Goal: Task Accomplishment & Management: Manage account settings

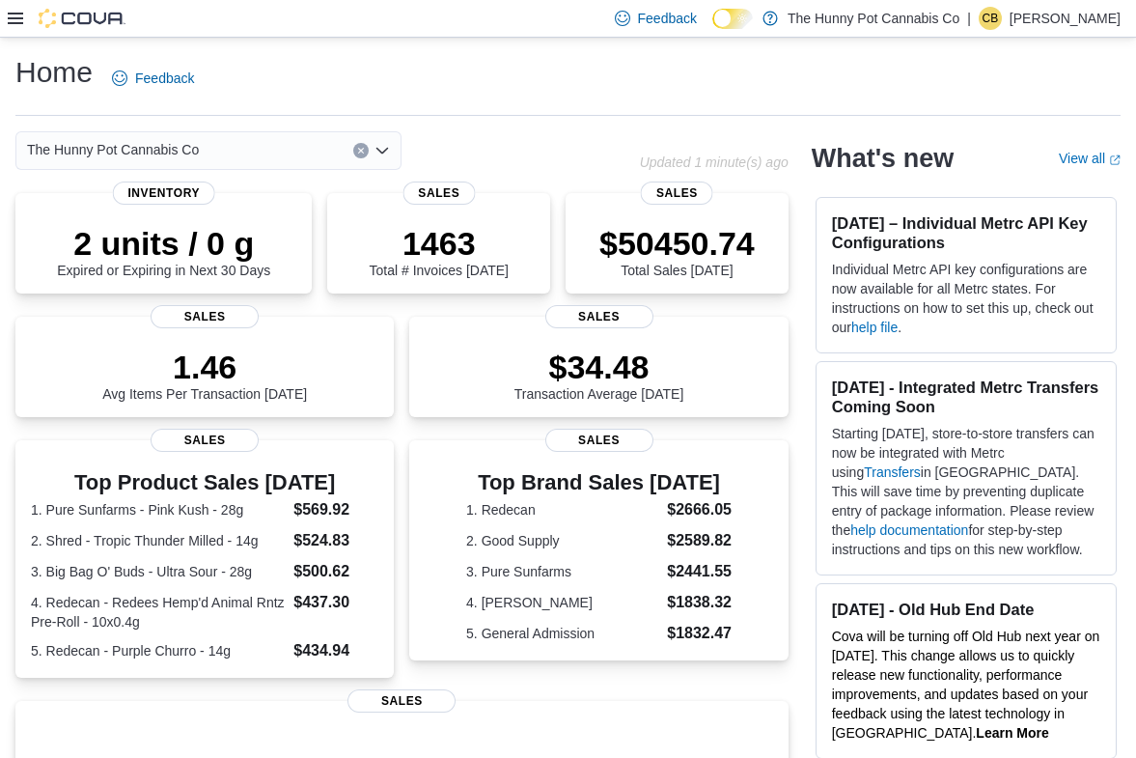
click at [14, 23] on icon at bounding box center [15, 19] width 15 height 12
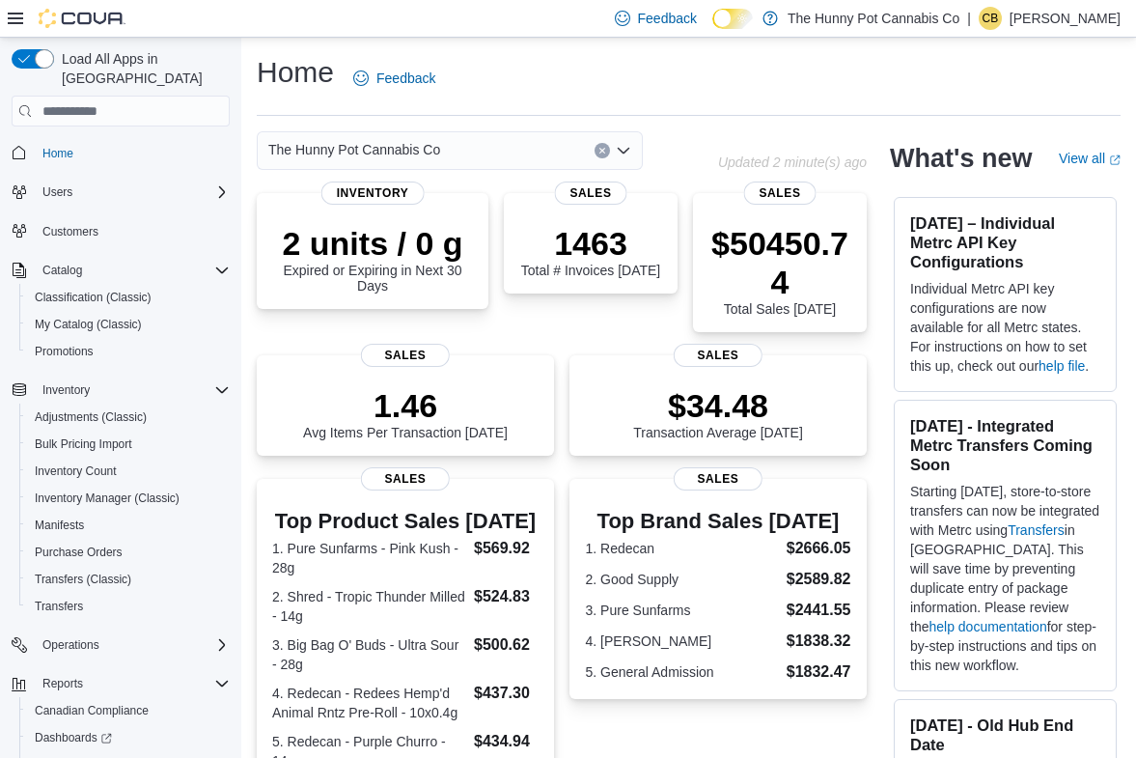
click at [84, 219] on span "Customers" at bounding box center [132, 231] width 195 height 24
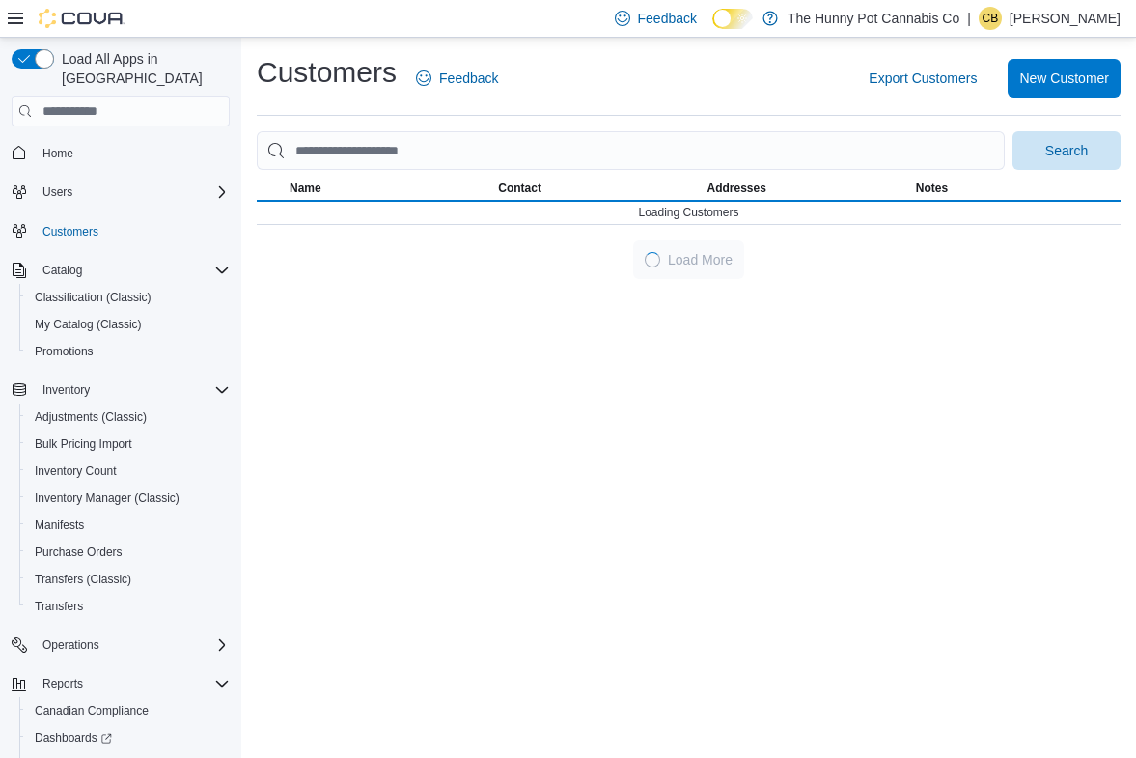
click at [29, 11] on div at bounding box center [67, 18] width 118 height 19
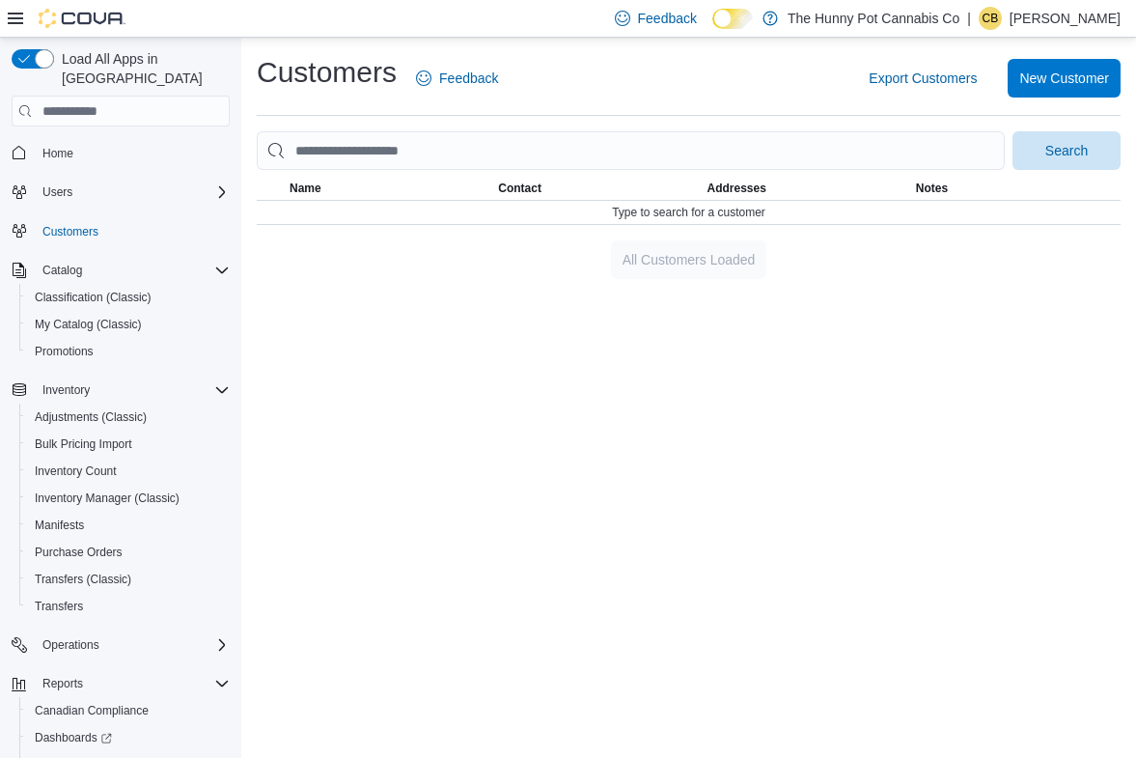
click at [14, 15] on icon at bounding box center [15, 18] width 15 height 15
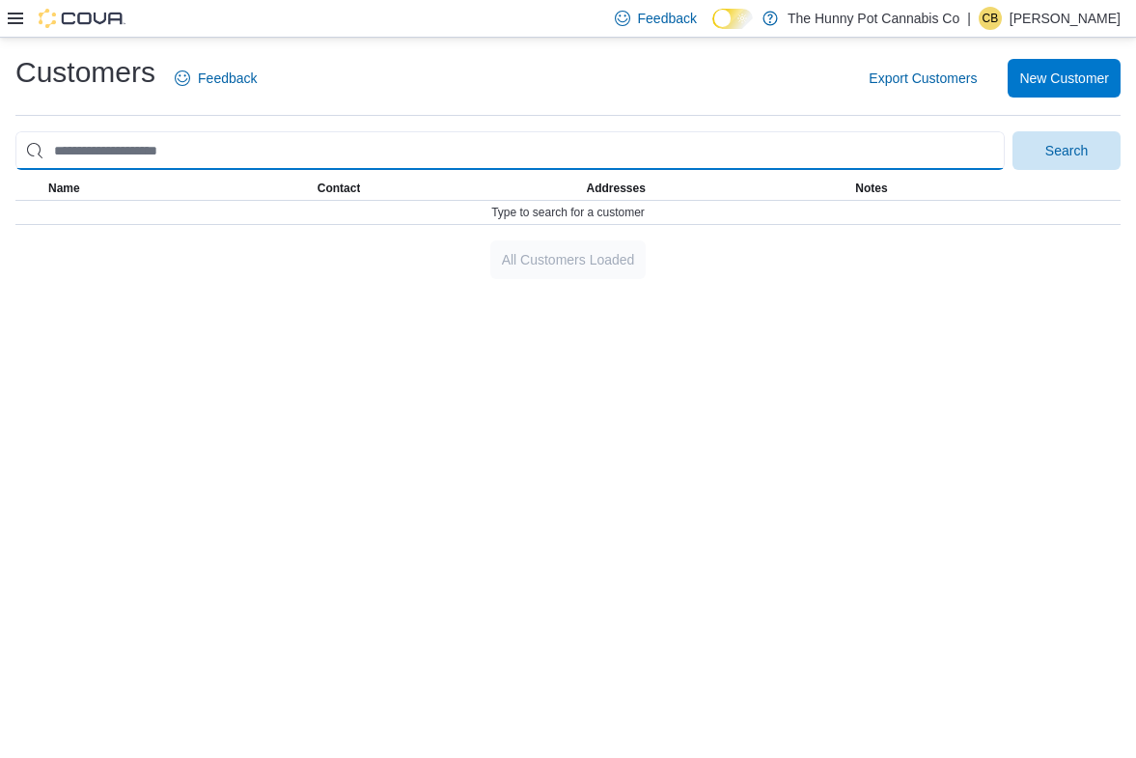
click at [245, 140] on input "search" at bounding box center [509, 150] width 989 height 39
paste input "**********"
click at [1012, 131] on button "Search" at bounding box center [1066, 150] width 108 height 39
click at [118, 151] on input "**********" at bounding box center [509, 150] width 989 height 39
click at [88, 148] on input "**********" at bounding box center [509, 150] width 989 height 39
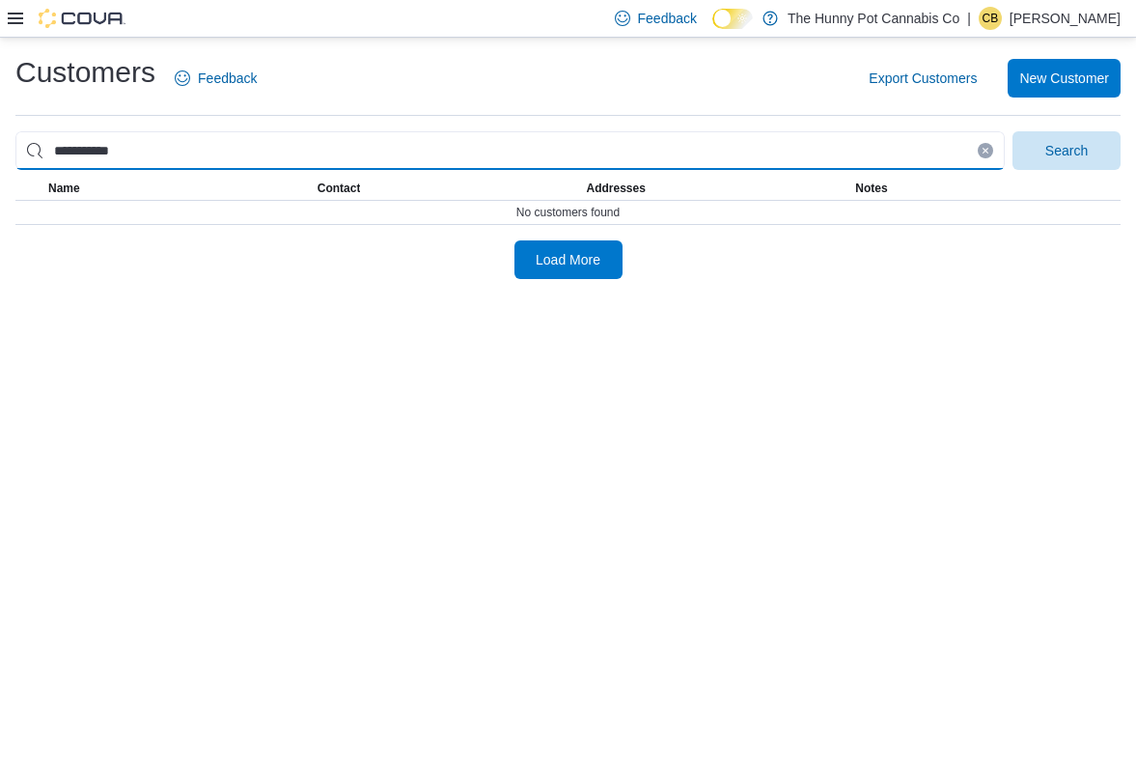
type input "**********"
click at [1012, 131] on button "Search" at bounding box center [1066, 150] width 108 height 39
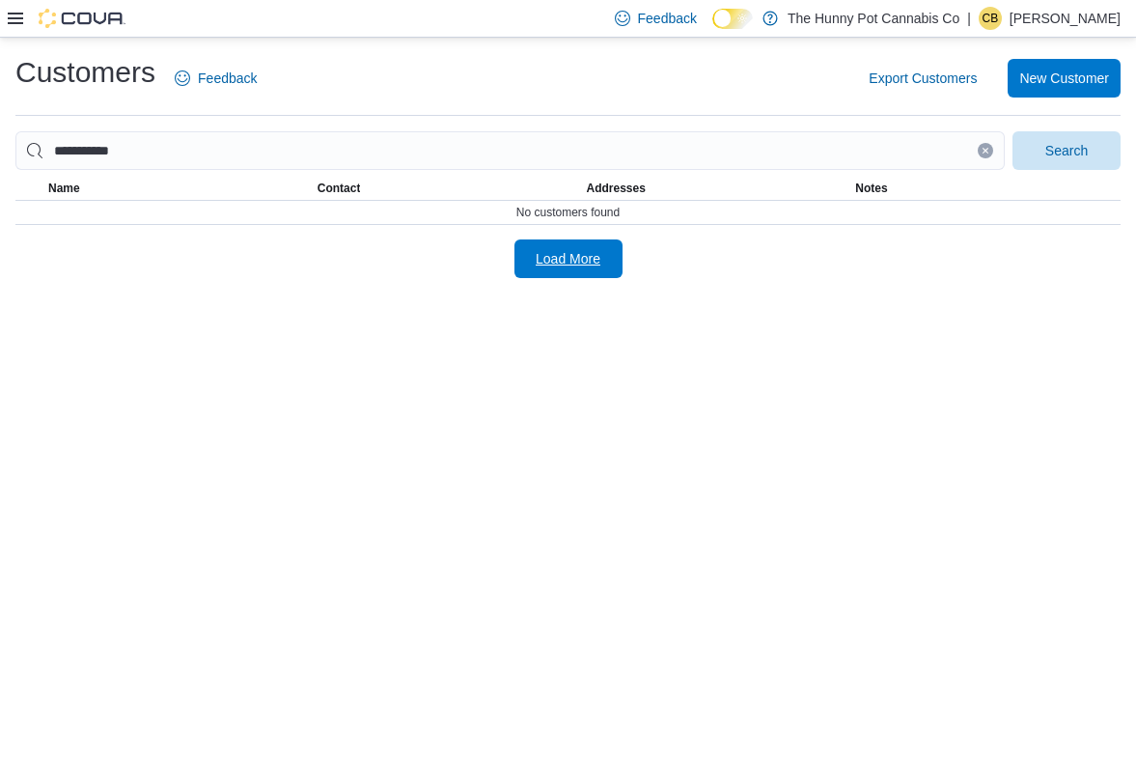
click at [531, 262] on span "Load More" at bounding box center [568, 258] width 85 height 39
click at [20, 16] on icon at bounding box center [15, 18] width 15 height 15
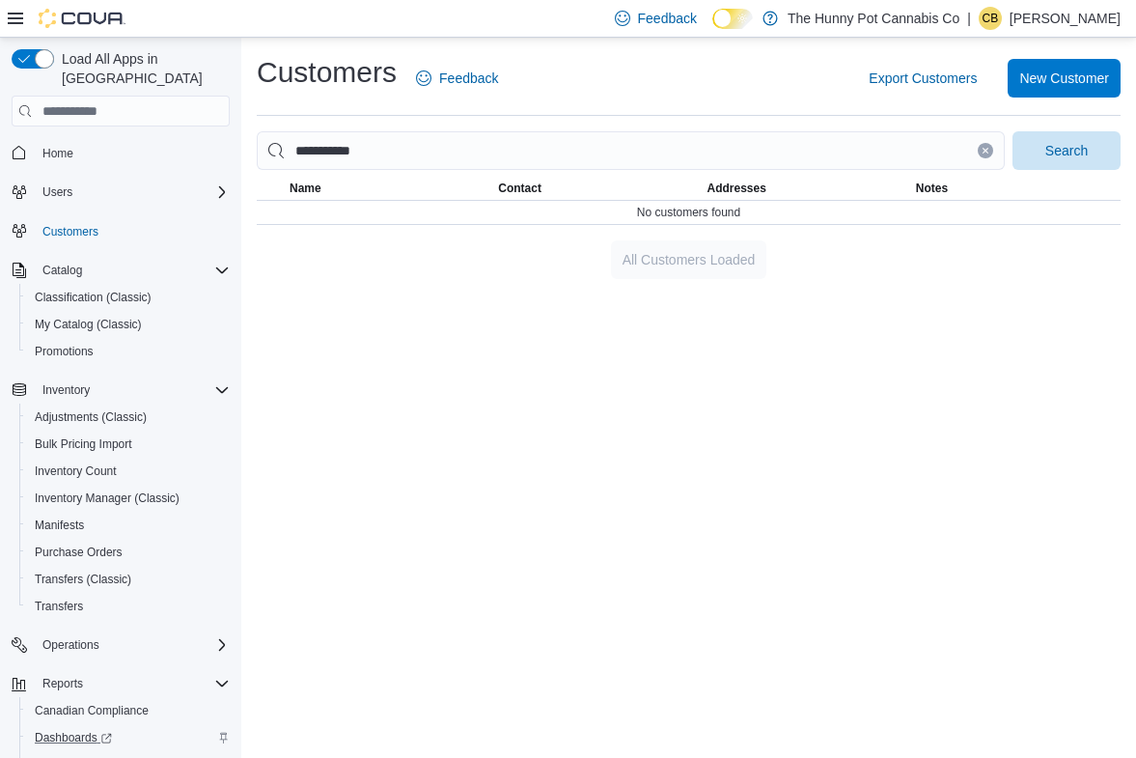
scroll to position [90, 0]
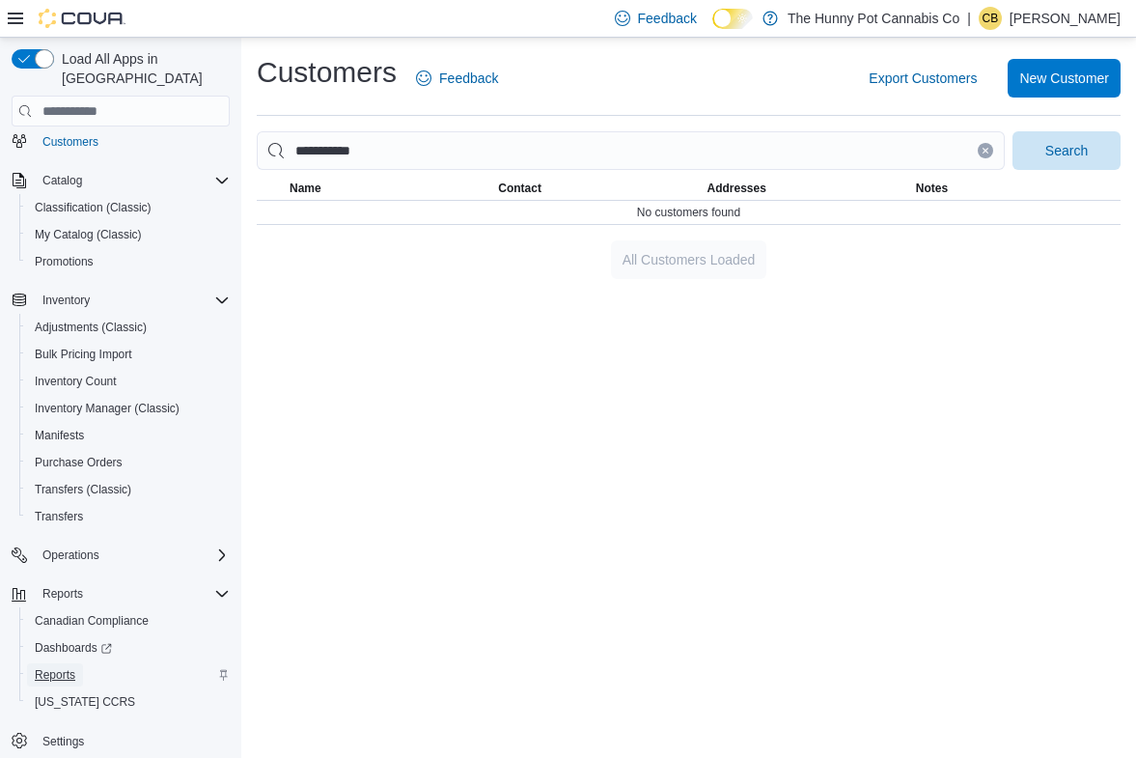
click at [40, 667] on span "Reports" at bounding box center [55, 674] width 41 height 15
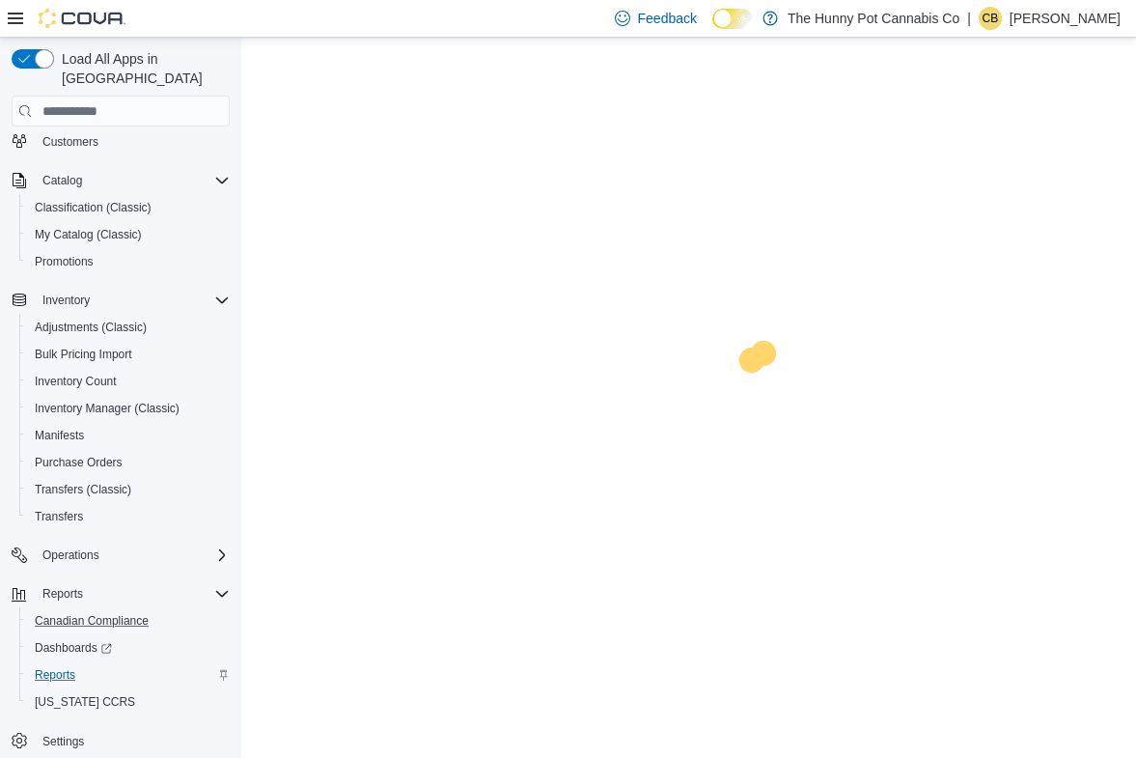
scroll to position [90, 0]
click at [11, 9] on div at bounding box center [67, 18] width 118 height 19
click at [15, 25] on icon at bounding box center [15, 18] width 15 height 15
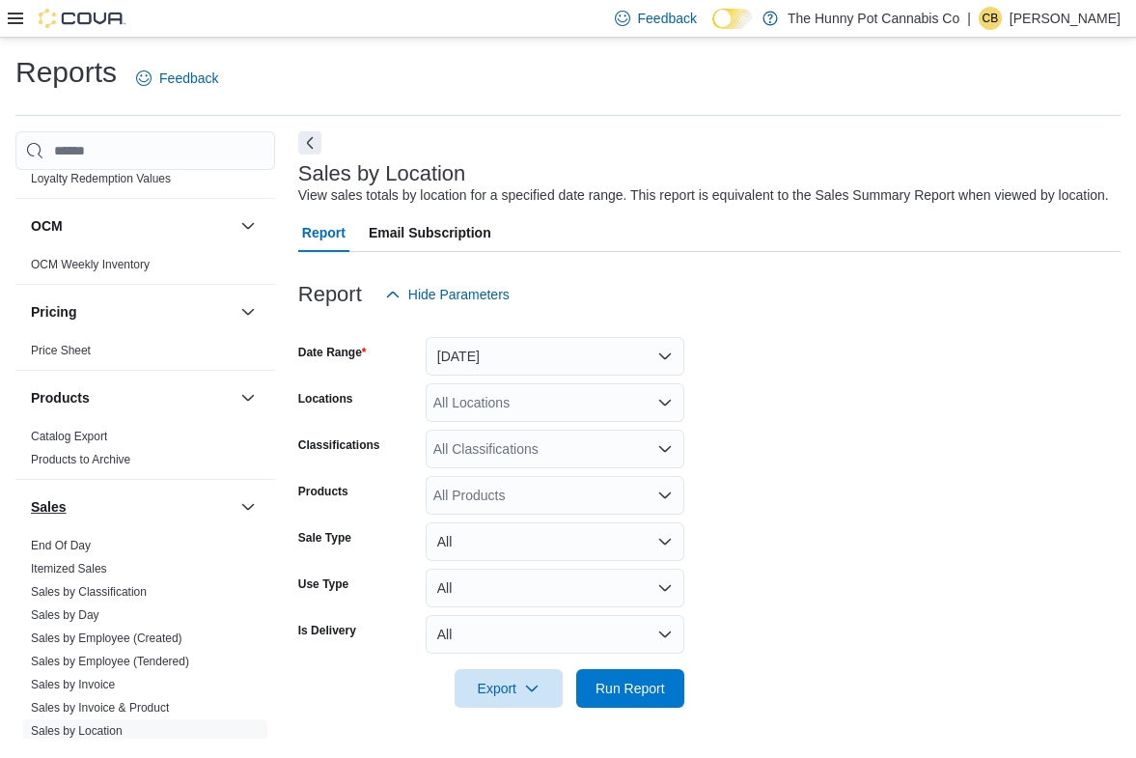
scroll to position [1292, 0]
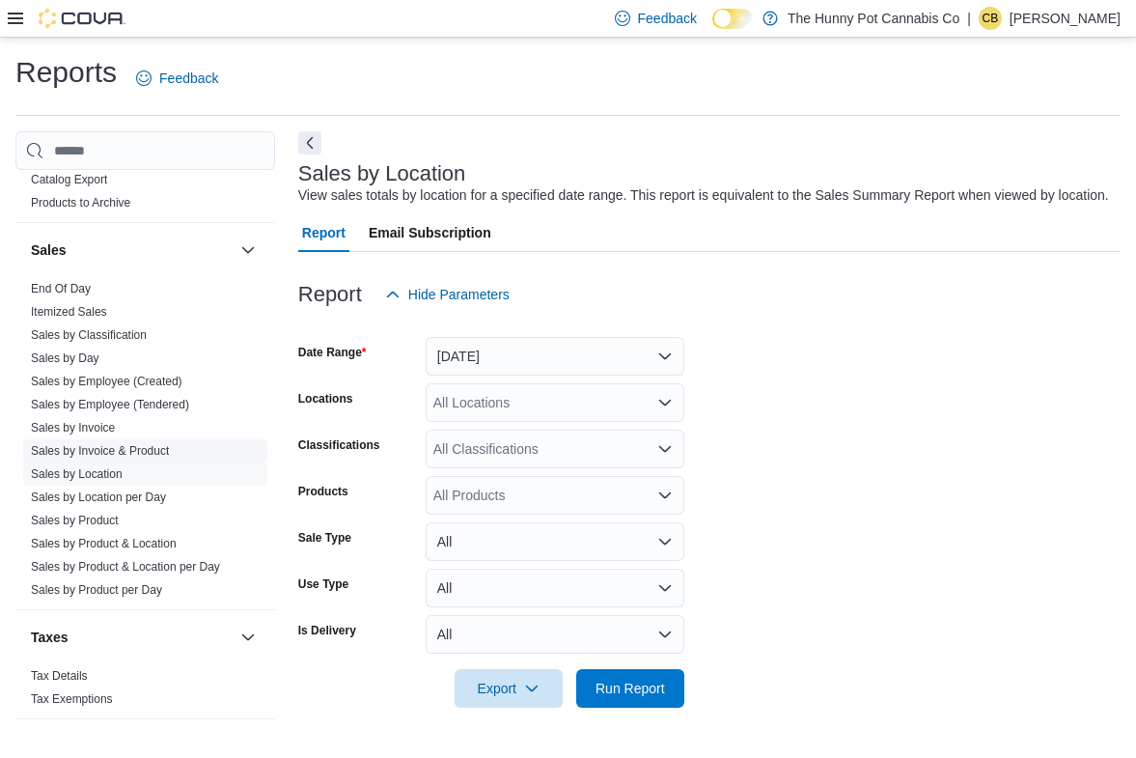
click at [92, 444] on link "Sales by Invoice & Product" at bounding box center [100, 451] width 138 height 14
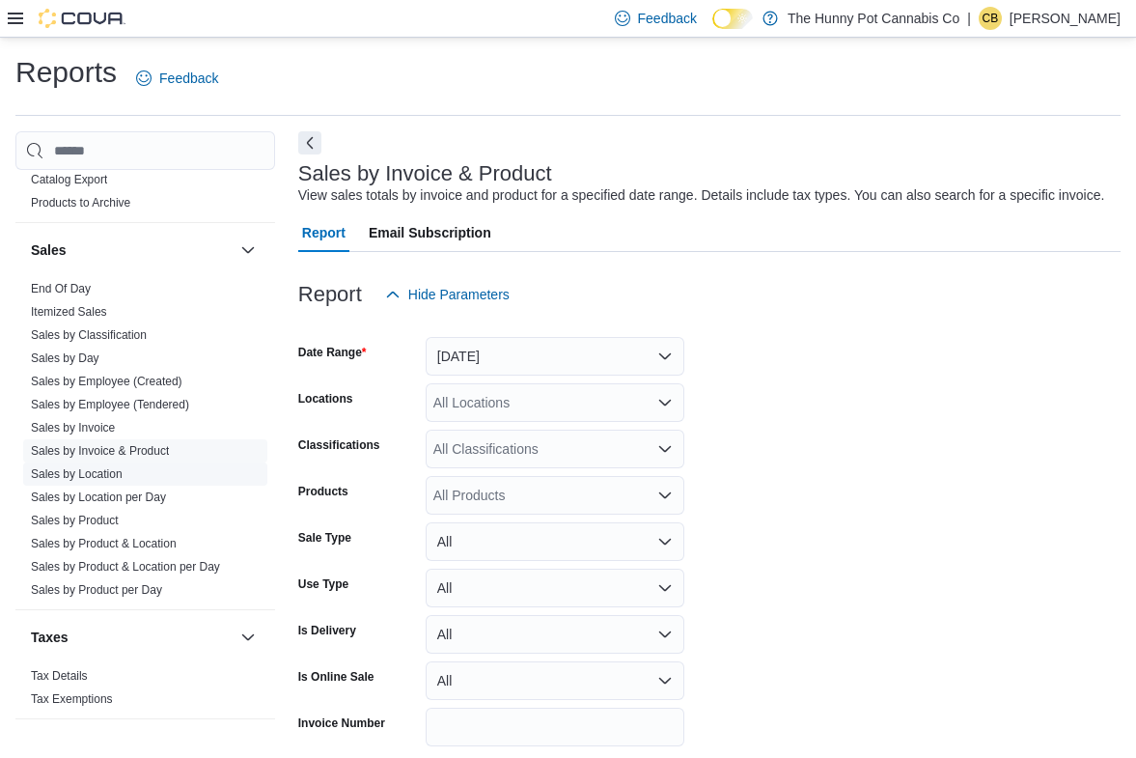
scroll to position [65, 0]
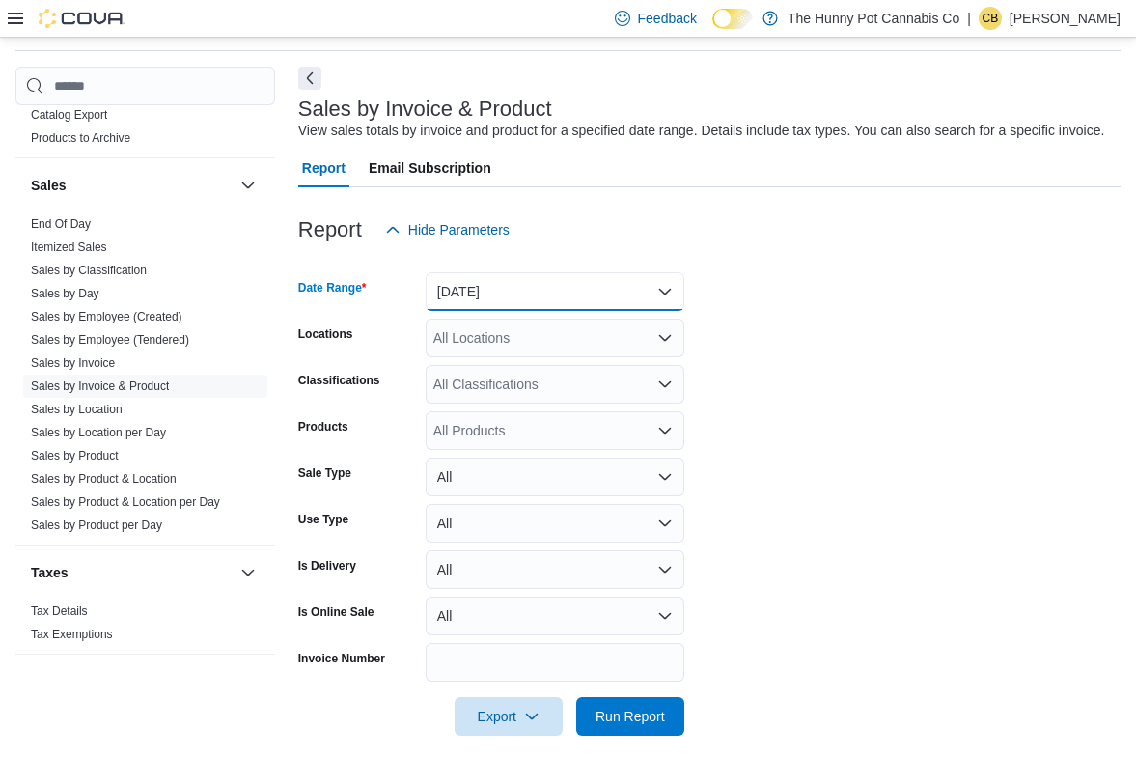
click at [564, 306] on button "[DATE]" at bounding box center [555, 291] width 259 height 39
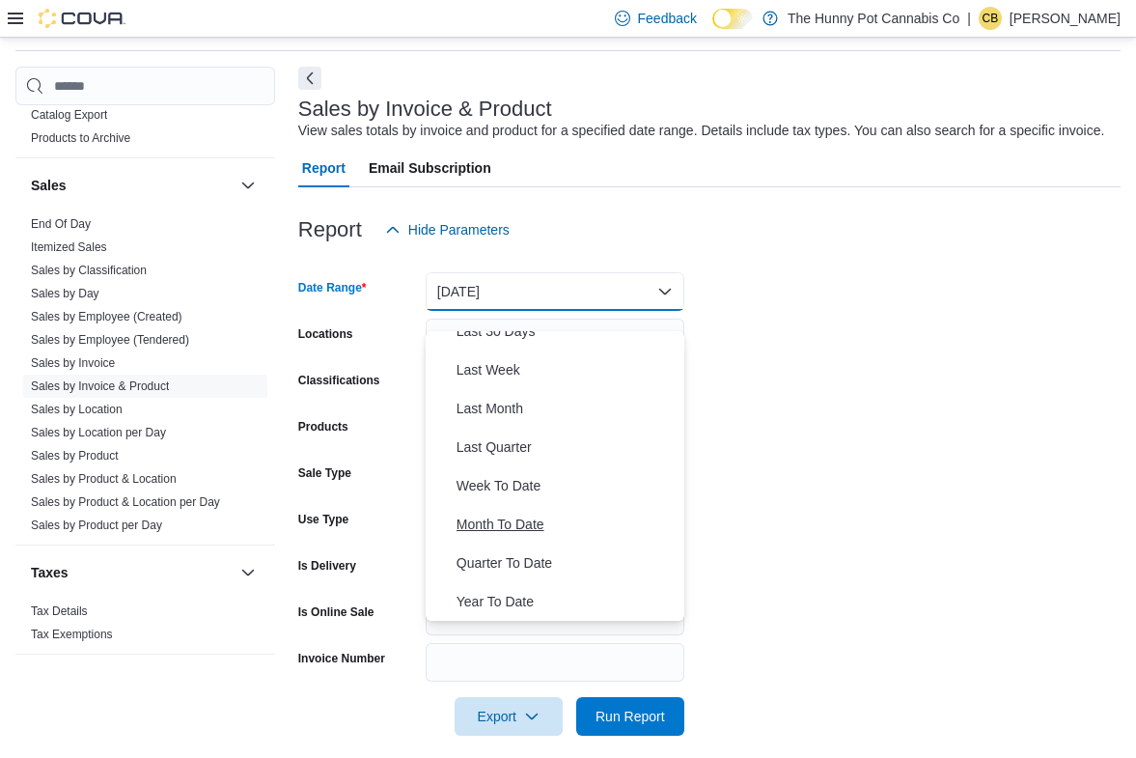
scroll to position [0, 0]
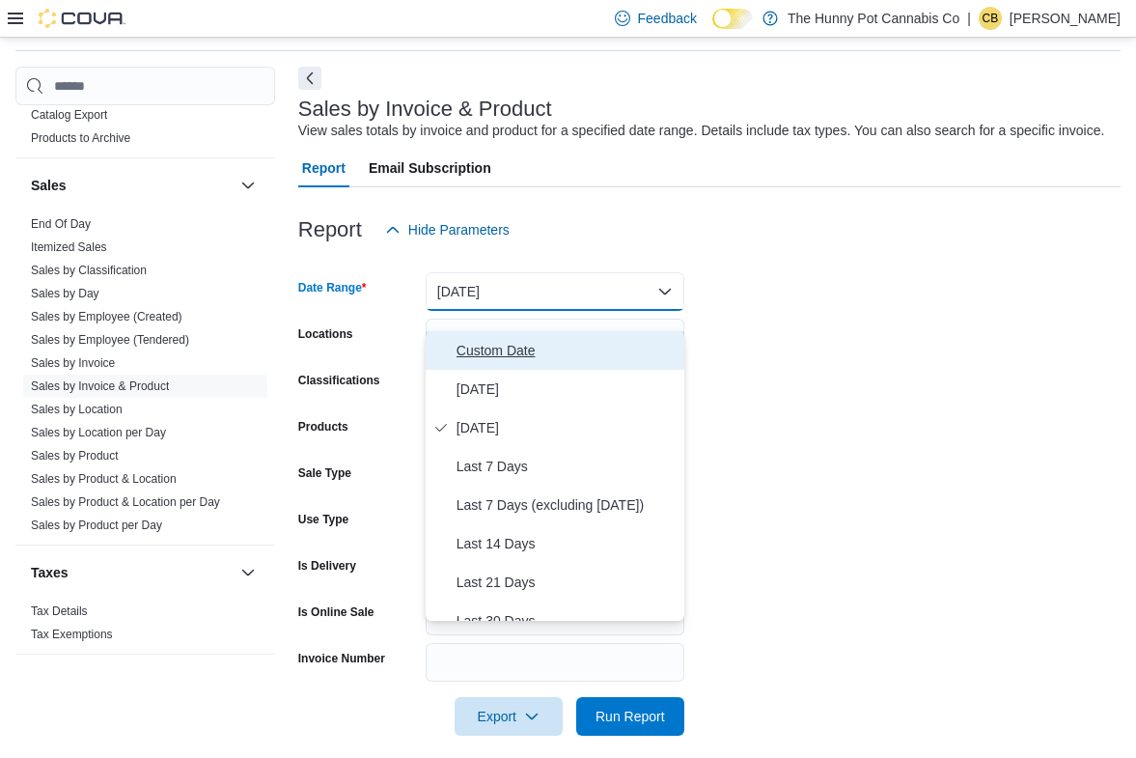
click at [518, 365] on button "Custom Date" at bounding box center [555, 350] width 259 height 39
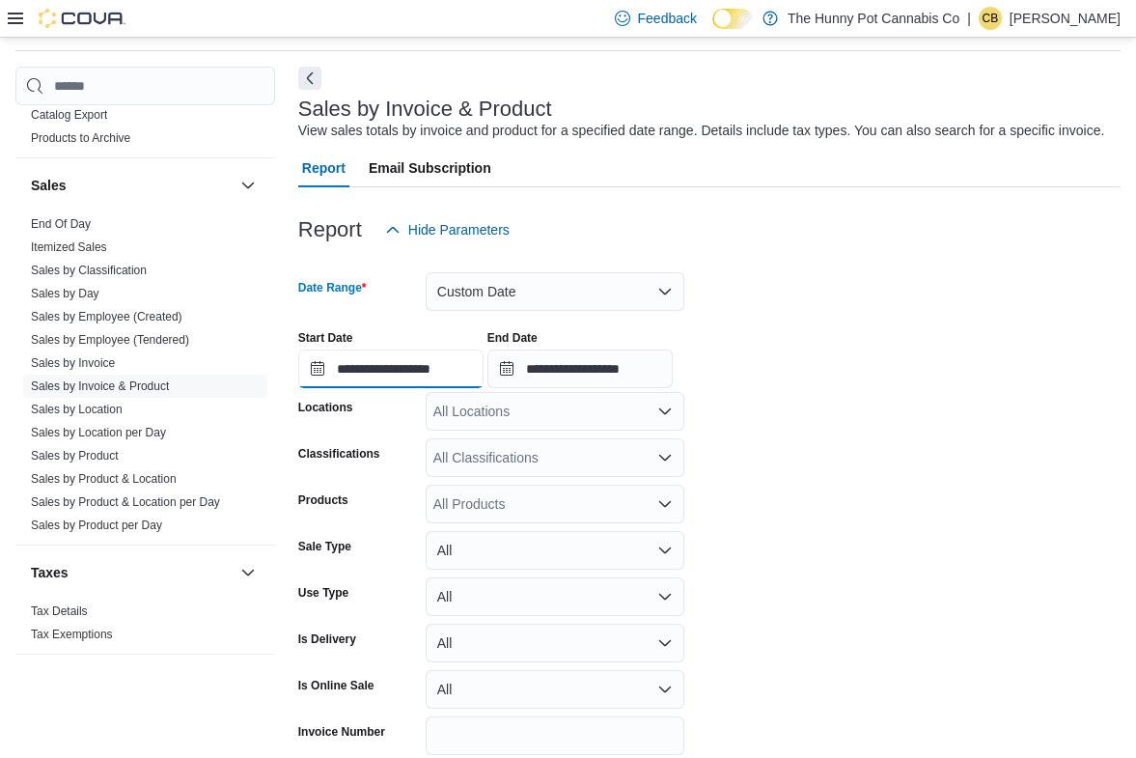
click at [457, 384] on input "**********" at bounding box center [390, 368] width 185 height 39
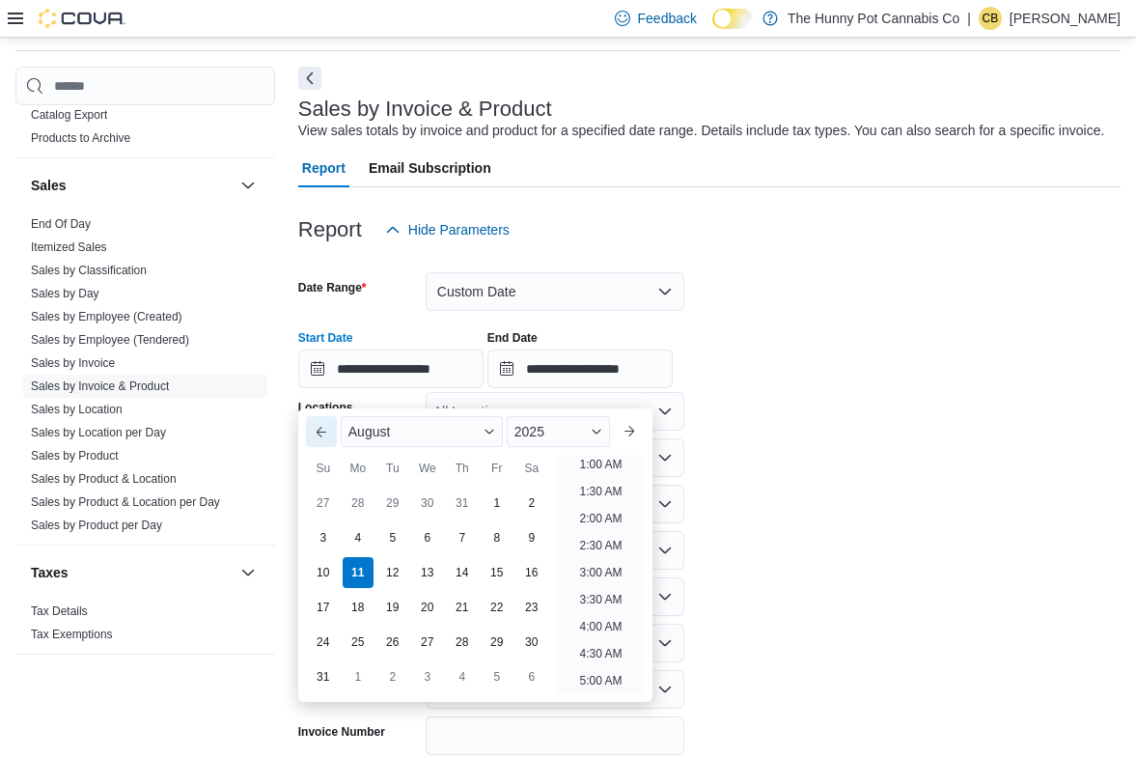
click at [326, 430] on button "Previous Month" at bounding box center [321, 431] width 31 height 31
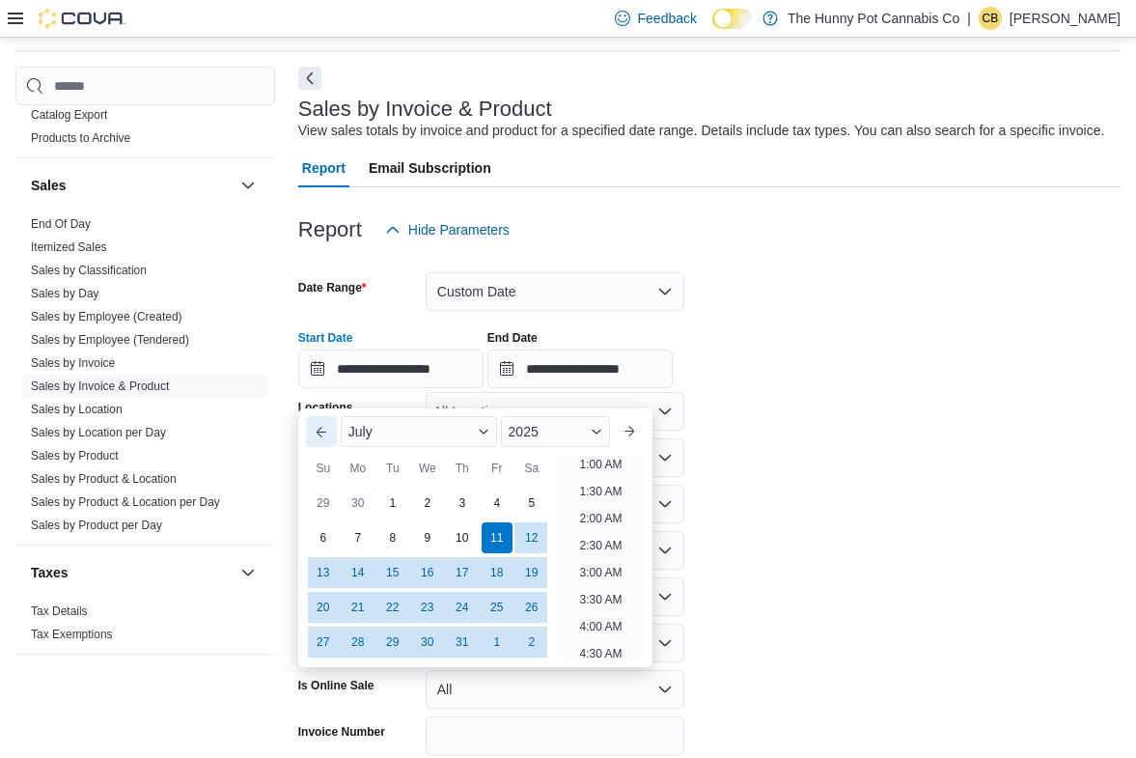
scroll to position [4, 0]
click at [325, 430] on button "Previous Month" at bounding box center [321, 431] width 31 height 31
click at [503, 530] on div "13" at bounding box center [497, 538] width 34 height 34
type input "**********"
click at [502, 535] on div "13" at bounding box center [497, 538] width 34 height 34
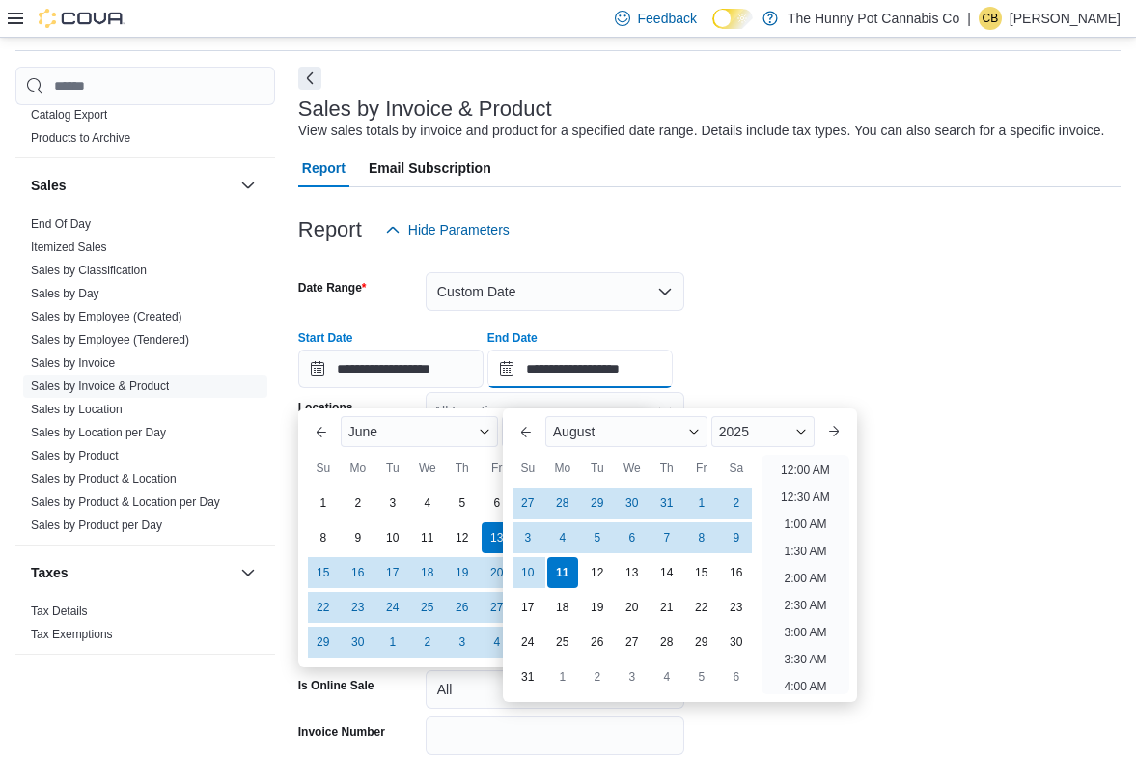
click at [593, 385] on input "**********" at bounding box center [579, 368] width 185 height 39
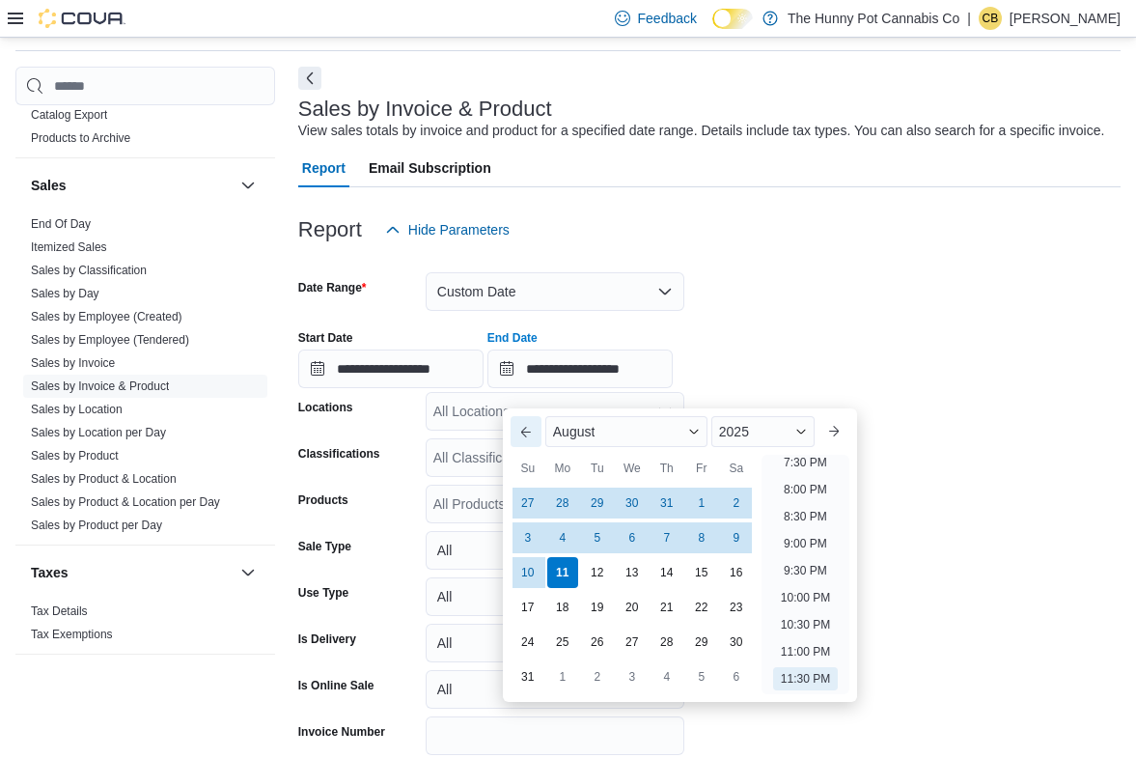
click at [530, 437] on button "Previous Month" at bounding box center [525, 431] width 31 height 31
type input "**********"
click at [530, 437] on button "Previous Month" at bounding box center [525, 431] width 31 height 31
type input "**********"
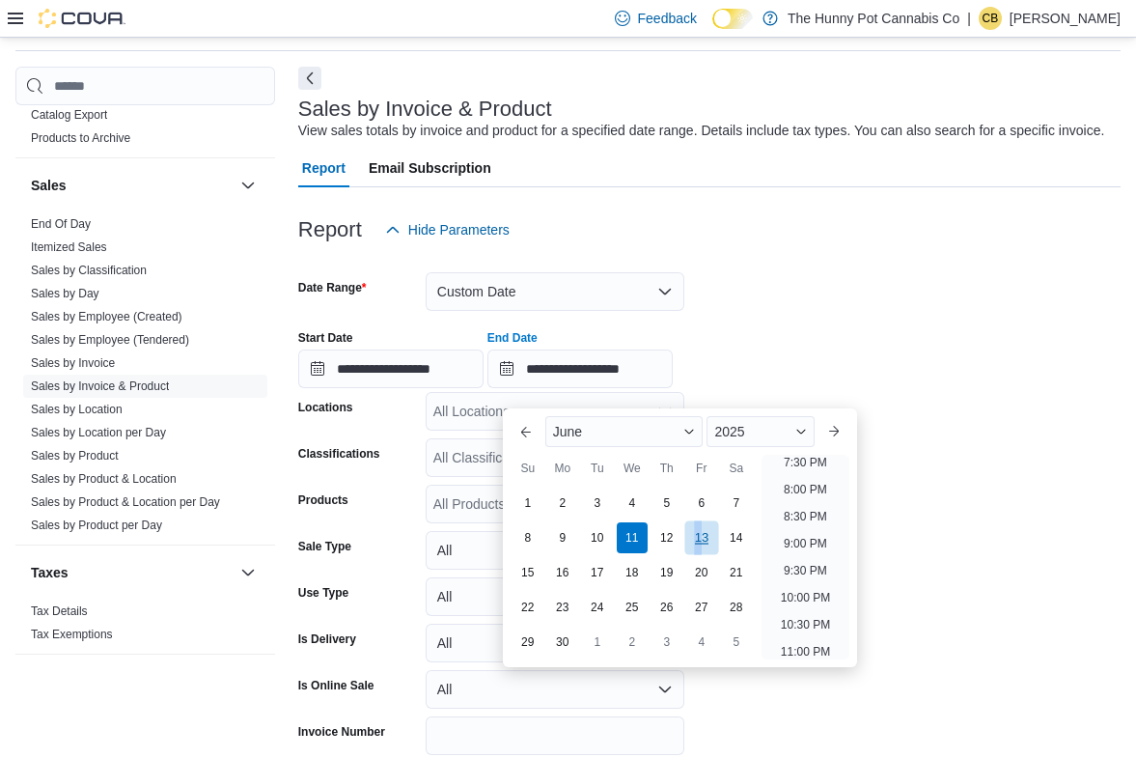
click at [698, 539] on div "13" at bounding box center [701, 538] width 34 height 34
type input "**********"
click at [773, 358] on div "**********" at bounding box center [709, 351] width 822 height 73
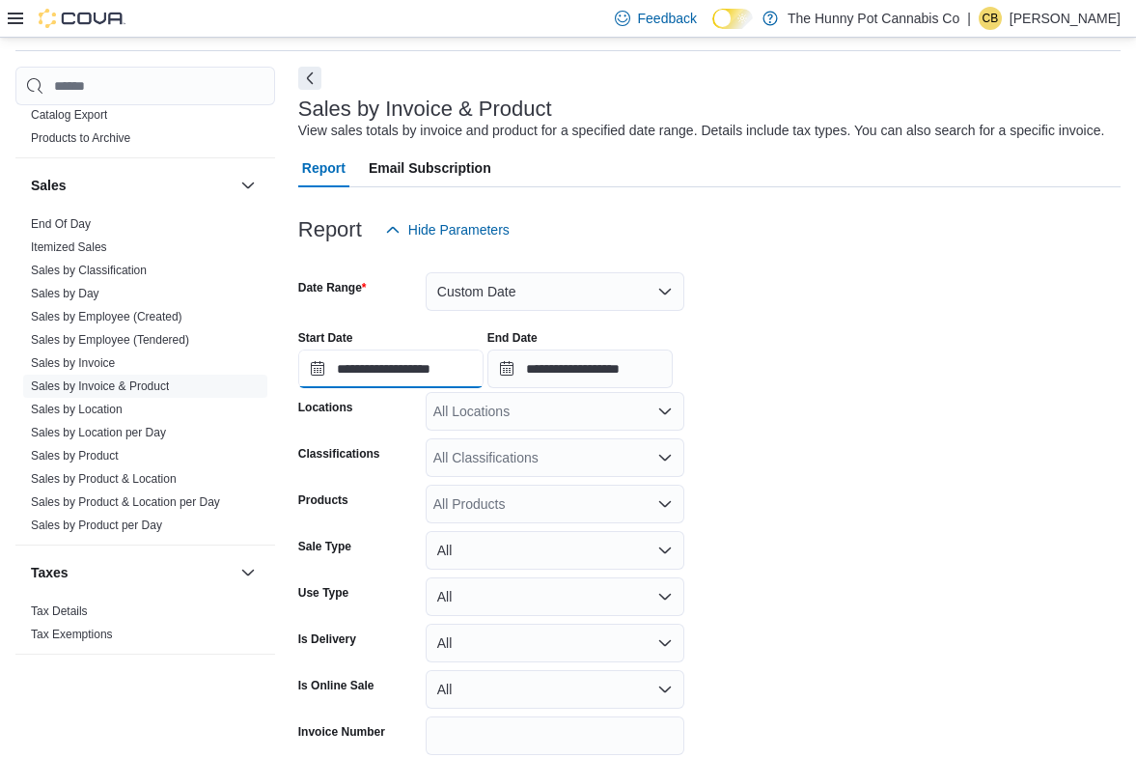
click at [457, 379] on input "**********" at bounding box center [390, 368] width 185 height 39
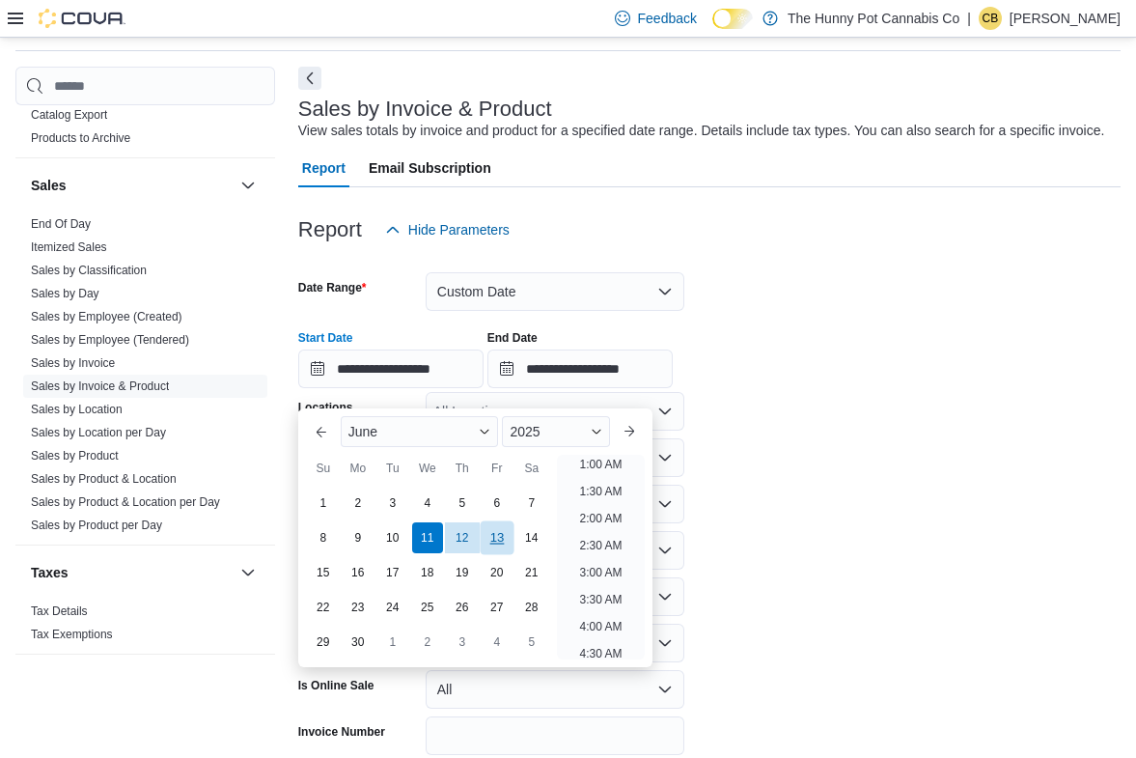
click at [503, 542] on div "13" at bounding box center [497, 538] width 34 height 34
type input "**********"
click at [796, 520] on form "**********" at bounding box center [709, 529] width 822 height 560
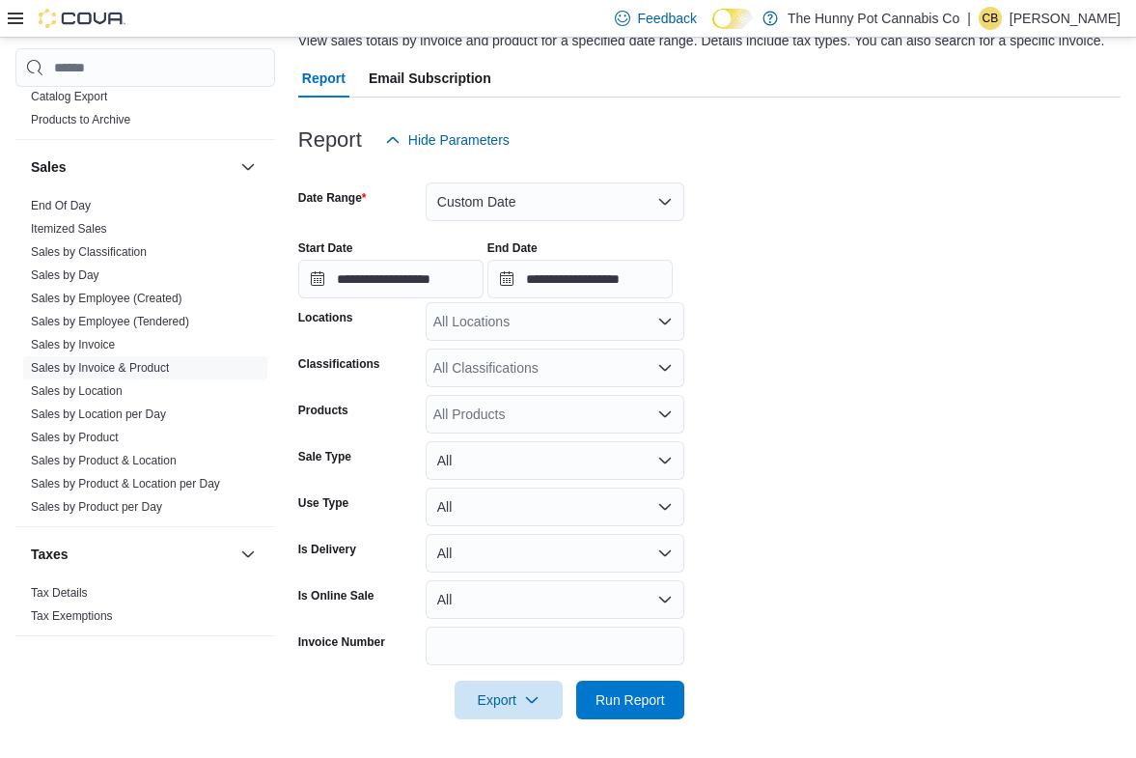
scroll to position [175, 0]
click at [532, 317] on div "All Locations" at bounding box center [555, 321] width 259 height 39
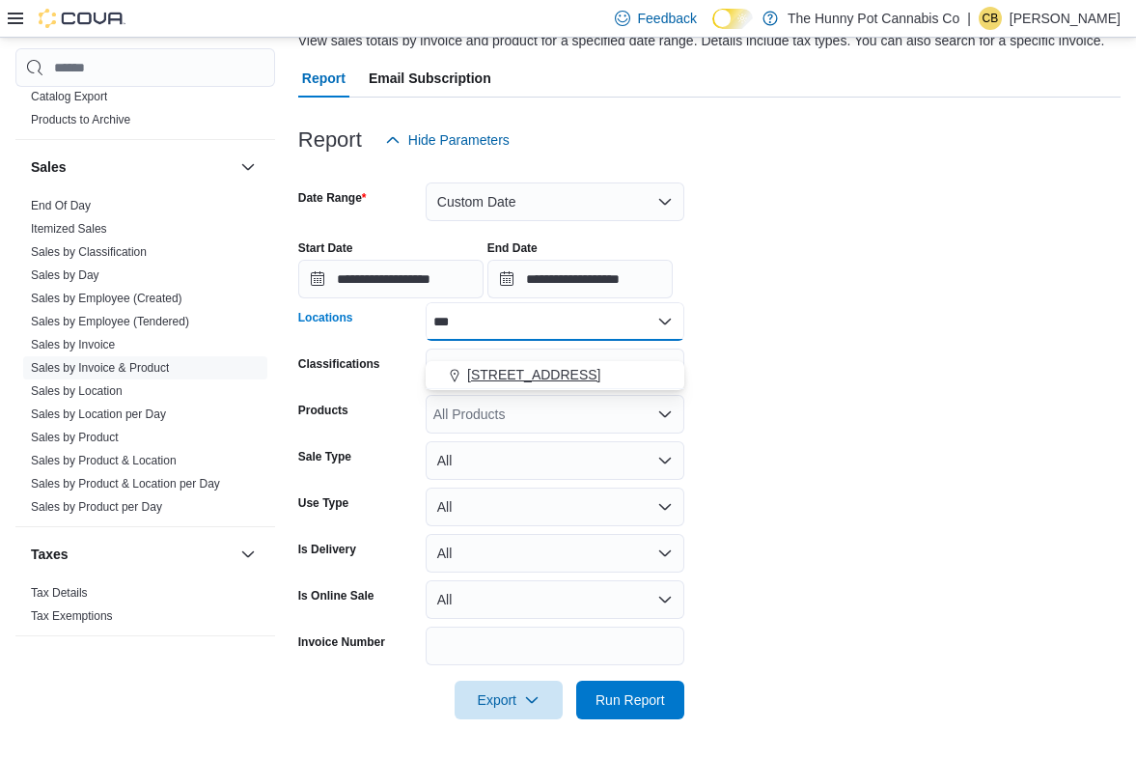
type input "***"
click at [528, 365] on span "[STREET_ADDRESS]" at bounding box center [533, 374] width 133 height 19
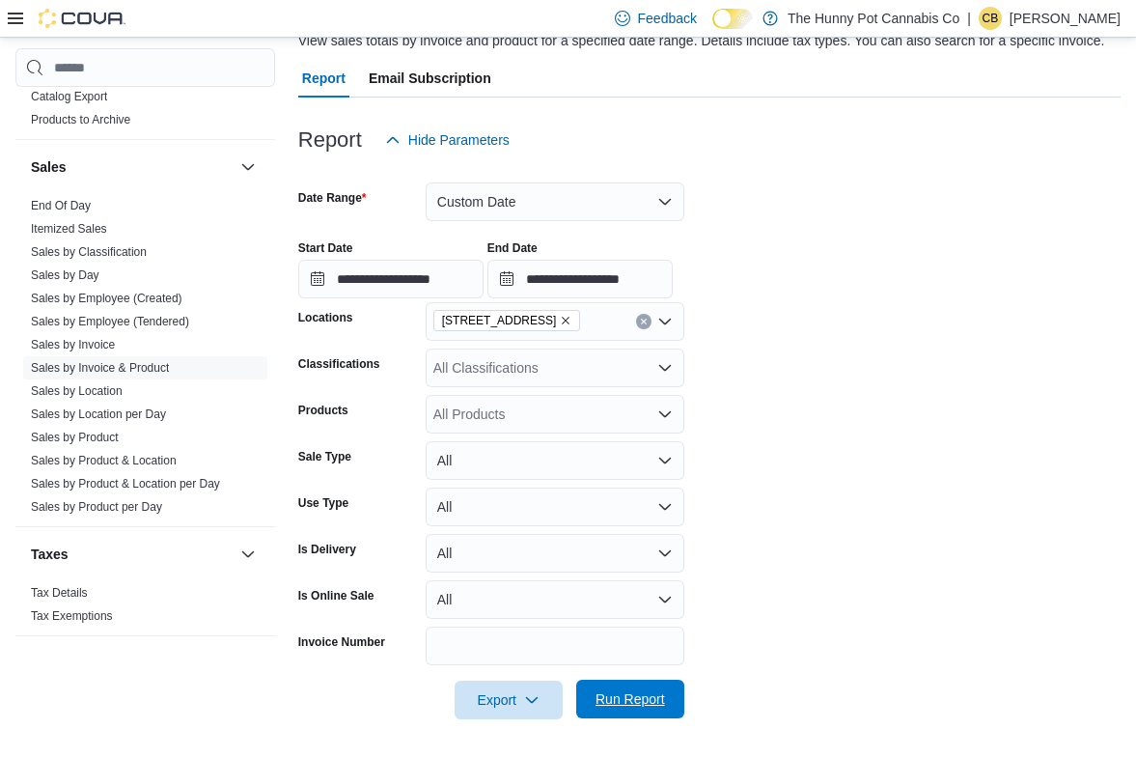
click at [646, 711] on span "Run Report" at bounding box center [630, 698] width 85 height 39
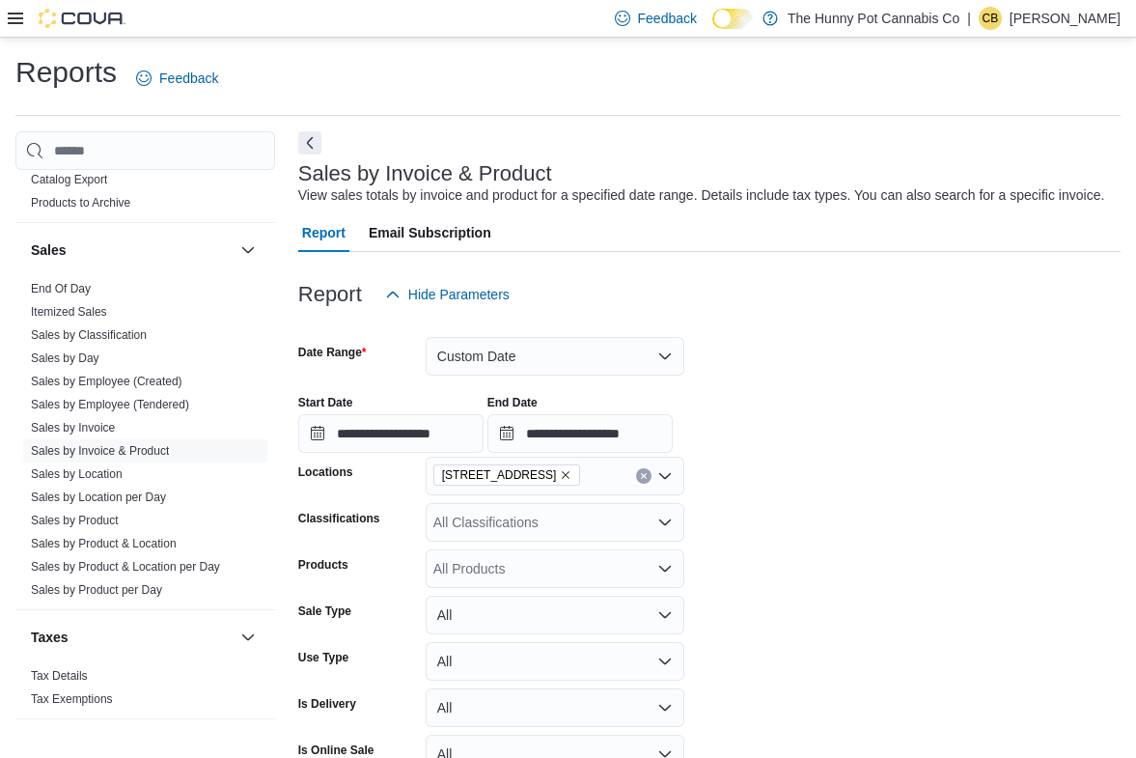
click at [312, 145] on button "Next" at bounding box center [309, 141] width 23 height 23
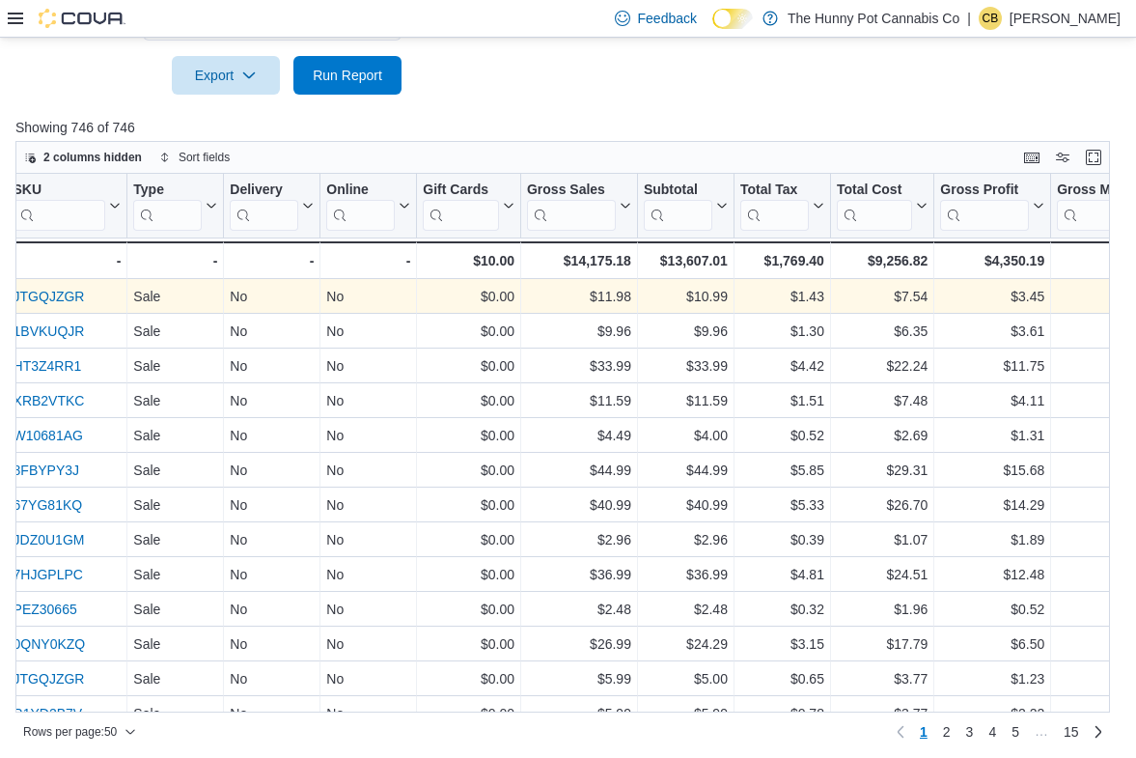
scroll to position [0, 1329]
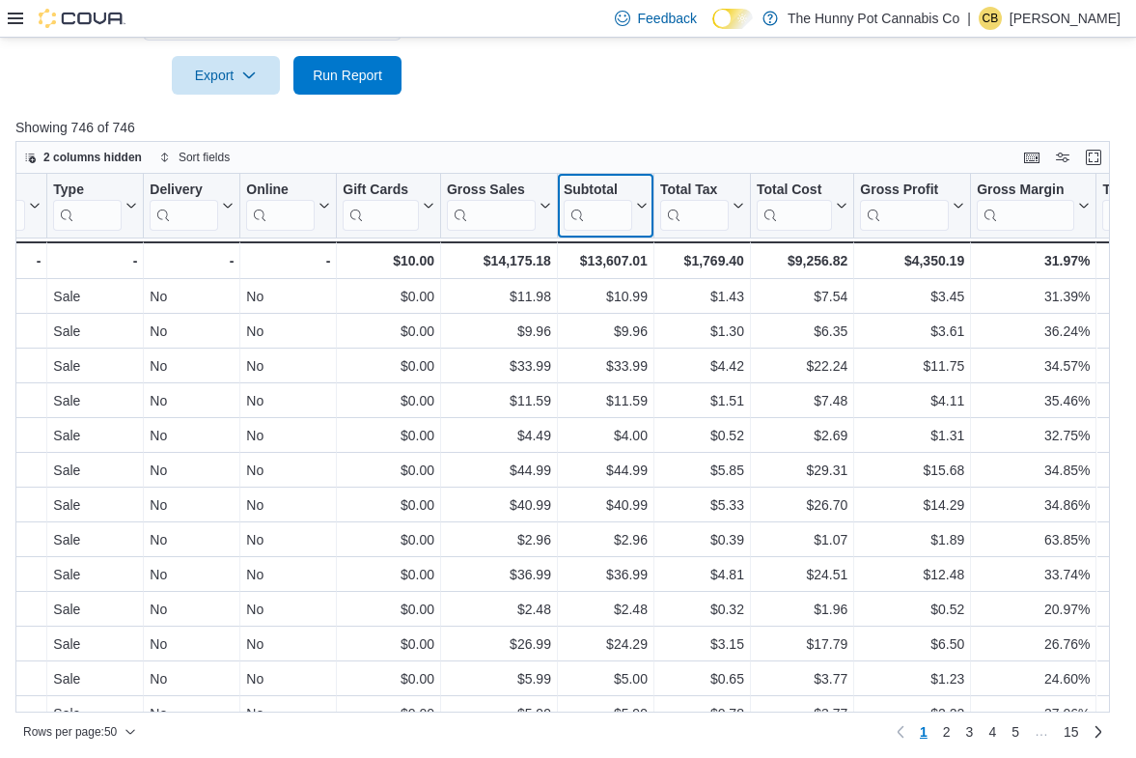
click at [614, 215] on input "search" at bounding box center [598, 215] width 69 height 31
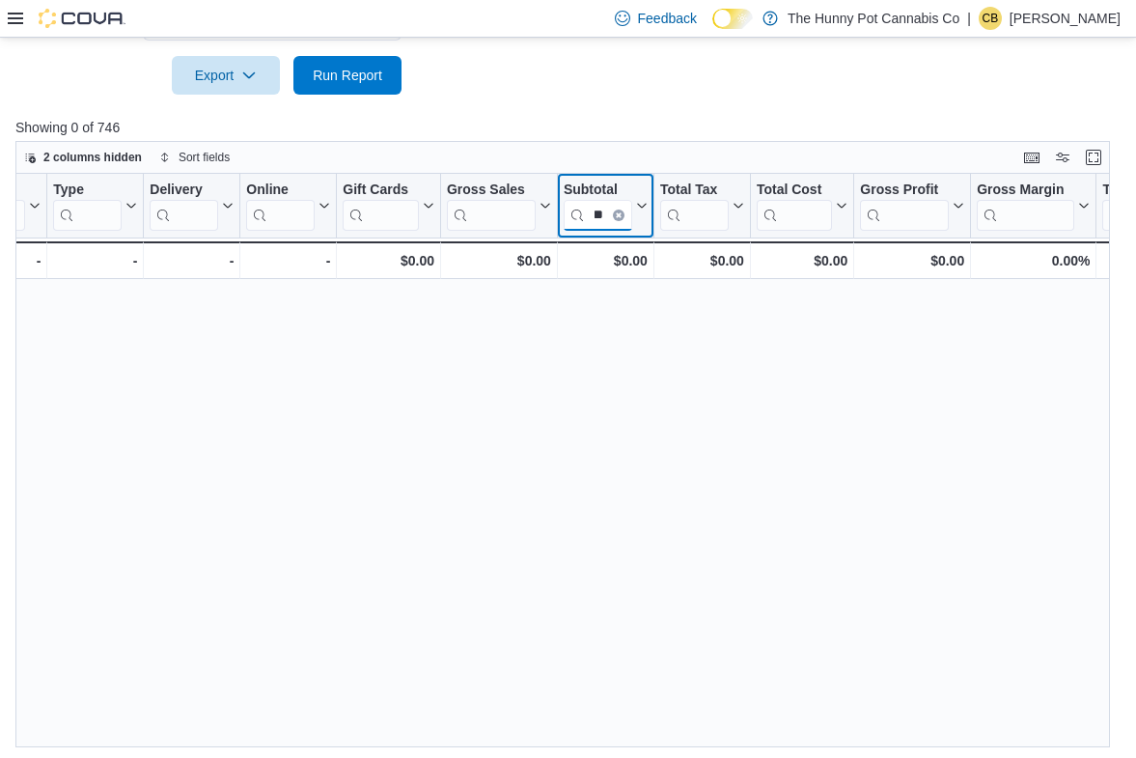
type input "*"
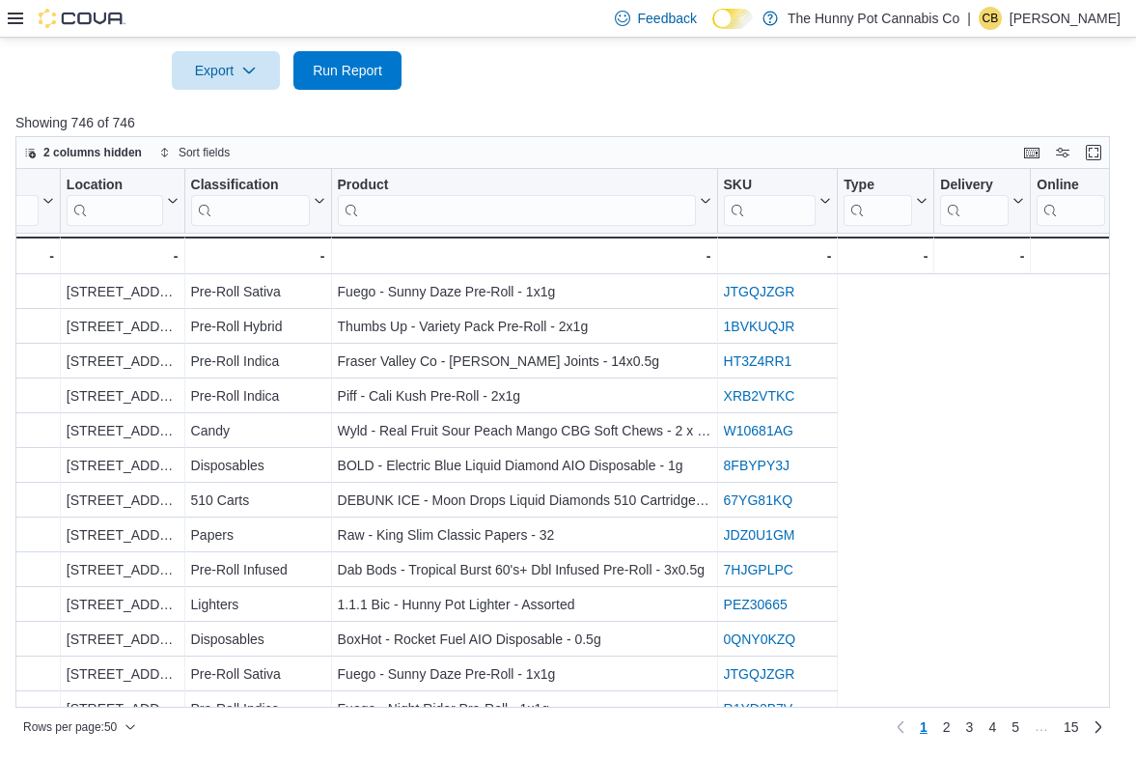
scroll to position [0, 0]
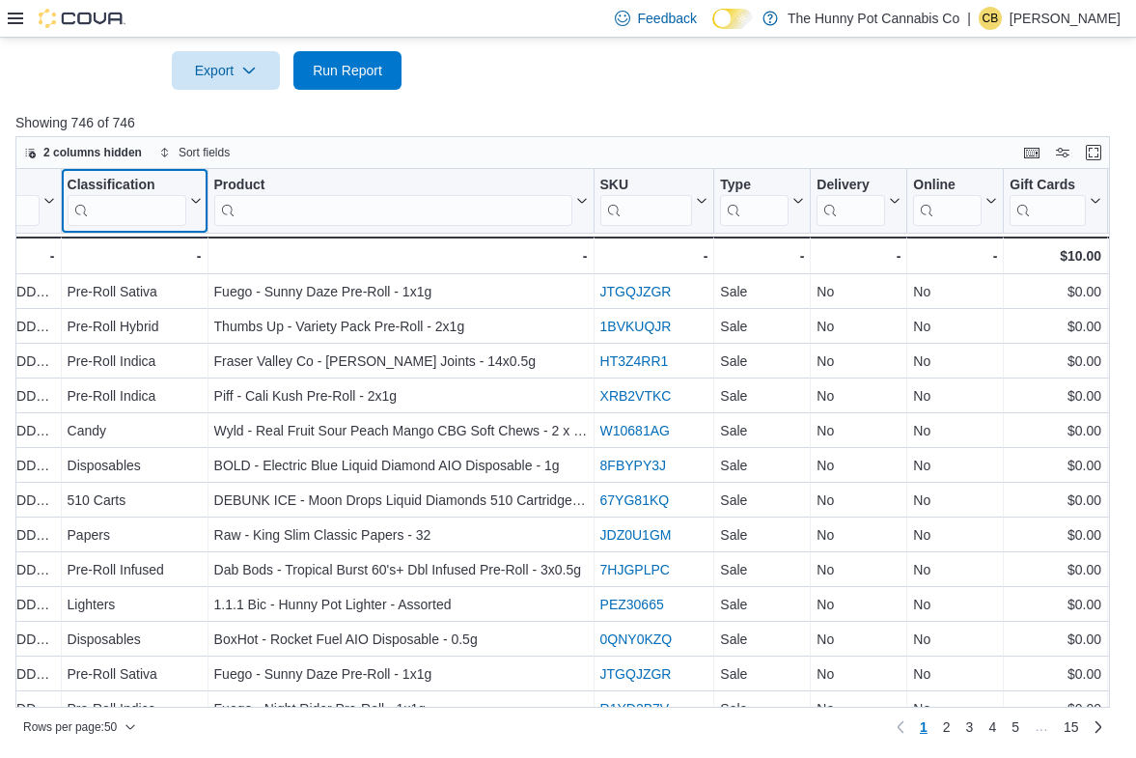
scroll to position [0, 650]
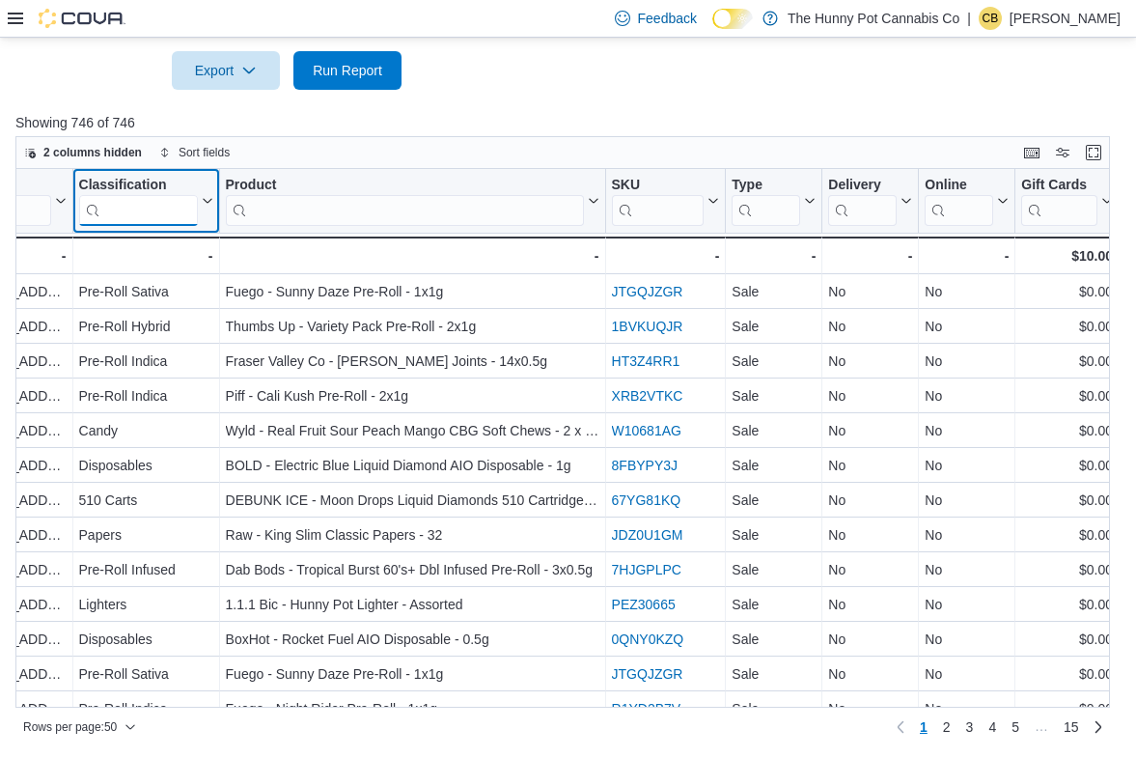
click at [143, 220] on input "search" at bounding box center [138, 210] width 119 height 31
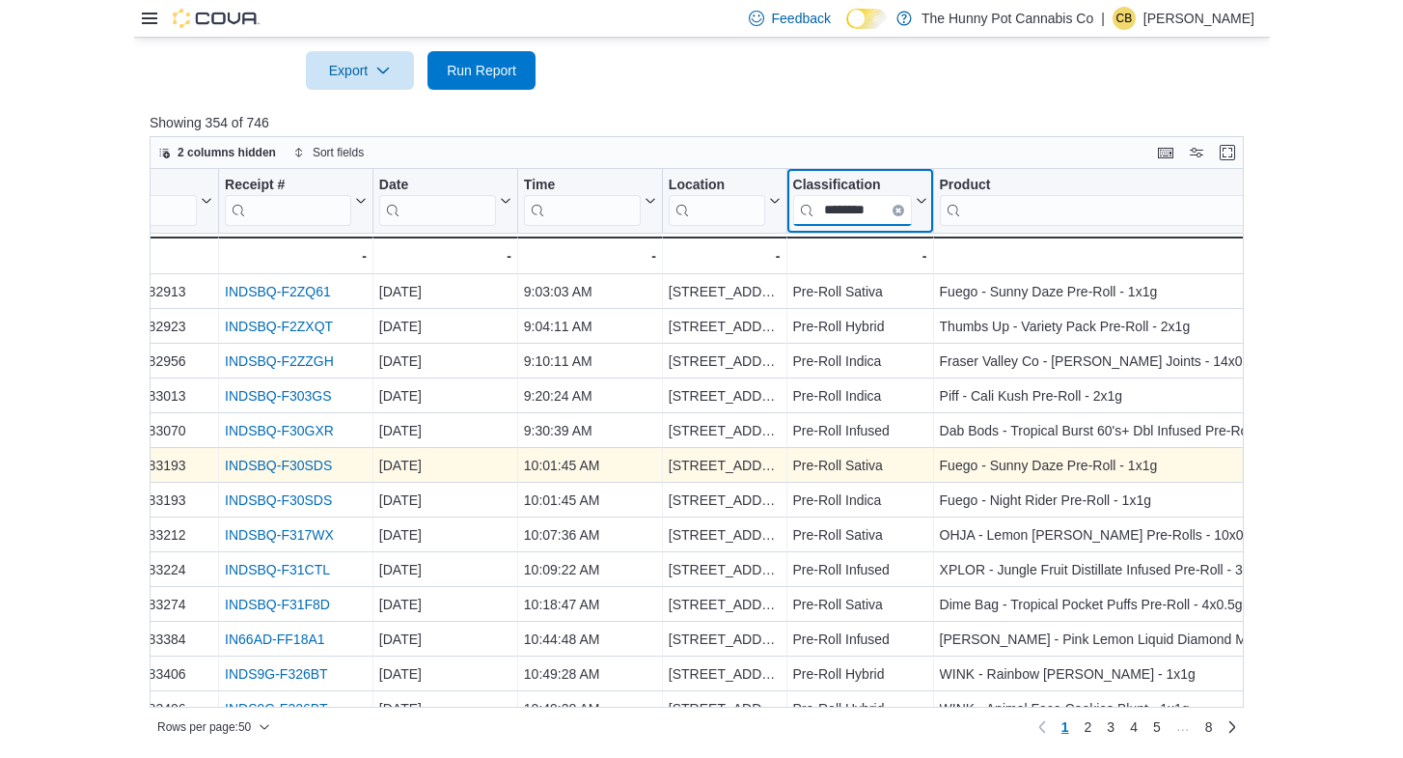
scroll to position [0, 0]
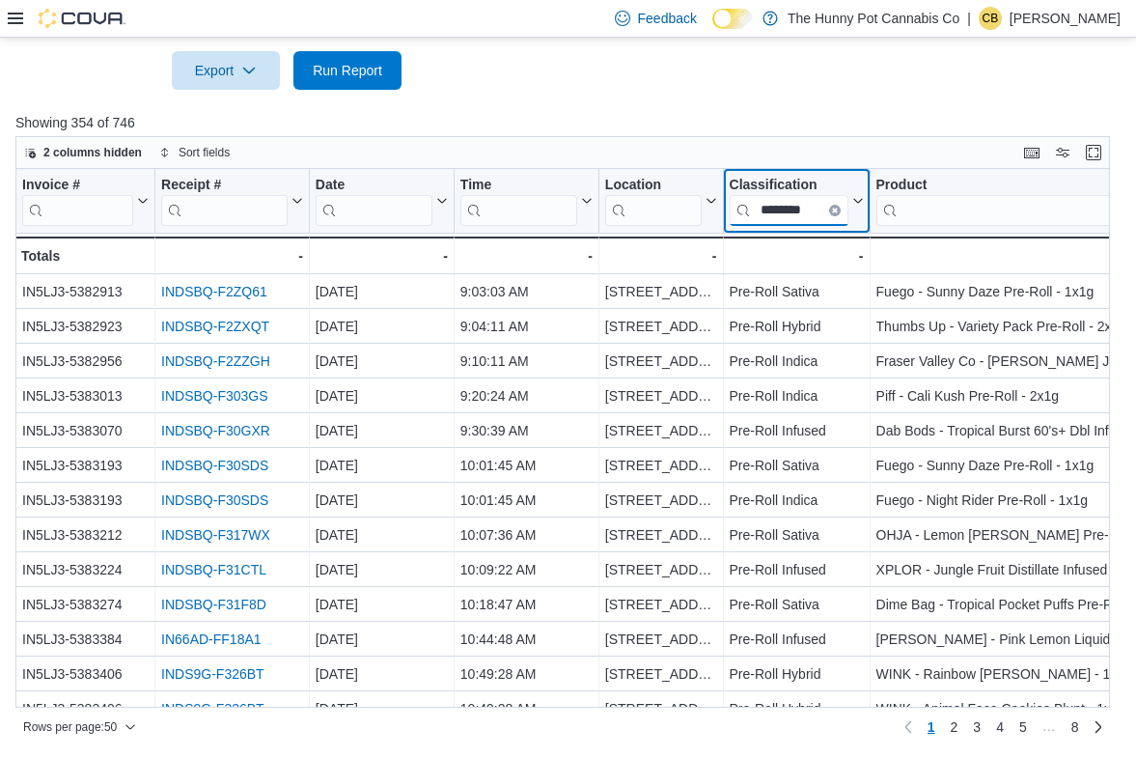
type input "********"
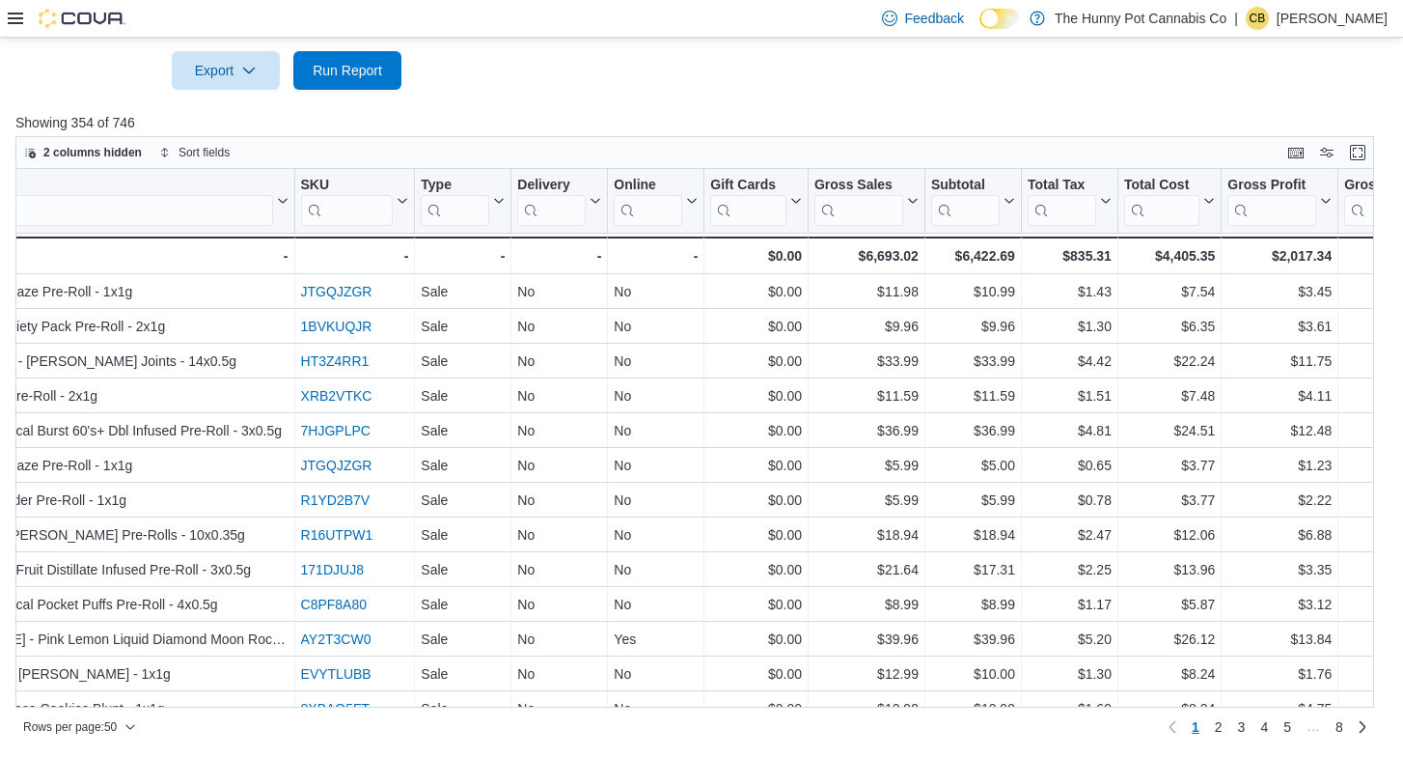
scroll to position [0, 1042]
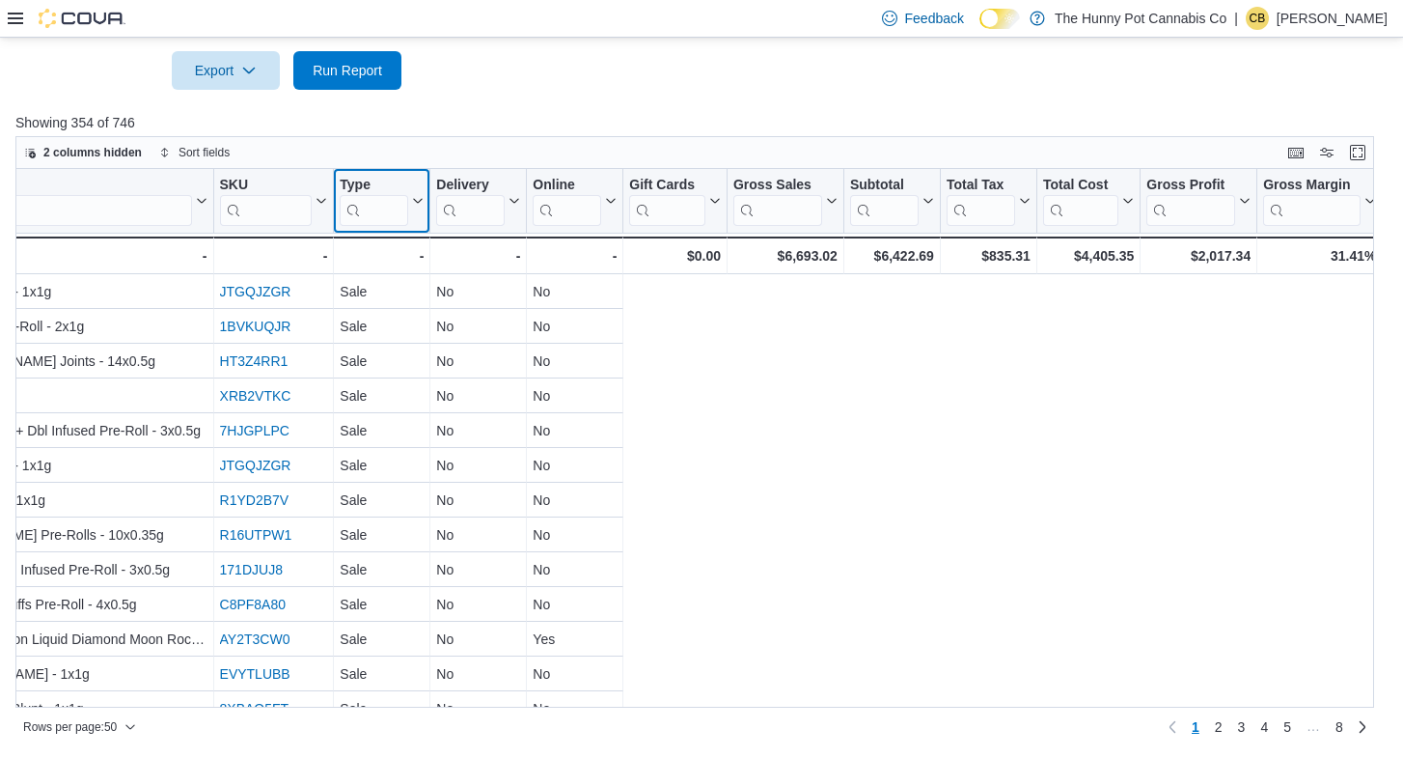
click at [375, 208] on div "Invoice # Click to view column header actions Receipt # Click to view column he…" at bounding box center [694, 438] width 1359 height 538
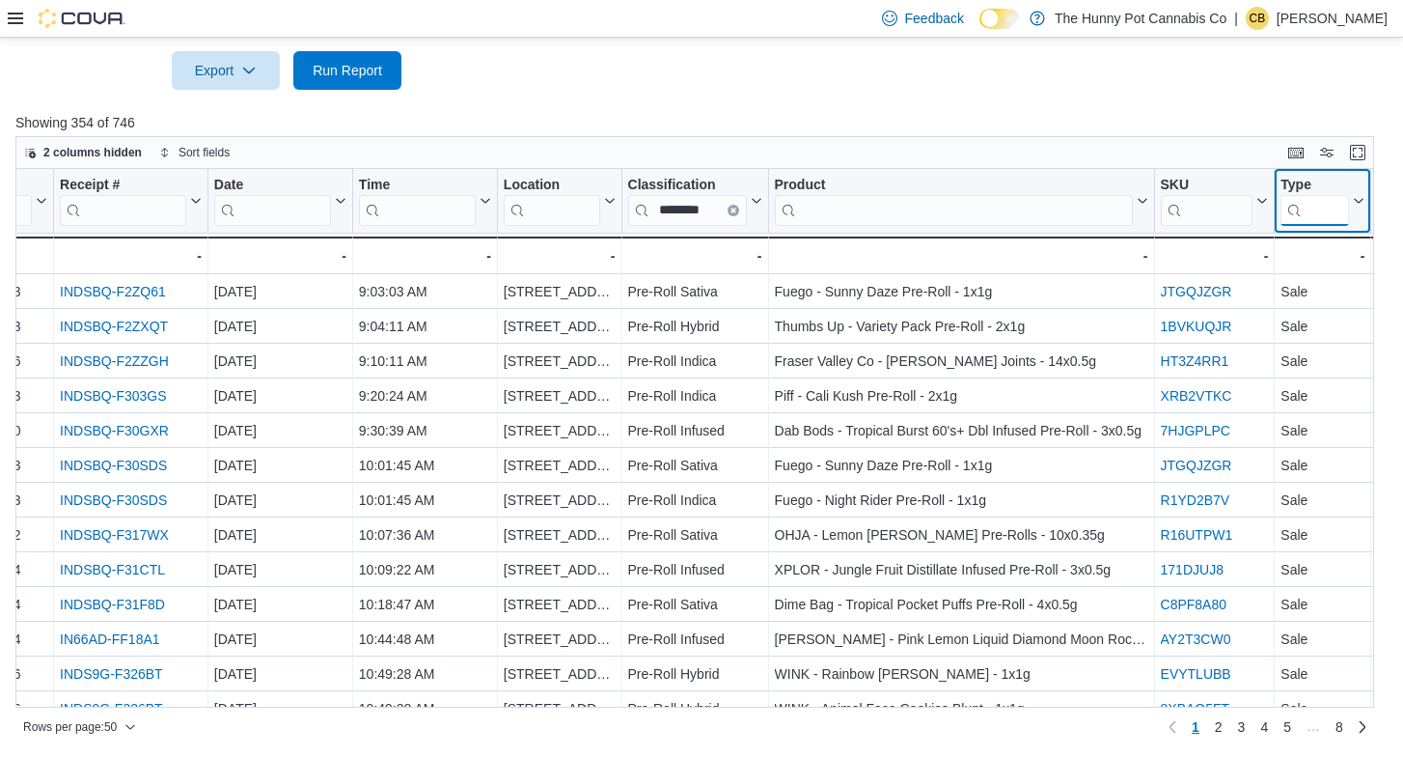
click at [1324, 212] on input "search" at bounding box center [1315, 210] width 69 height 31
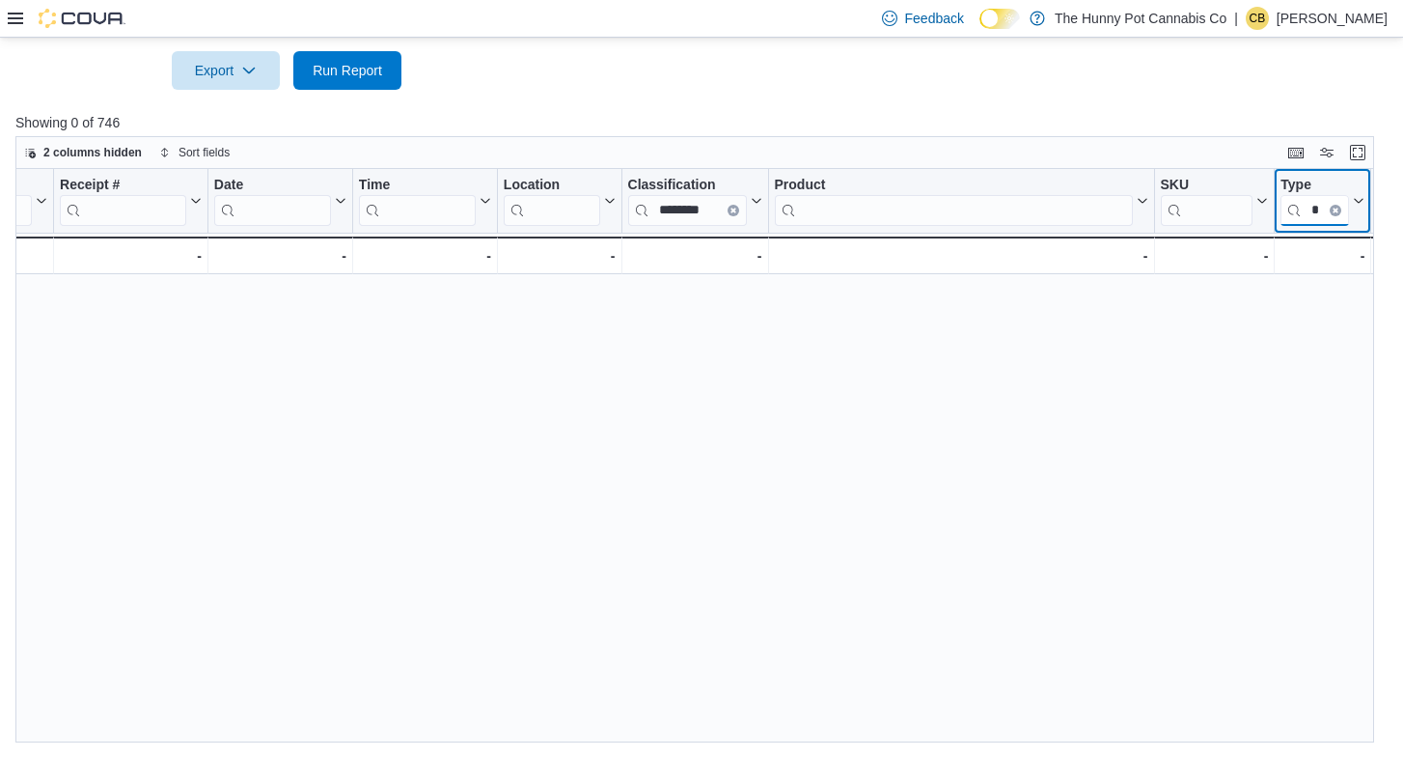
scroll to position [0, 0]
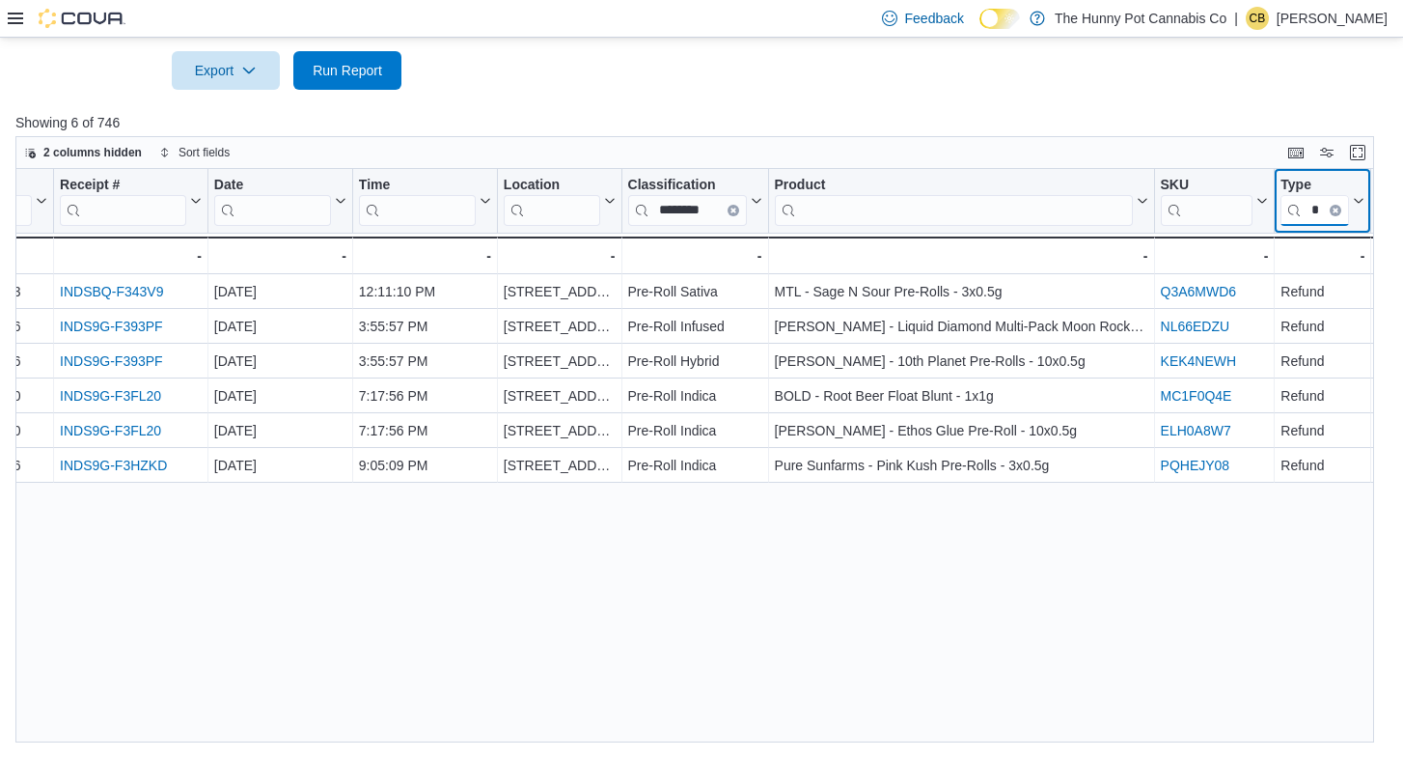
type input "*"
click at [1057, 565] on div "Invoice # Click to view column header actions Receipt # Click to view column he…" at bounding box center [694, 455] width 1359 height 573
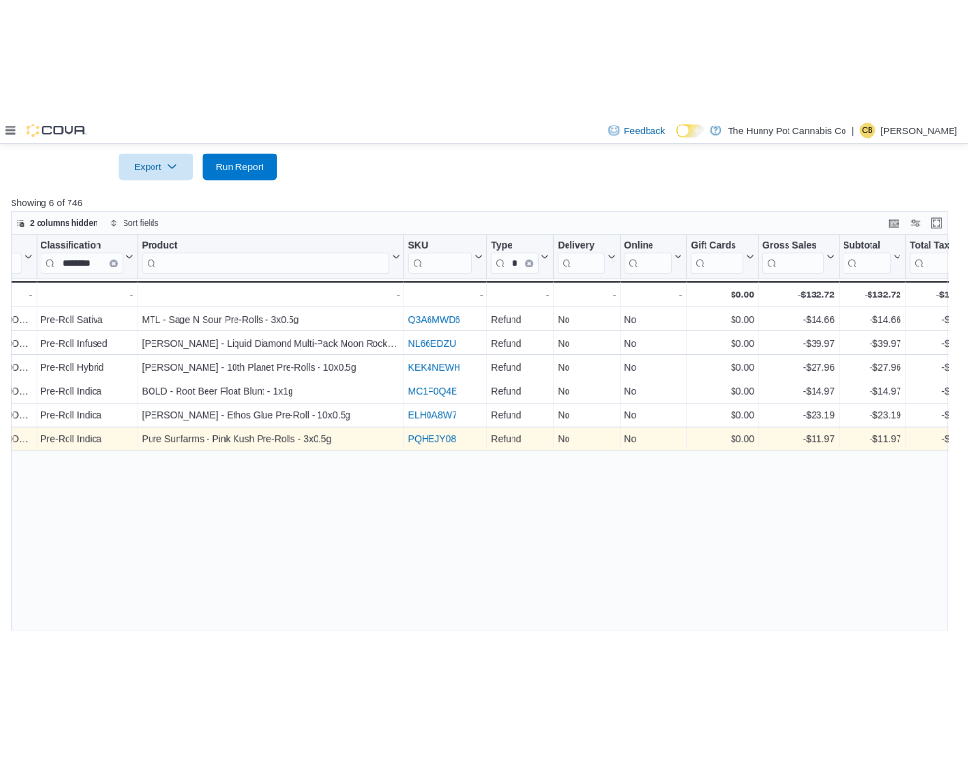
scroll to position [0, 4]
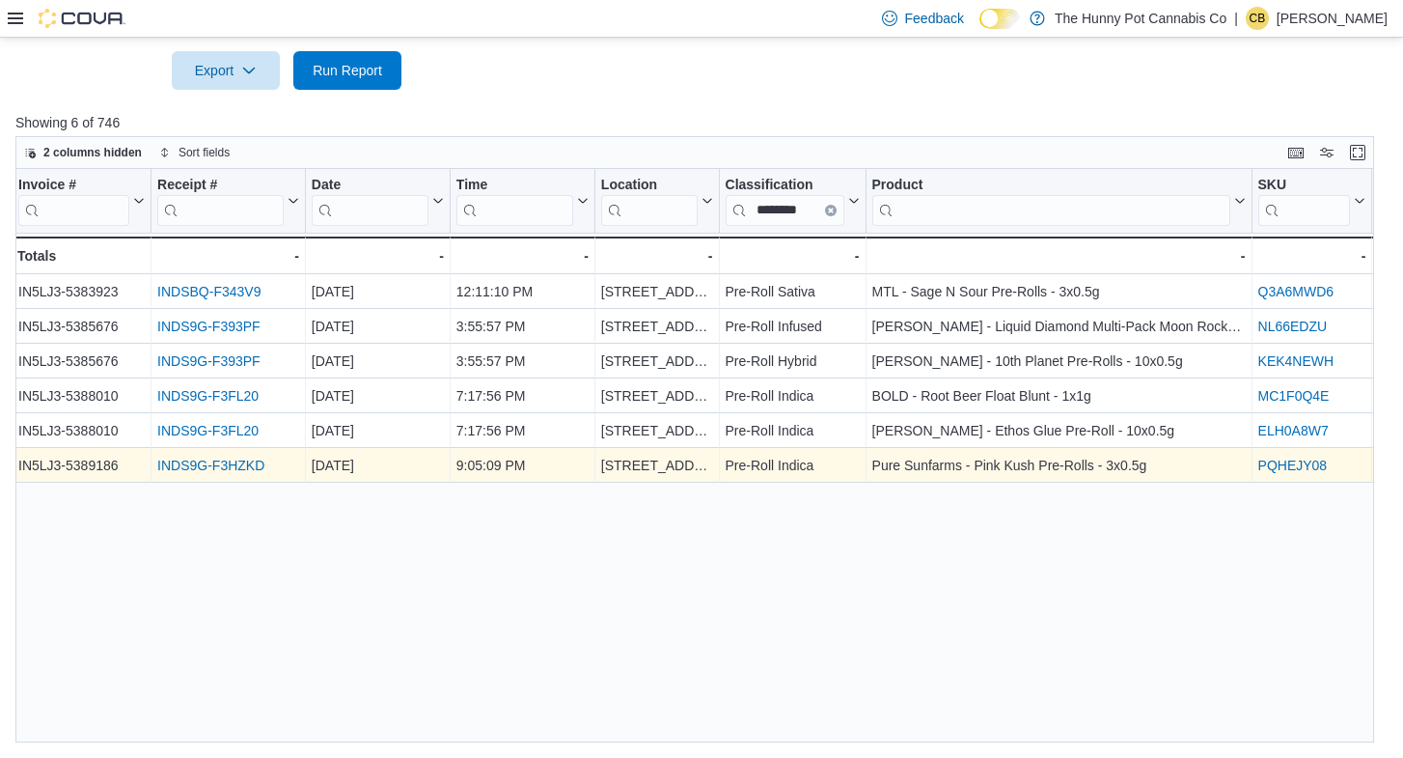
click at [236, 461] on link "INDS9G-F3HZKD" at bounding box center [210, 464] width 107 height 15
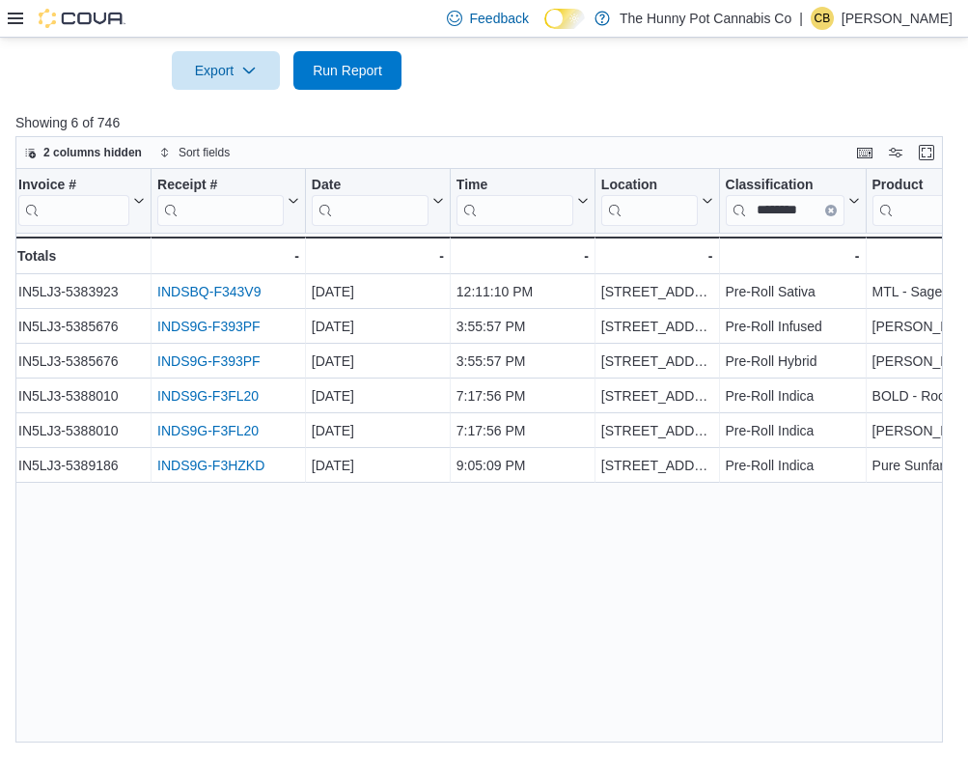
click at [29, 24] on div at bounding box center [67, 18] width 118 height 19
click at [20, 18] on icon at bounding box center [15, 19] width 15 height 12
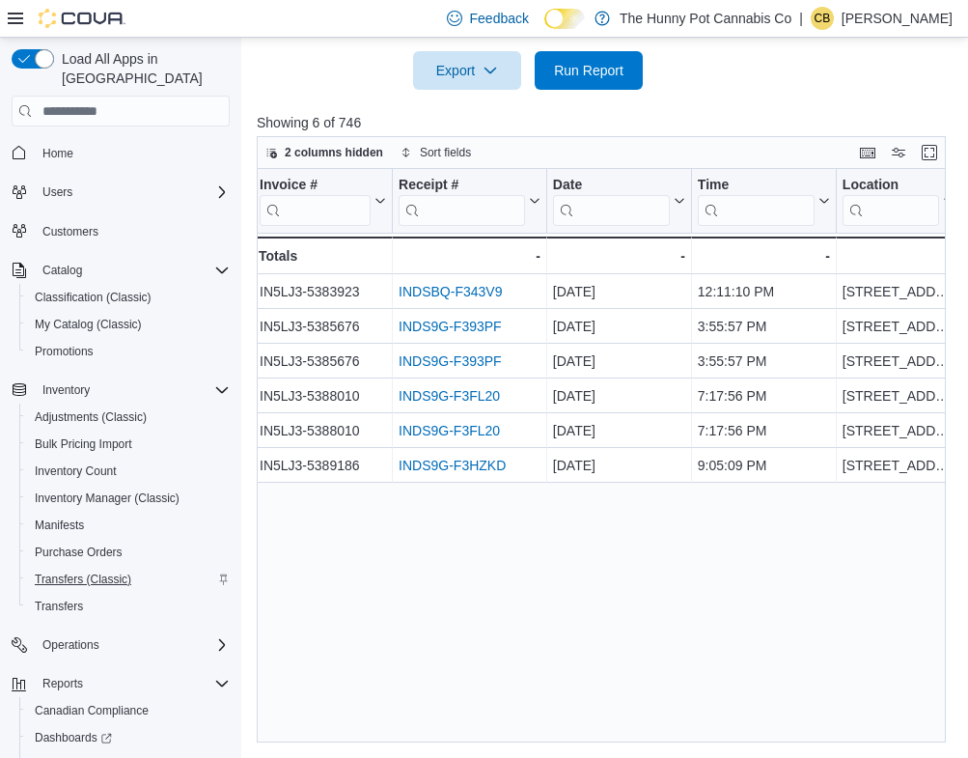
scroll to position [90, 0]
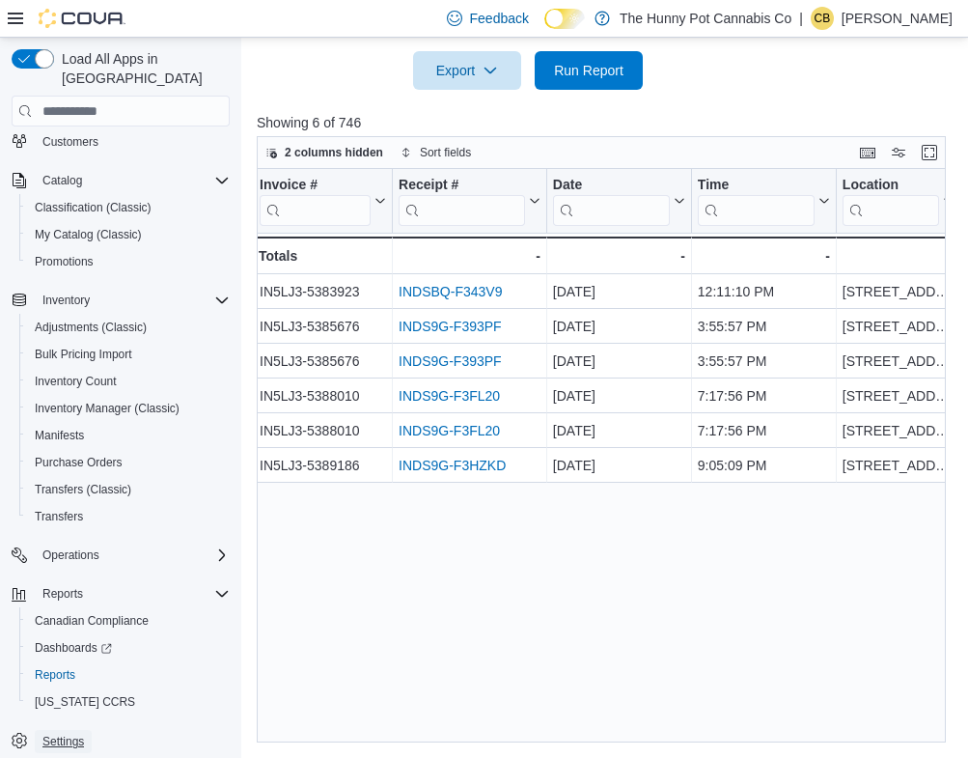
click at [77, 733] on span "Settings" at bounding box center [62, 740] width 41 height 15
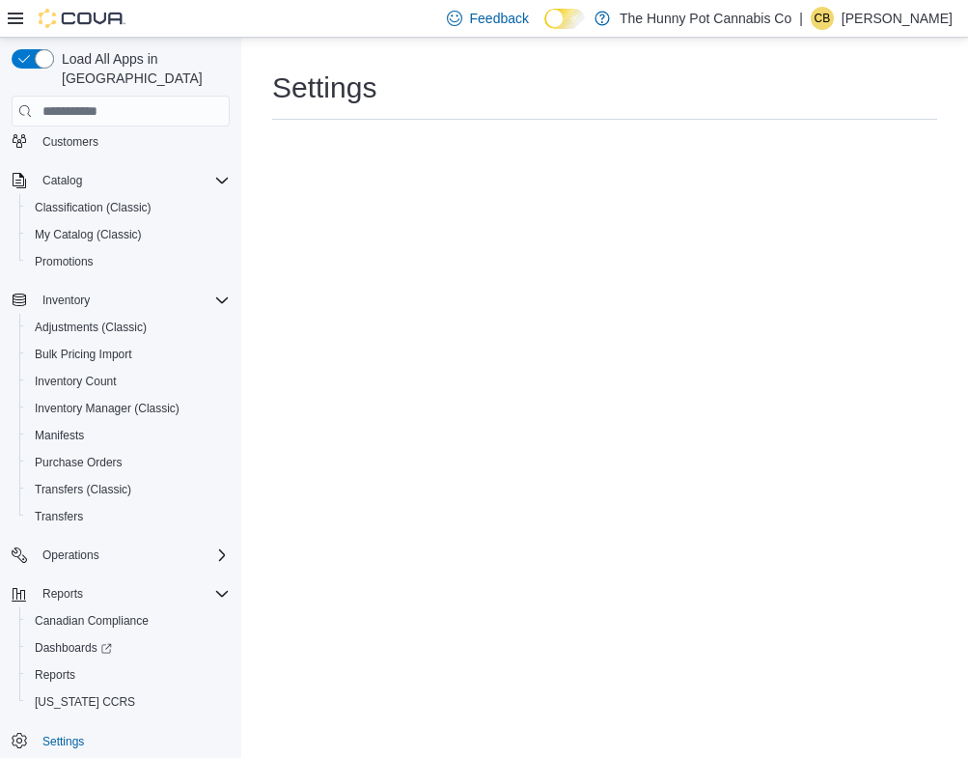
click at [15, 12] on icon at bounding box center [15, 18] width 15 height 15
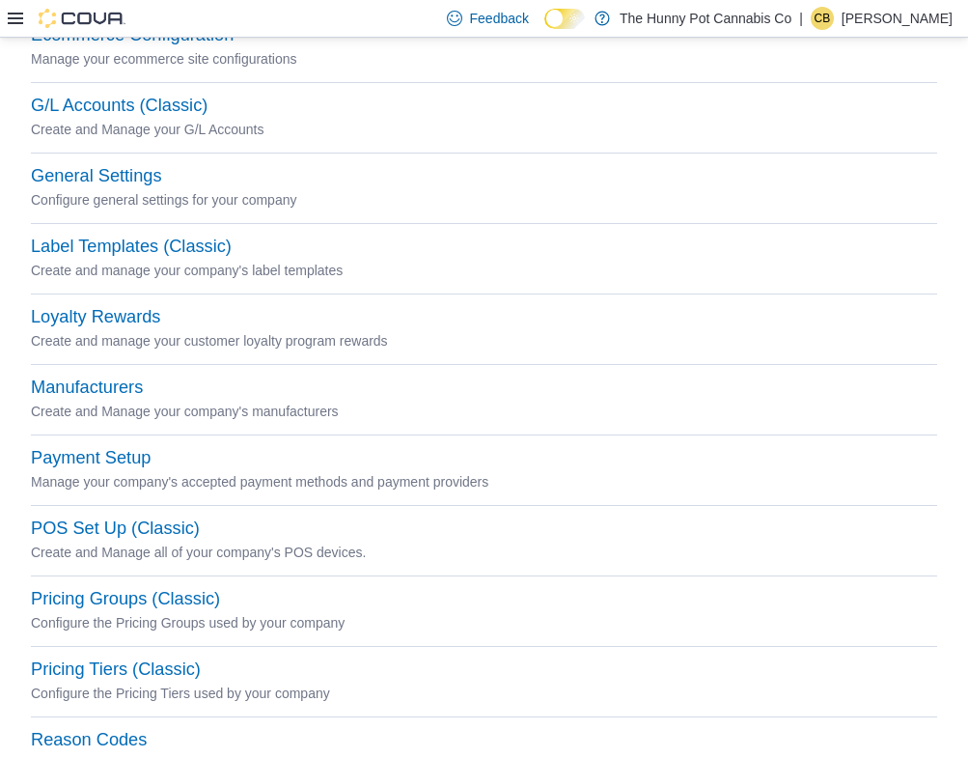
scroll to position [549, 0]
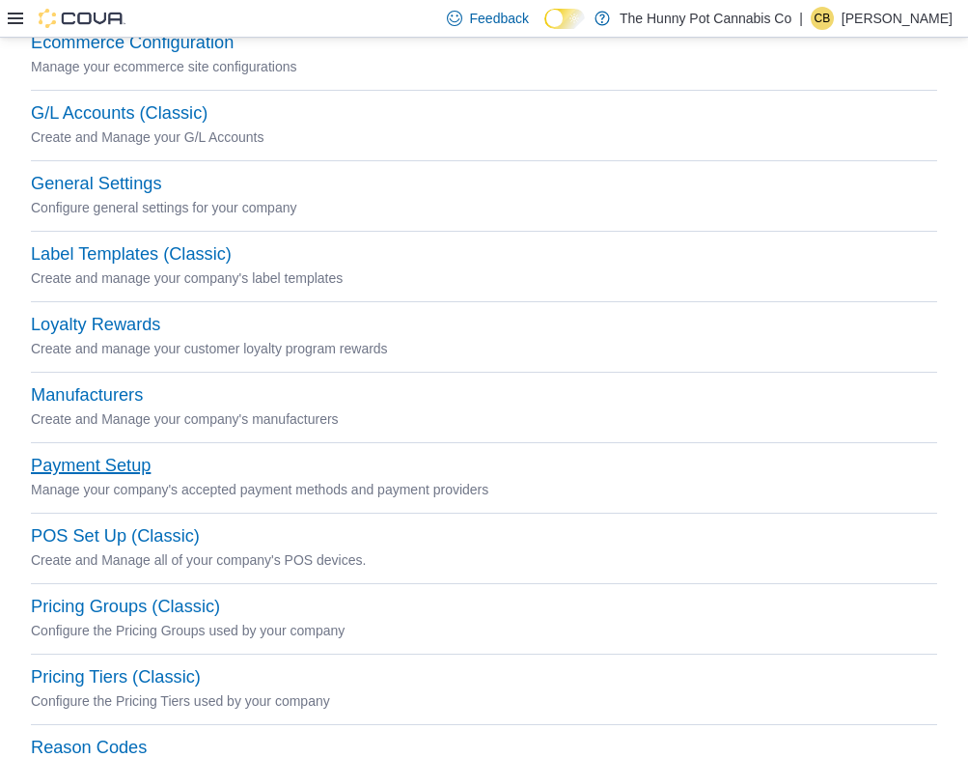
click at [109, 459] on button "Payment Setup" at bounding box center [91, 465] width 120 height 20
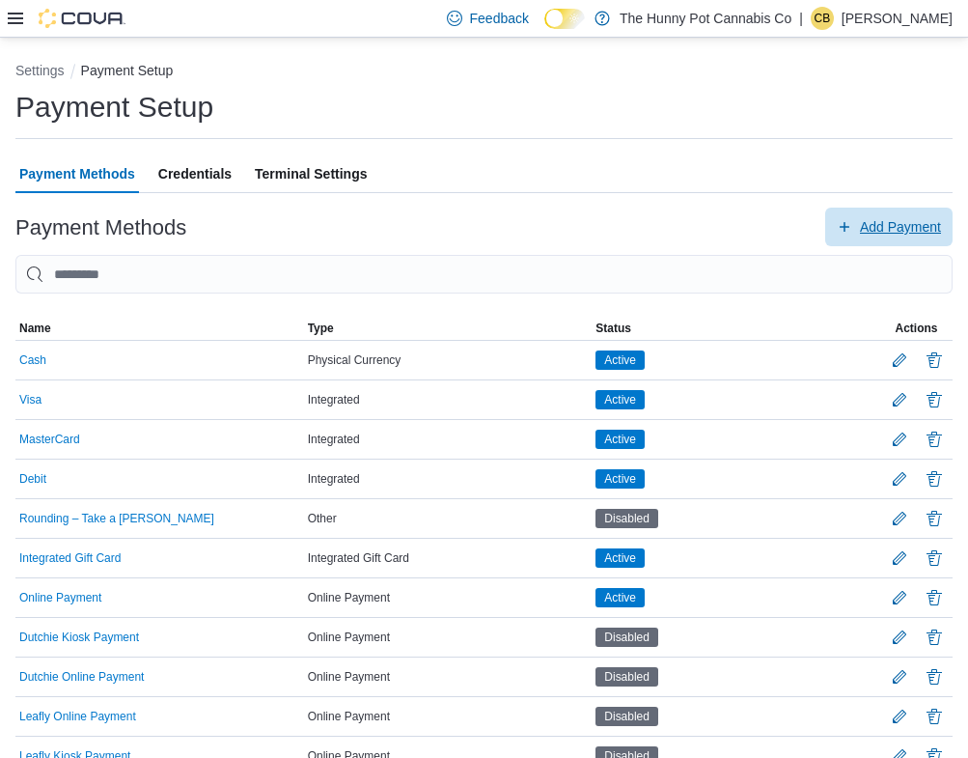
click at [878, 216] on span "Add Payment" at bounding box center [889, 226] width 104 height 39
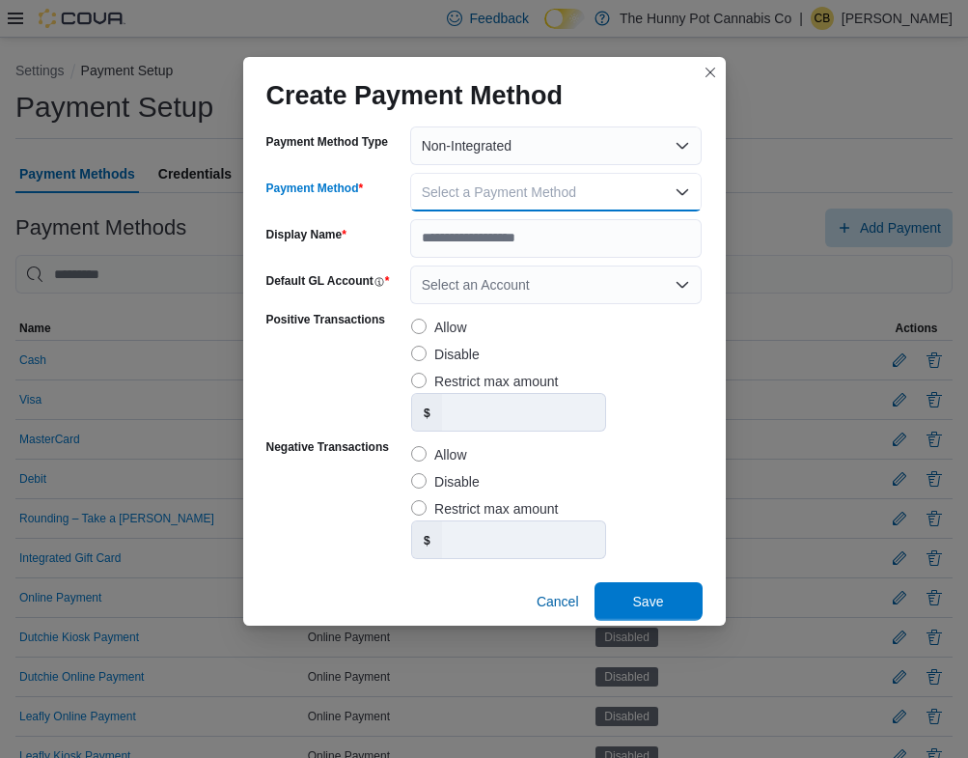
click at [521, 185] on span "Select a Payment Method" at bounding box center [499, 191] width 154 height 15
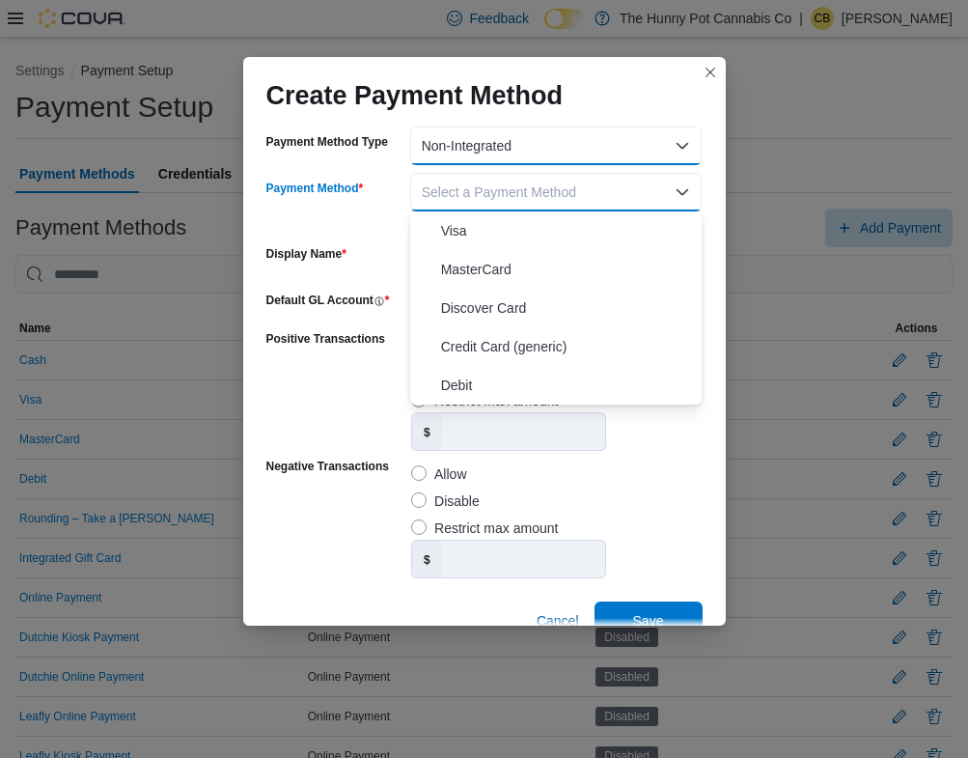
click at [477, 152] on button "Non-Integrated" at bounding box center [556, 145] width 292 height 39
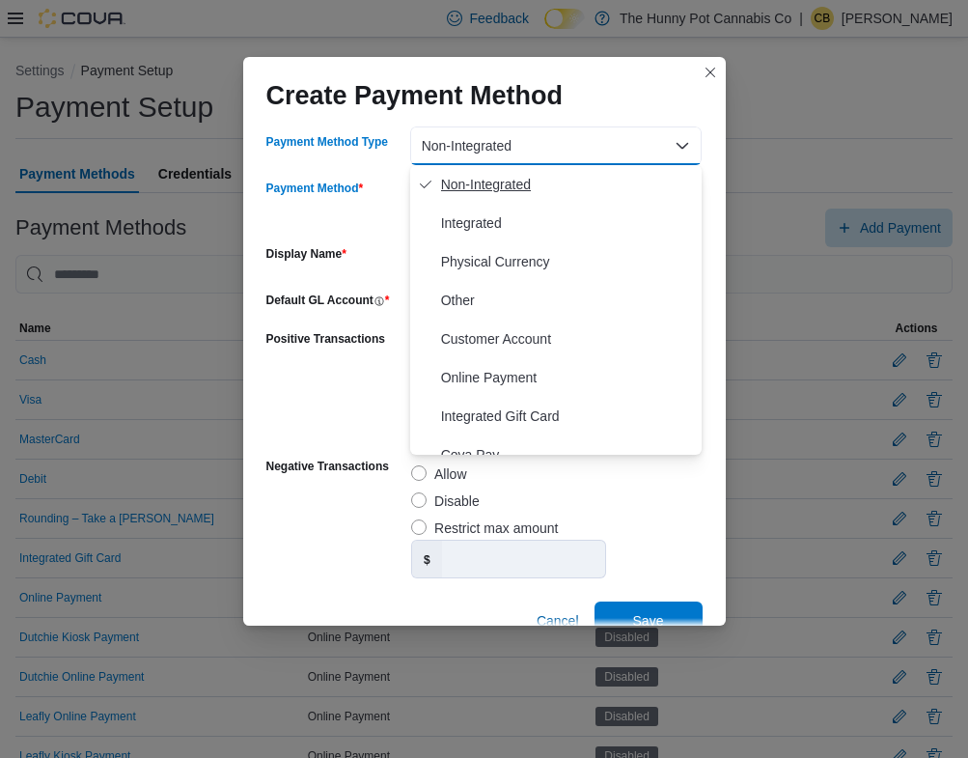
click at [474, 188] on span "Non-Integrated" at bounding box center [568, 184] width 254 height 23
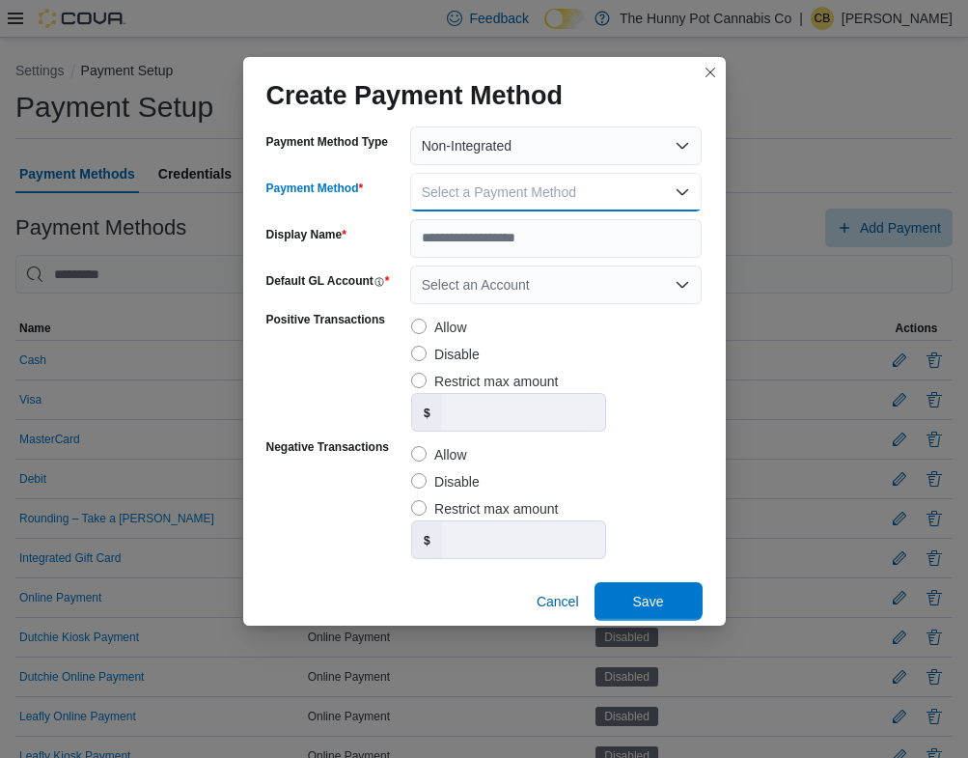
click at [474, 188] on span "Select a Payment Method" at bounding box center [499, 191] width 154 height 15
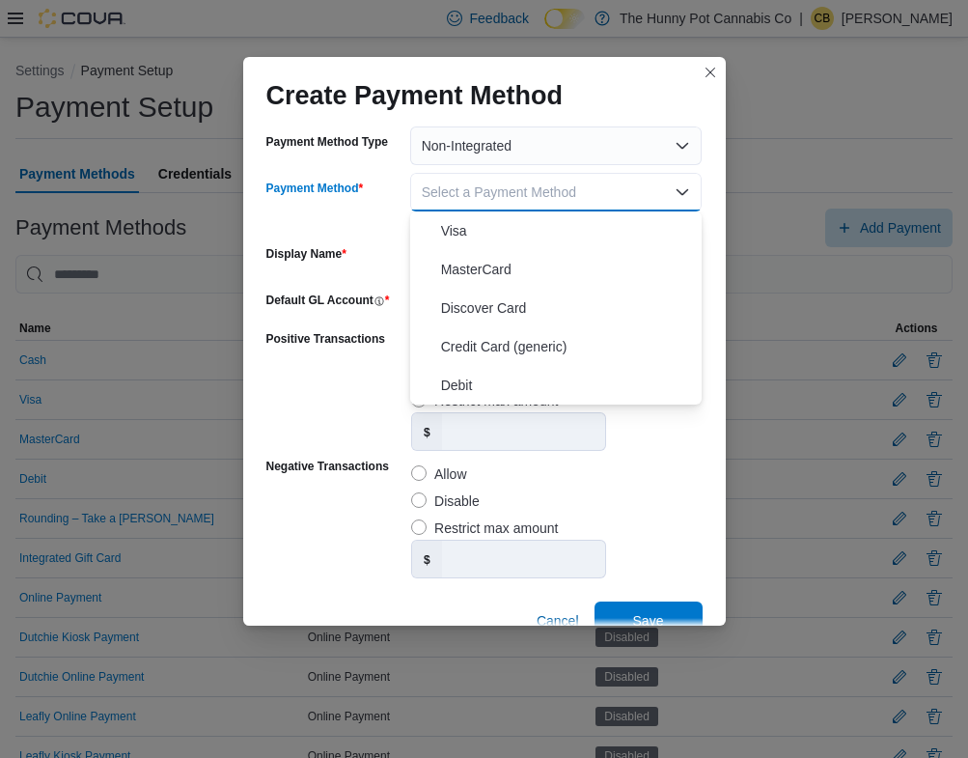
click at [384, 235] on div "Payment Method Type Non-Integrated Payment Method Select a Payment Method Payme…" at bounding box center [484, 382] width 436 height 513
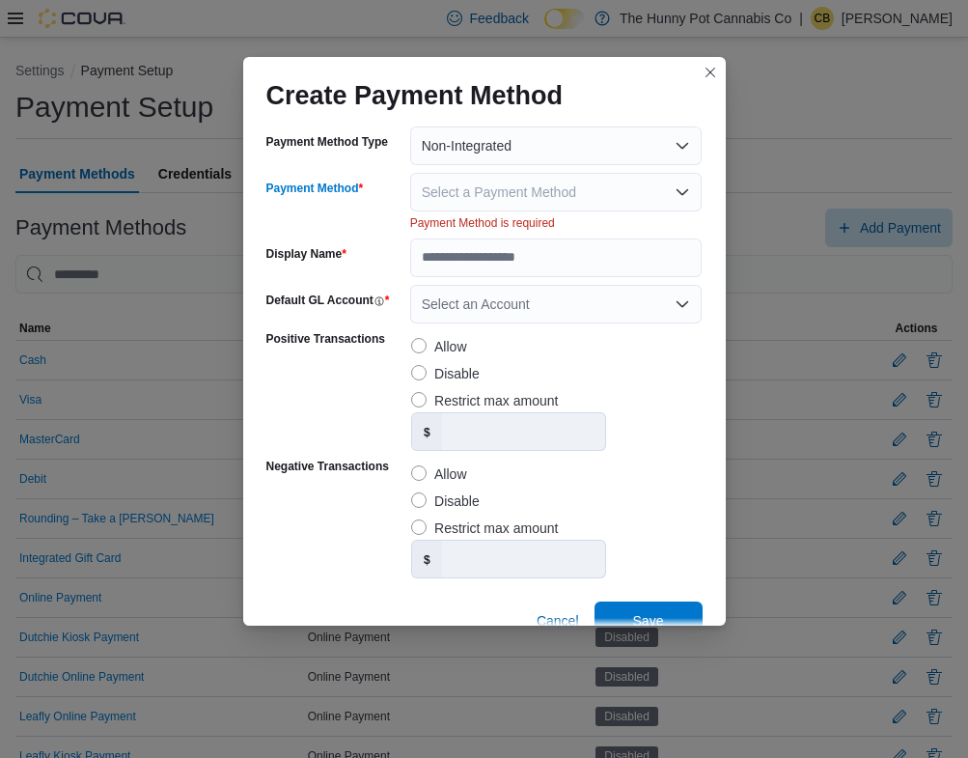
scroll to position [38, 0]
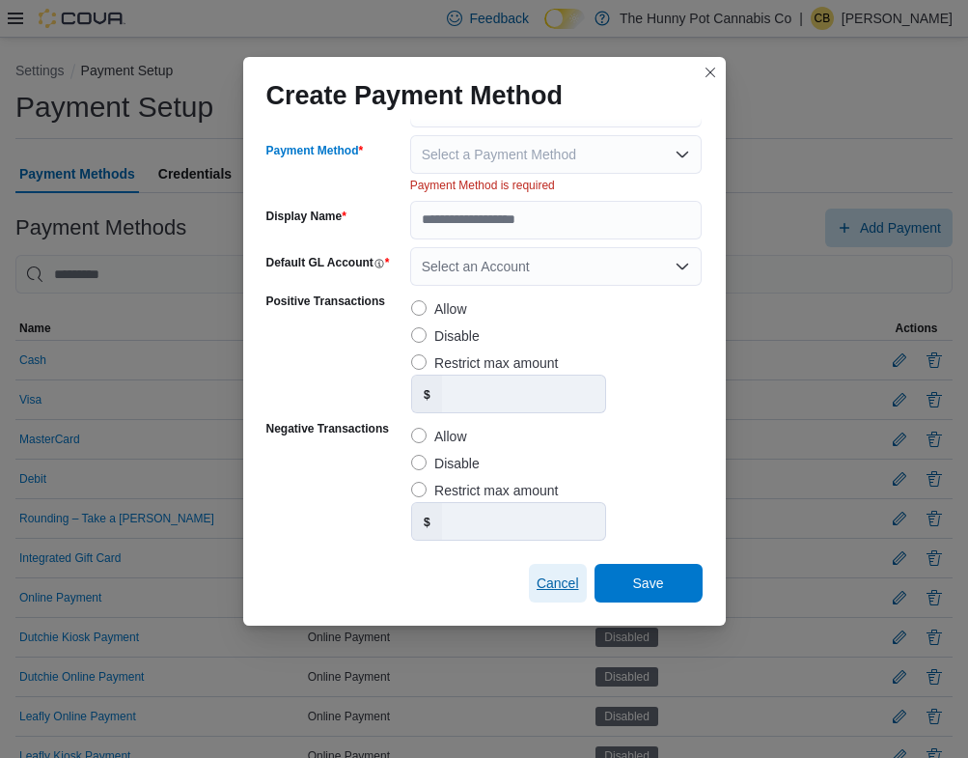
click at [571, 584] on span "Cancel" at bounding box center [558, 582] width 42 height 19
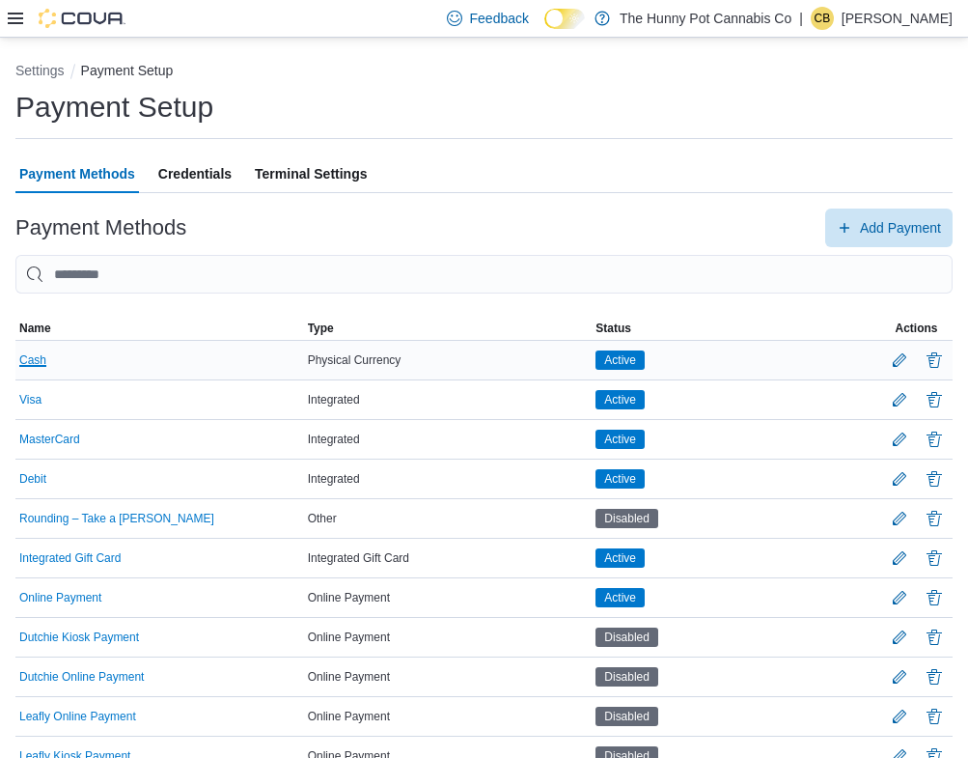
click at [31, 359] on button "Cash" at bounding box center [32, 360] width 27 height 14
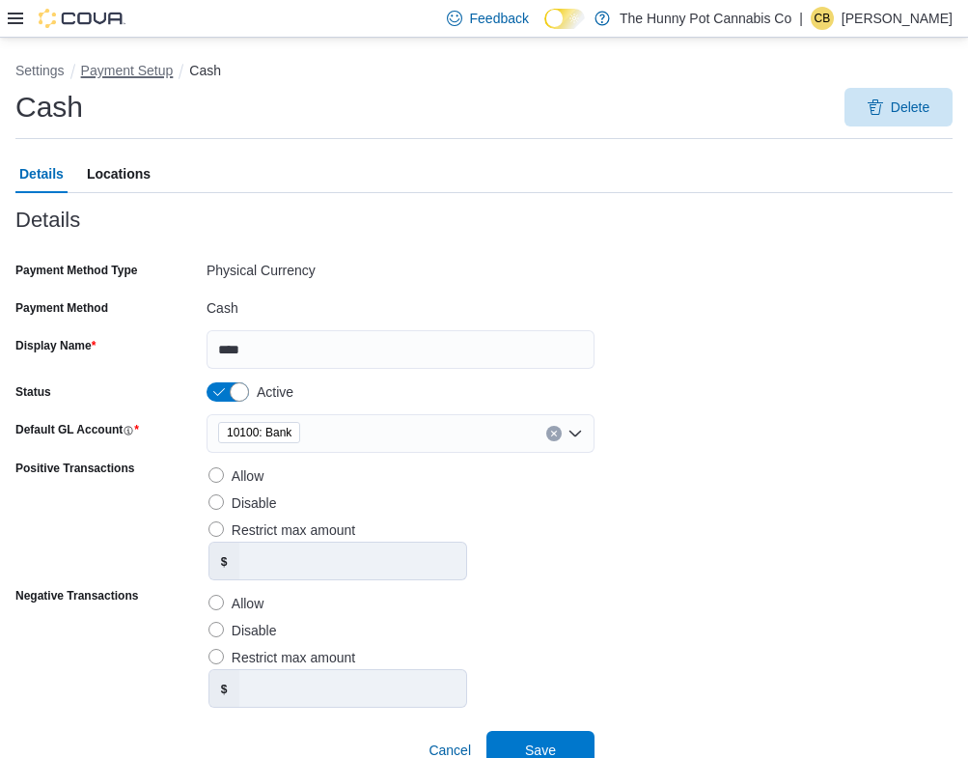
click at [140, 72] on button "Payment Setup" at bounding box center [127, 70] width 93 height 15
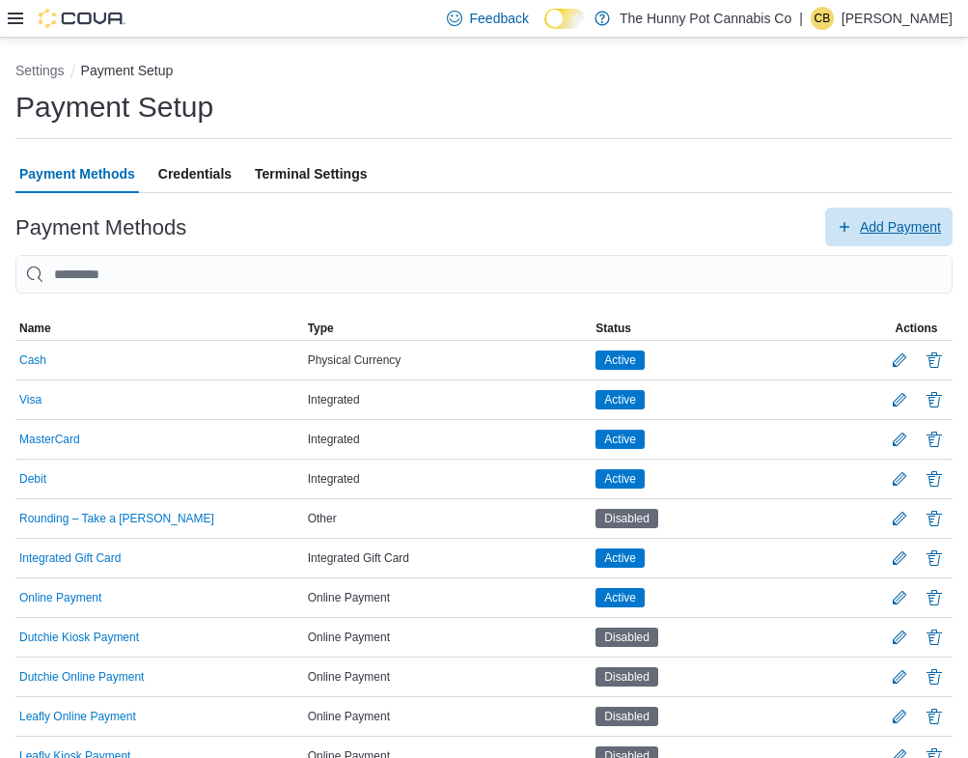
click at [879, 229] on span "Add Payment" at bounding box center [900, 226] width 81 height 19
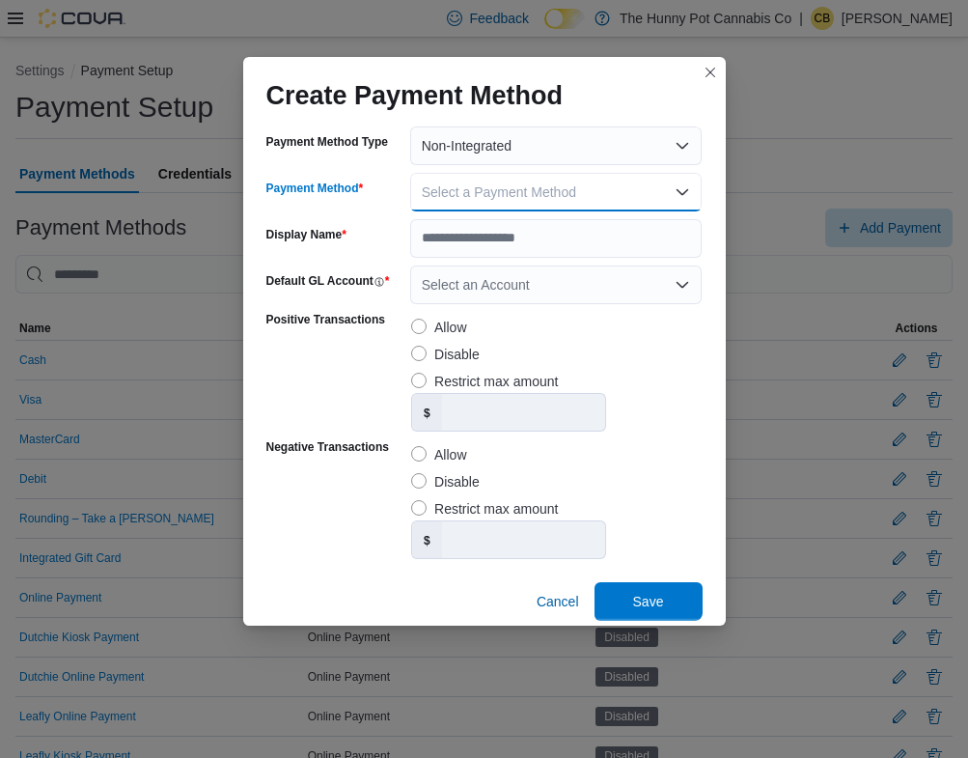
click at [551, 184] on span "Select a Payment Method" at bounding box center [499, 191] width 154 height 15
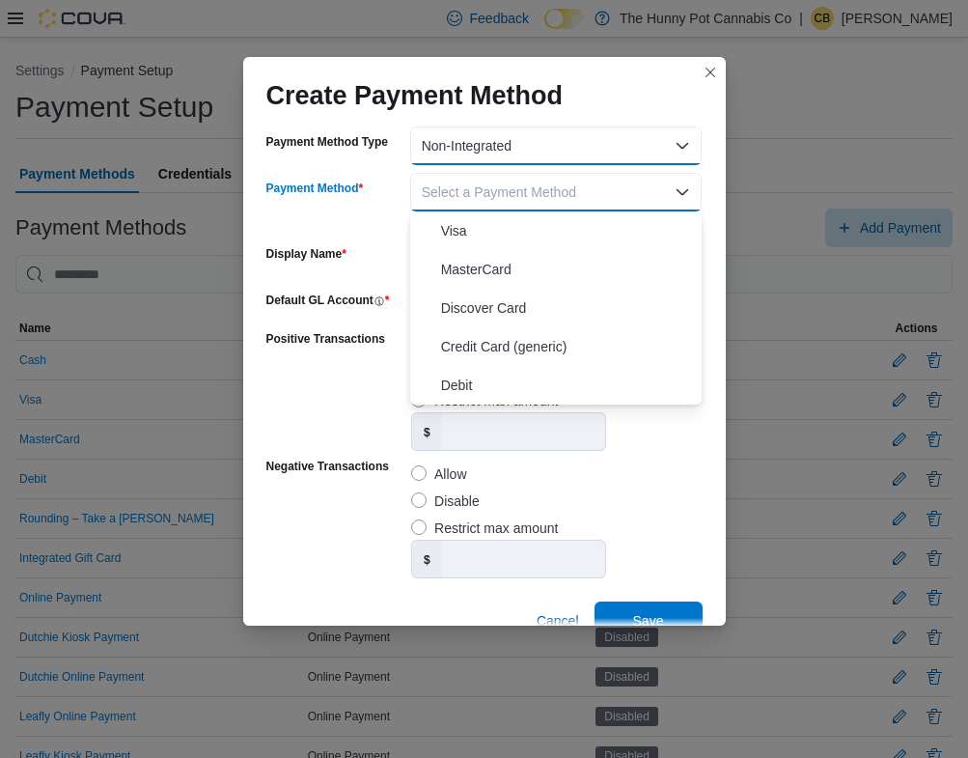
click at [455, 149] on button "Non-Integrated" at bounding box center [556, 145] width 292 height 39
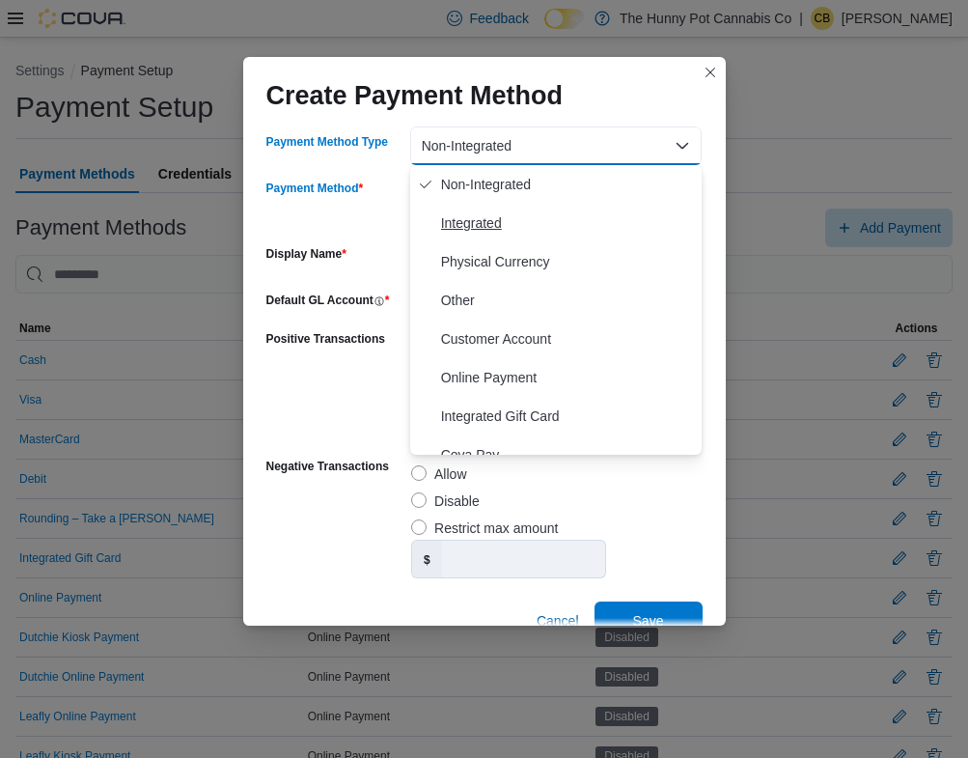
scroll to position [19, 0]
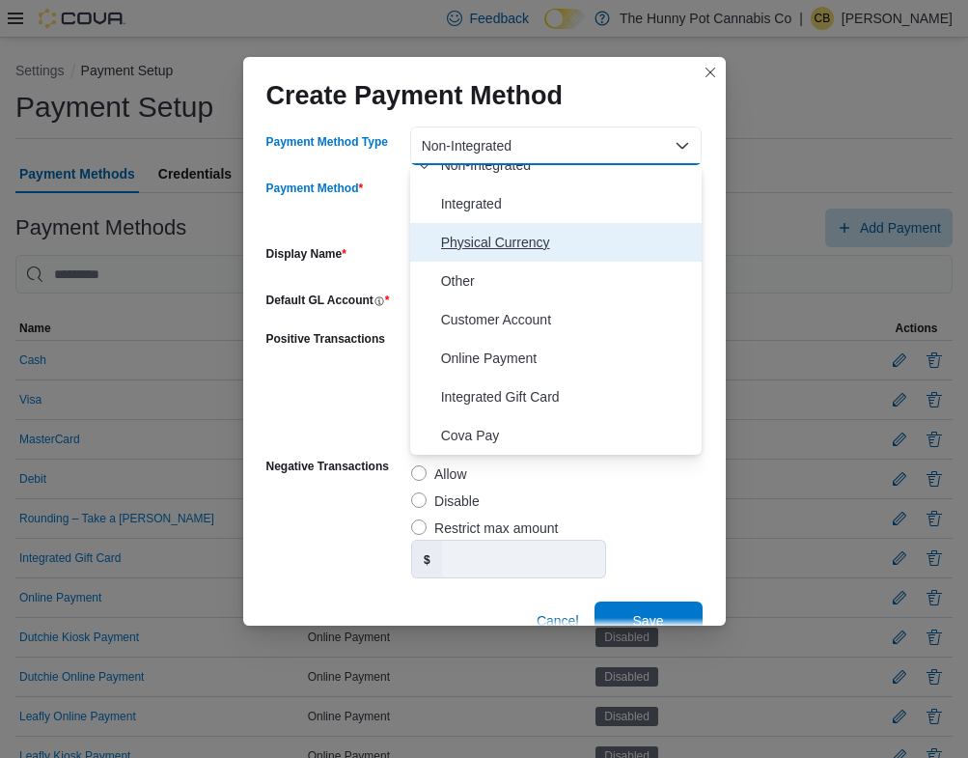
click at [468, 239] on span "Physical Currency" at bounding box center [568, 242] width 254 height 23
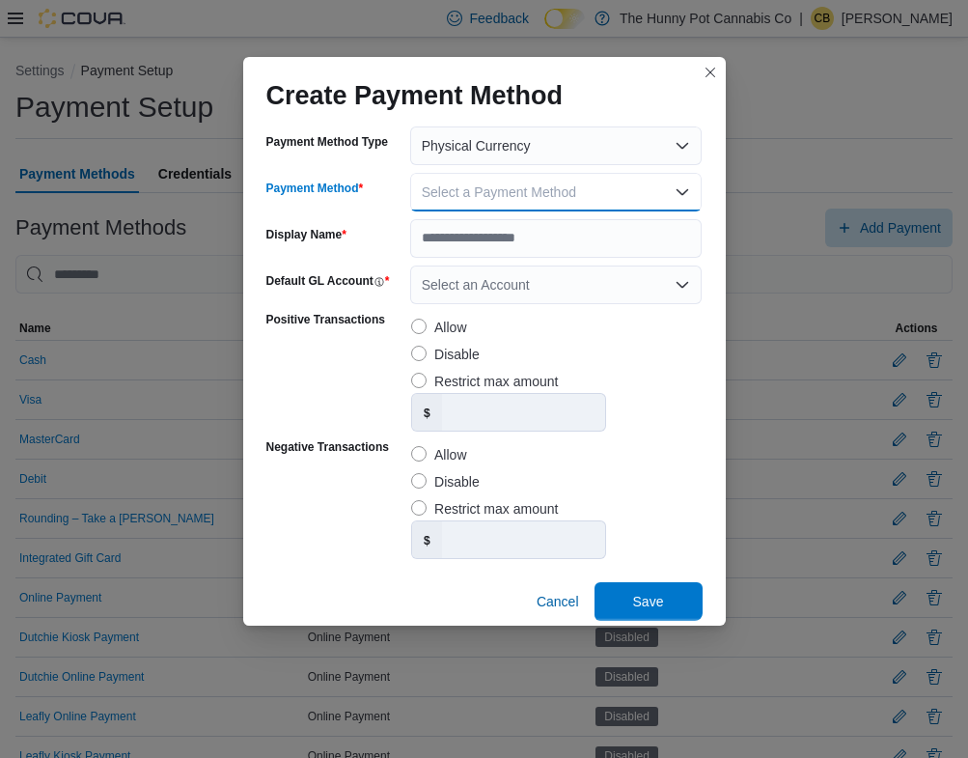
click at [494, 179] on button "Select a Payment Method" at bounding box center [556, 192] width 292 height 39
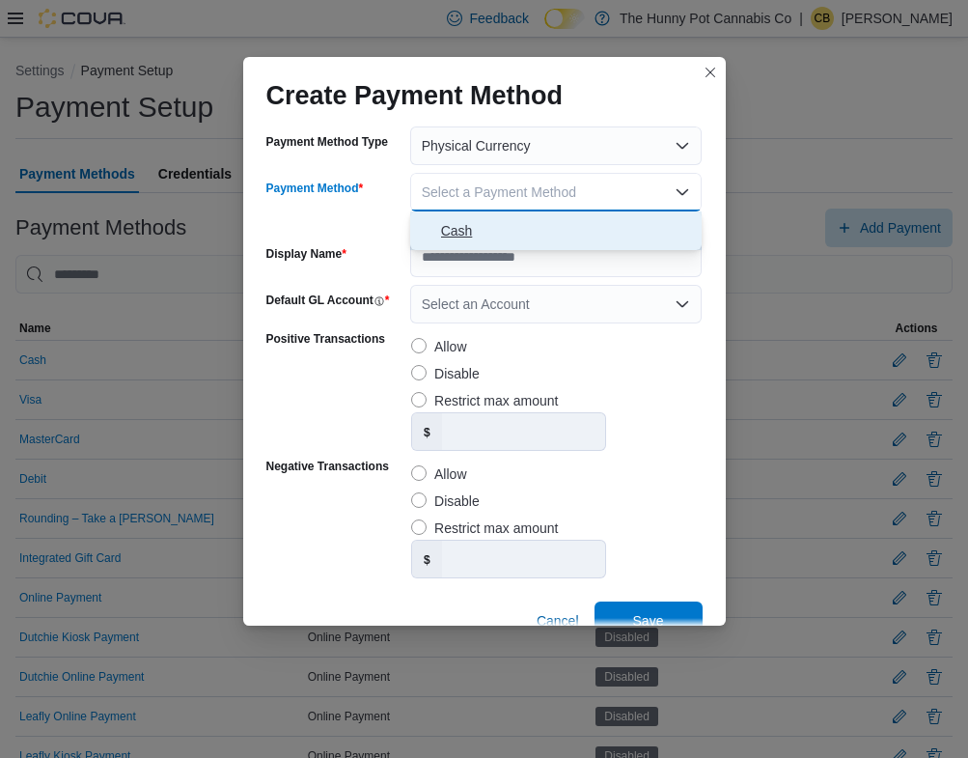
click at [491, 230] on span "Cash" at bounding box center [568, 230] width 254 height 23
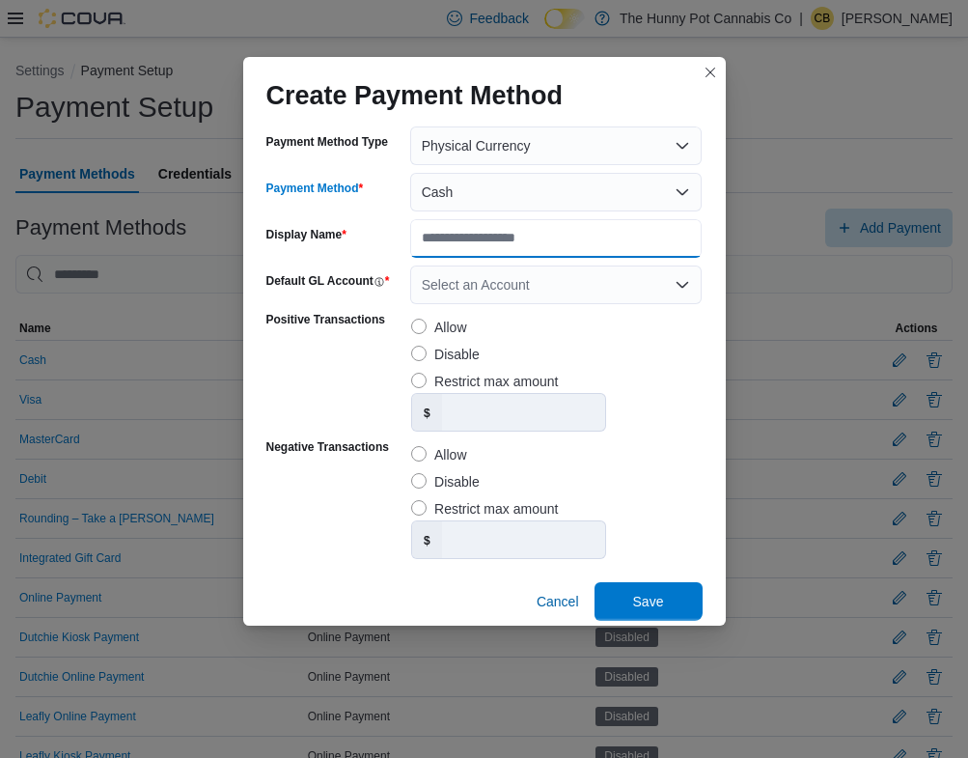
click at [463, 240] on input "Display Name" at bounding box center [556, 238] width 292 height 39
type input "*******"
click at [473, 291] on div "Select an Account" at bounding box center [556, 284] width 292 height 39
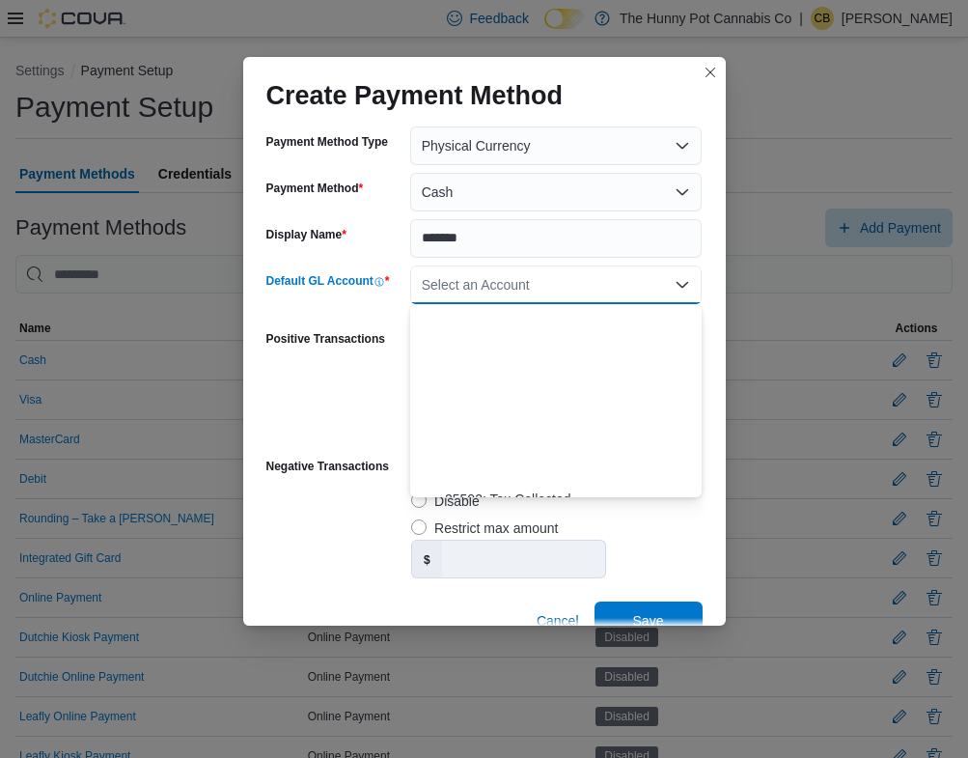
scroll to position [0, 0]
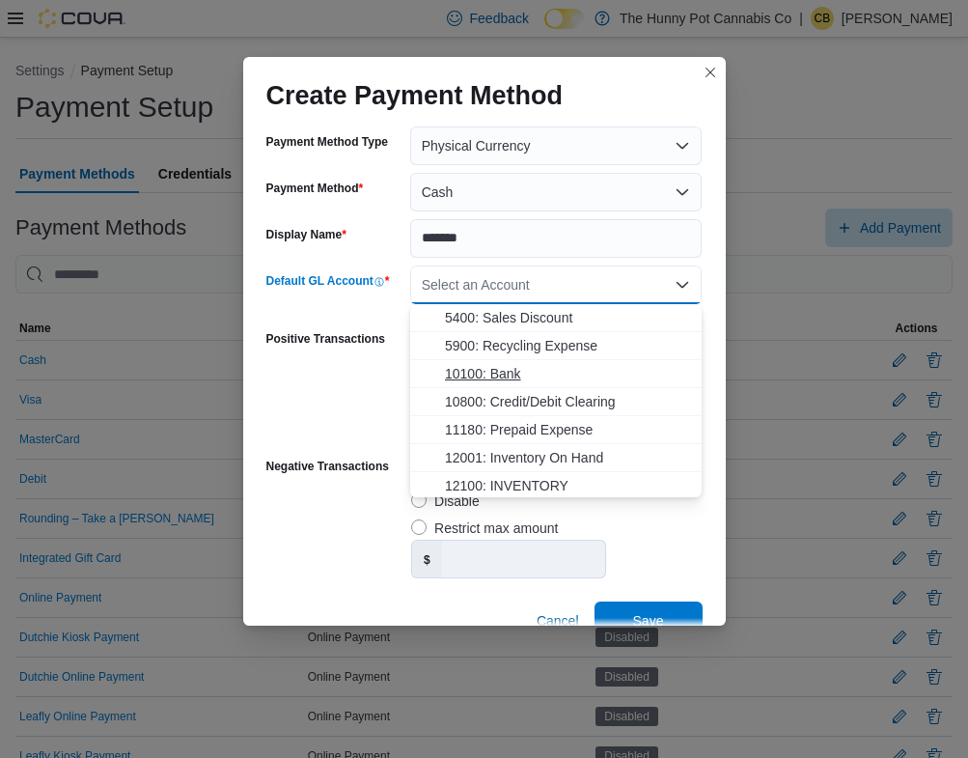
click at [572, 368] on span "10100: Bank" at bounding box center [568, 373] width 246 height 19
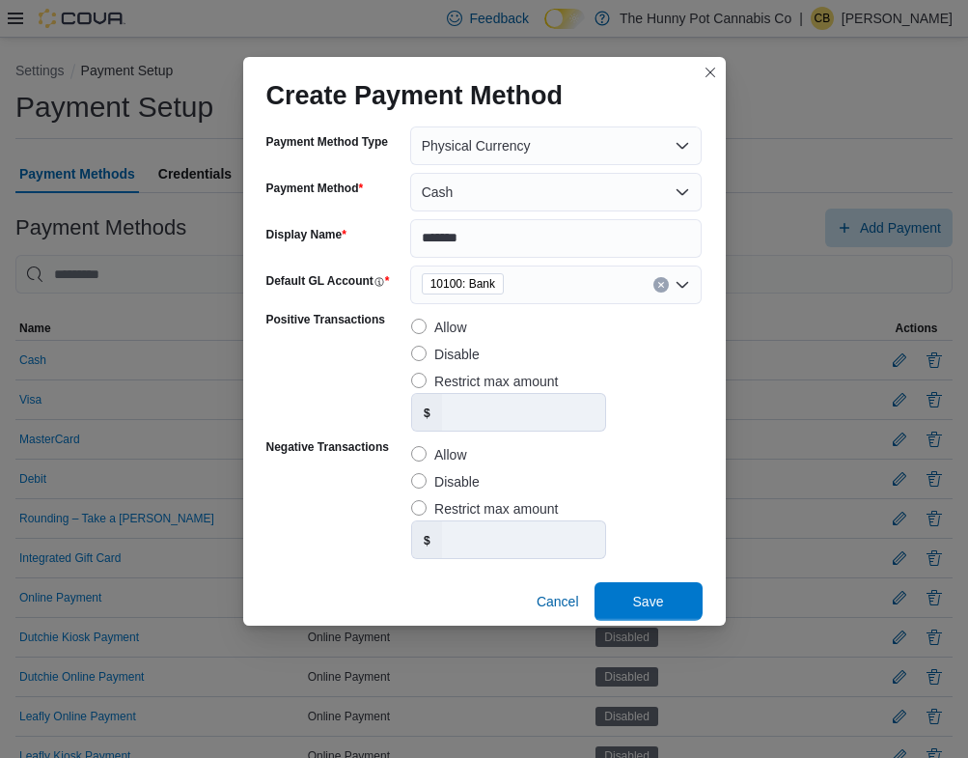
click at [350, 363] on label "Positive Transactions" at bounding box center [325, 372] width 119 height 120
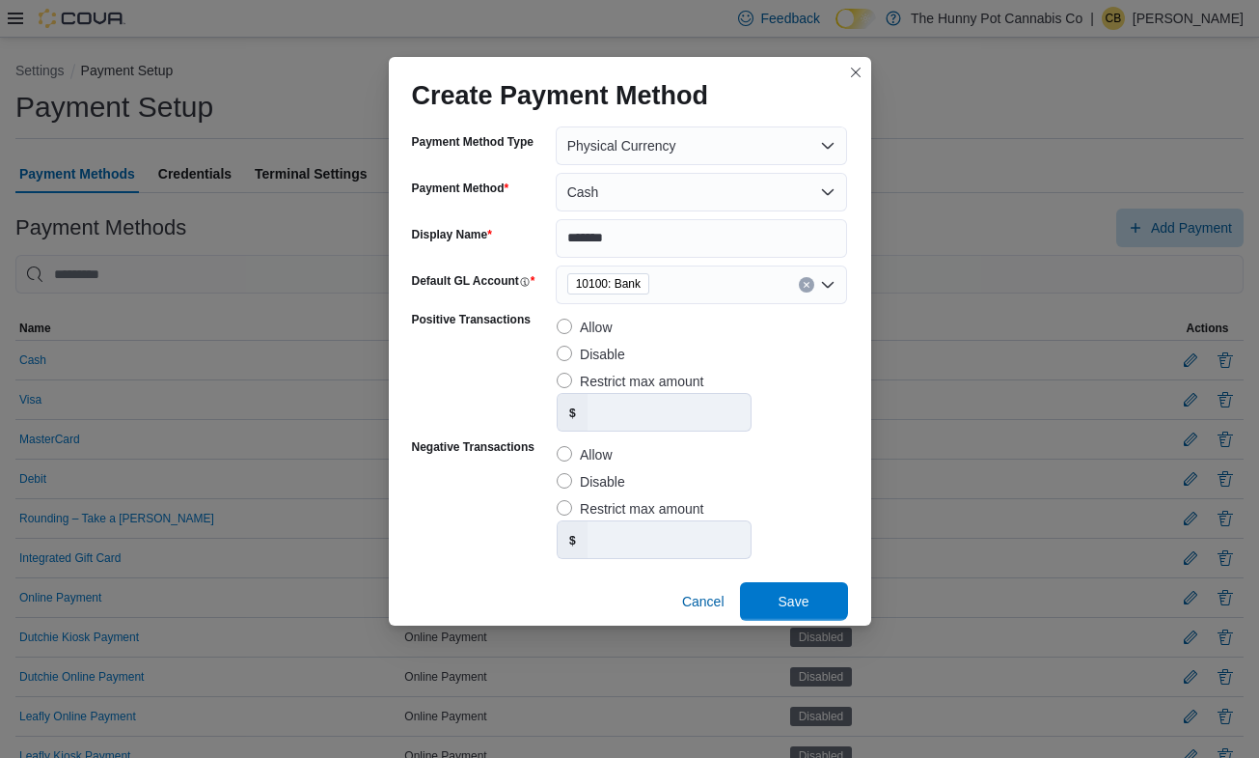
scroll to position [18, 0]
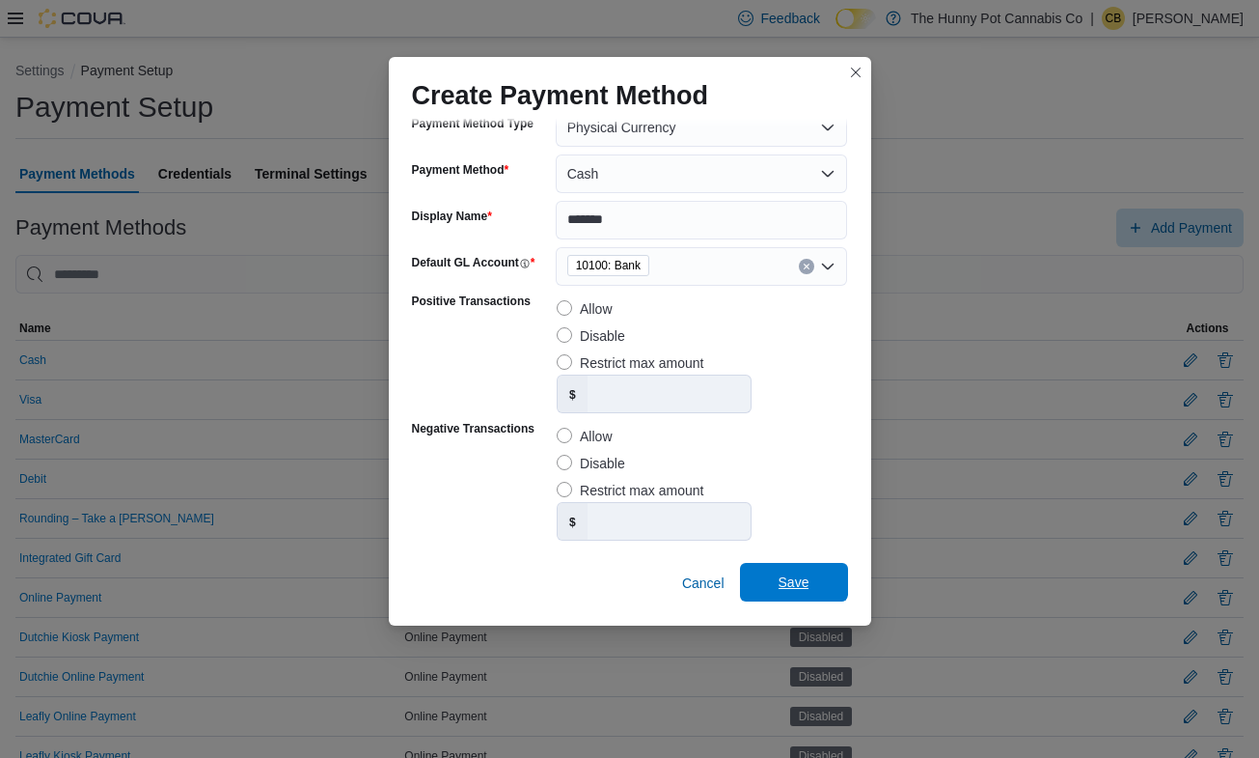
click at [797, 594] on span "Save" at bounding box center [794, 582] width 85 height 39
click at [779, 588] on span "Save" at bounding box center [794, 581] width 31 height 19
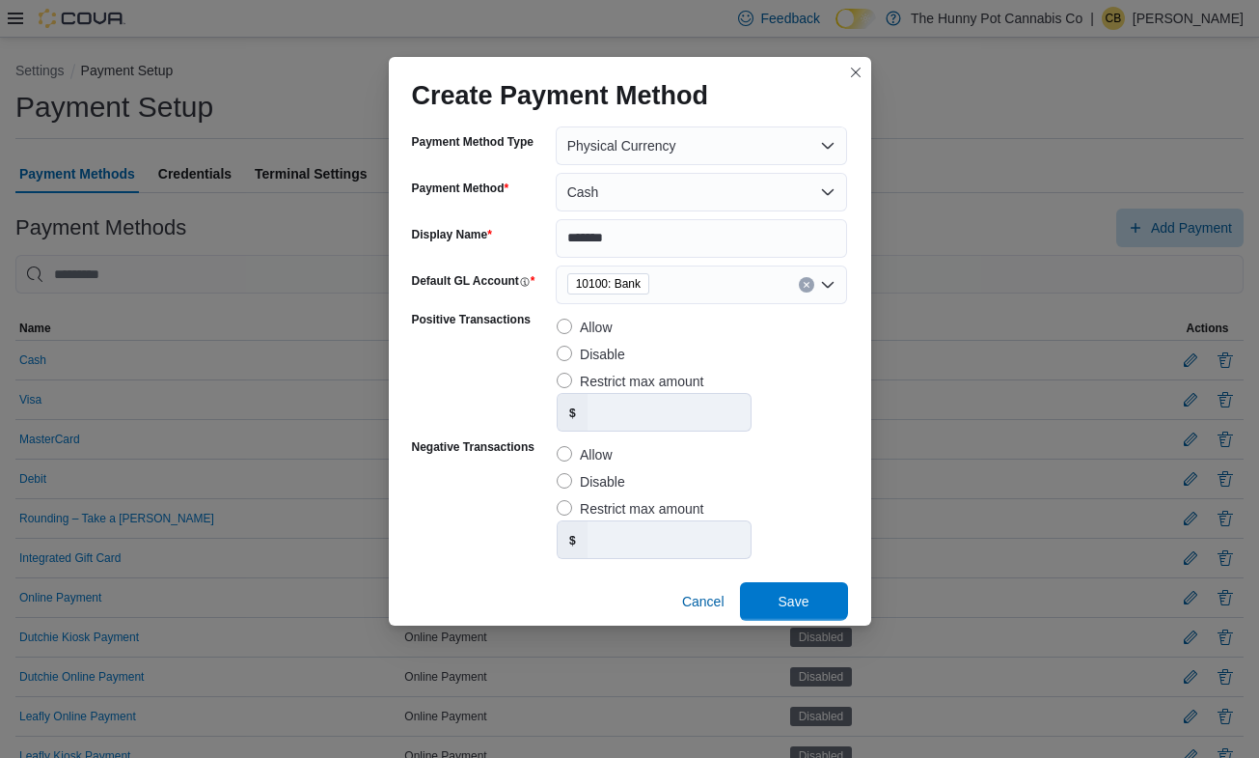
click at [707, 171] on div "Payment Method Type Physical Currency Payment Method Cash Display Name ******* …" at bounding box center [630, 373] width 436 height 494
click at [706, 187] on button "Cash" at bounding box center [702, 192] width 292 height 39
click at [705, 187] on button "Cash" at bounding box center [702, 192] width 292 height 39
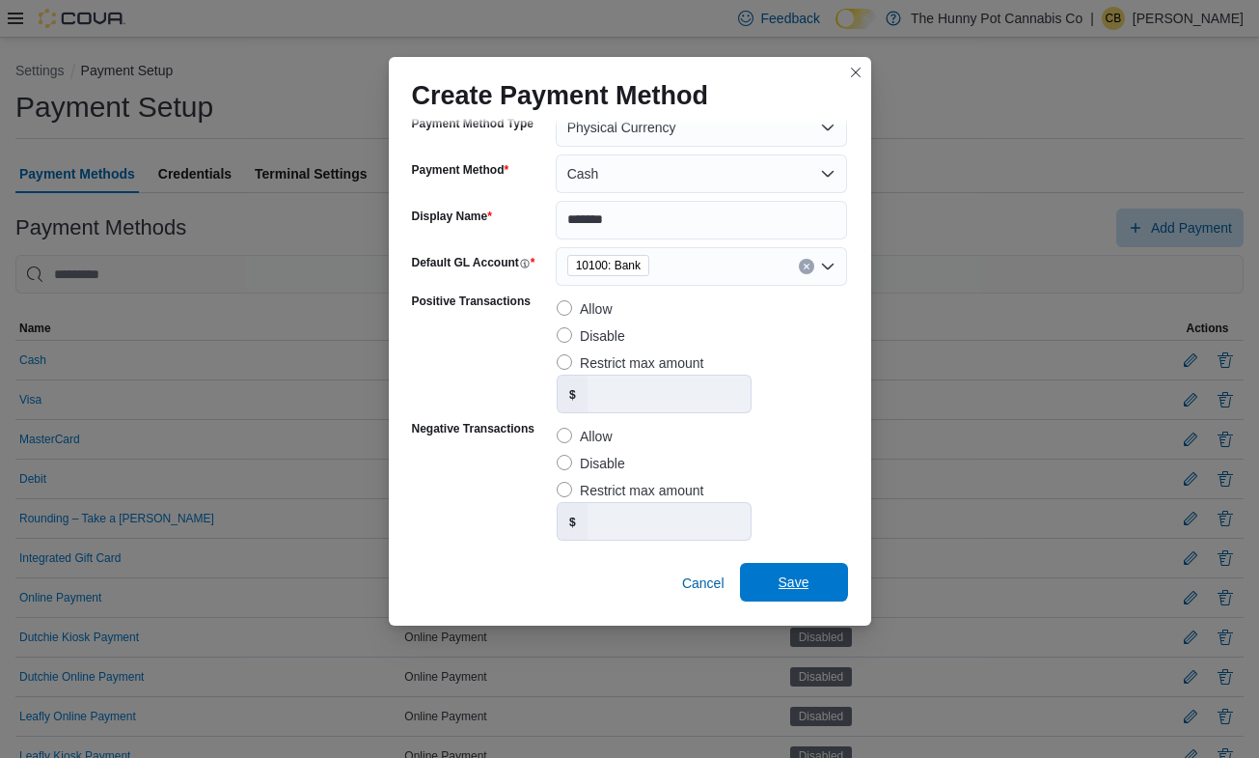
click at [790, 592] on span "Save" at bounding box center [794, 582] width 85 height 39
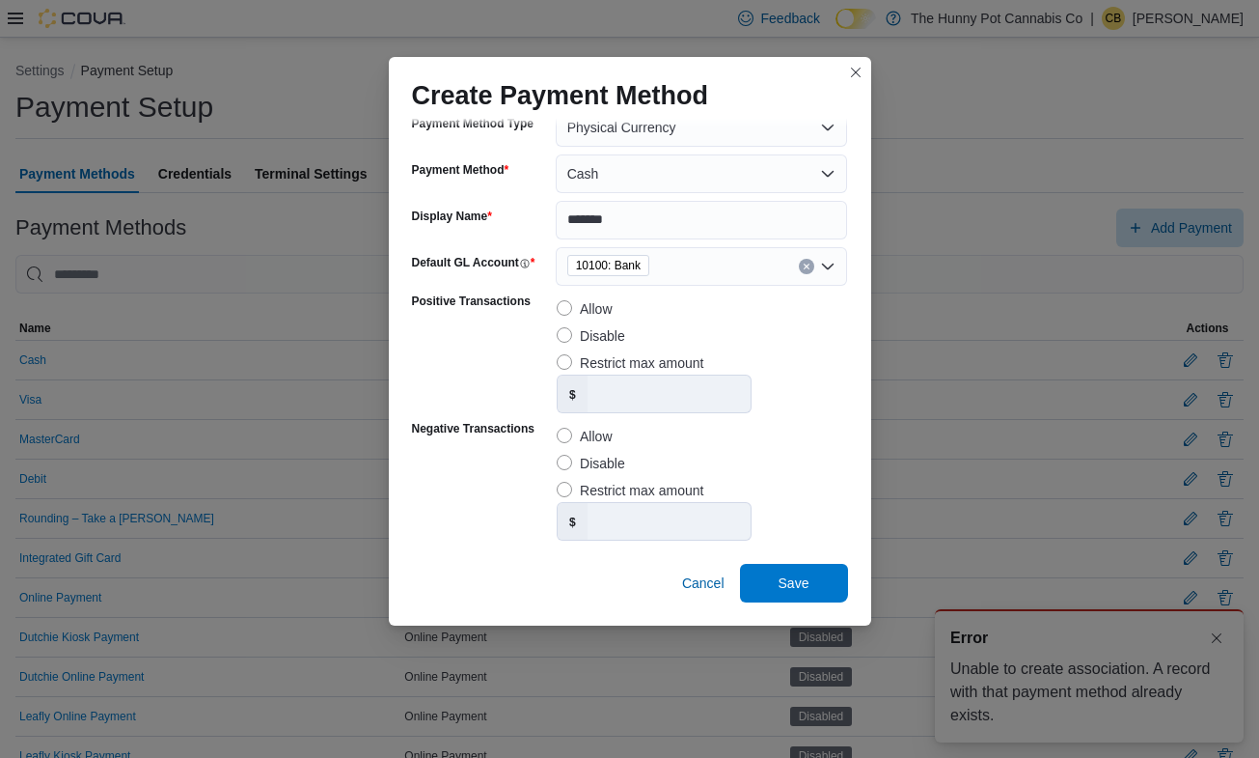
scroll to position [0, 0]
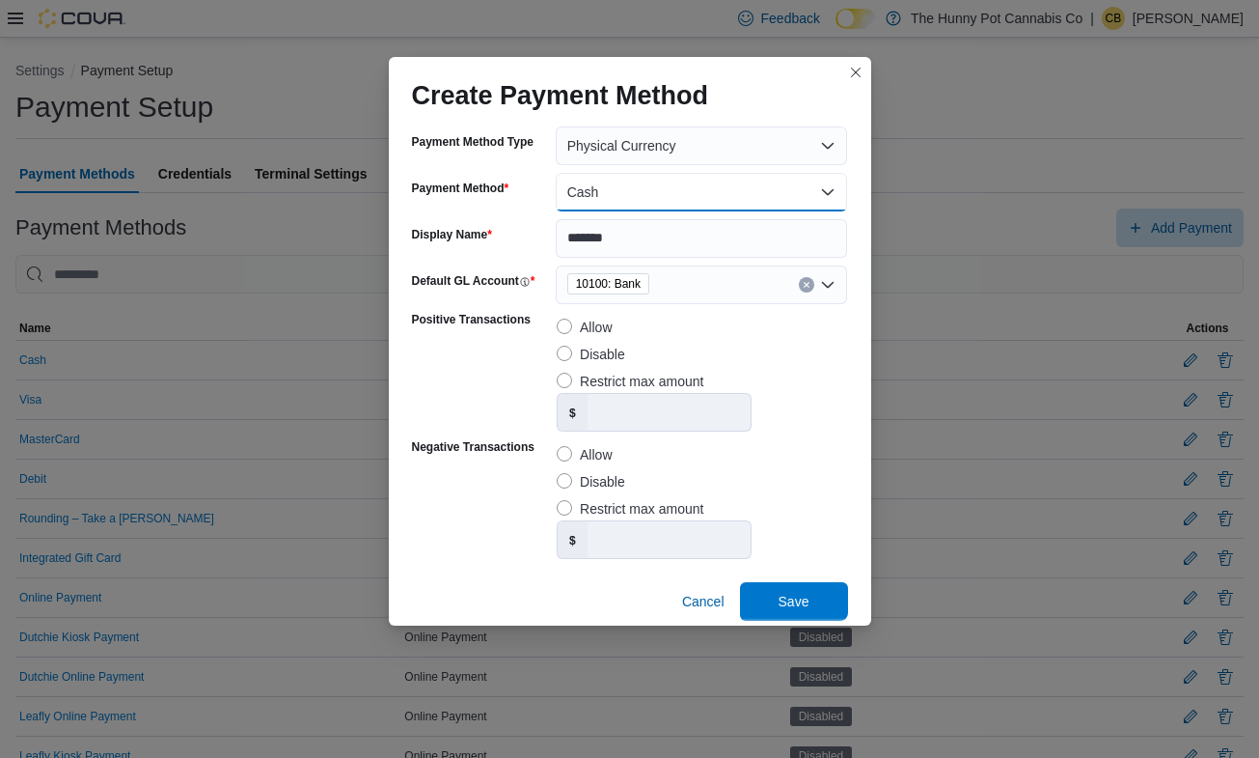
click at [763, 187] on button "Cash" at bounding box center [702, 192] width 292 height 39
click at [790, 414] on div "$" at bounding box center [702, 412] width 290 height 39
click at [663, 195] on button "Cash" at bounding box center [702, 192] width 292 height 39
click at [607, 220] on span "Cash" at bounding box center [714, 230] width 254 height 23
click at [694, 593] on span "Cancel" at bounding box center [703, 601] width 42 height 19
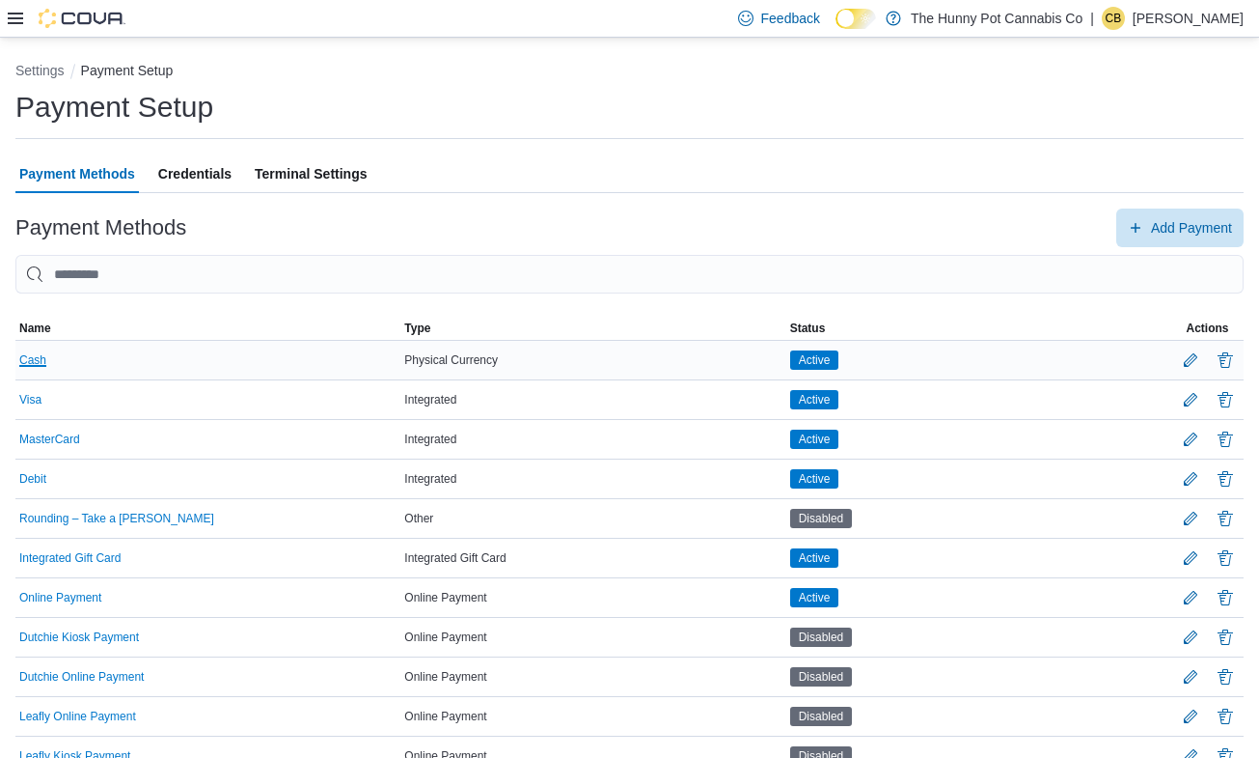
click at [41, 358] on button "Cash" at bounding box center [32, 360] width 27 height 14
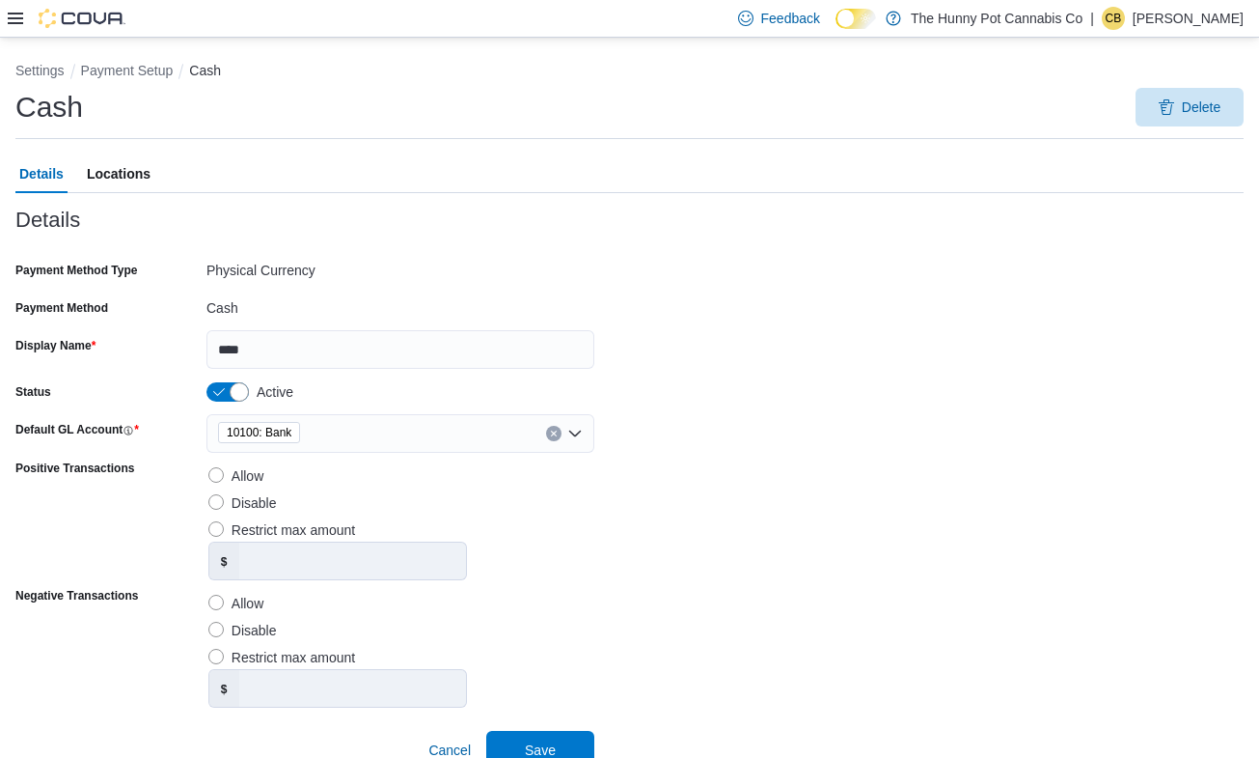
click at [112, 177] on span "Locations" at bounding box center [119, 173] width 64 height 39
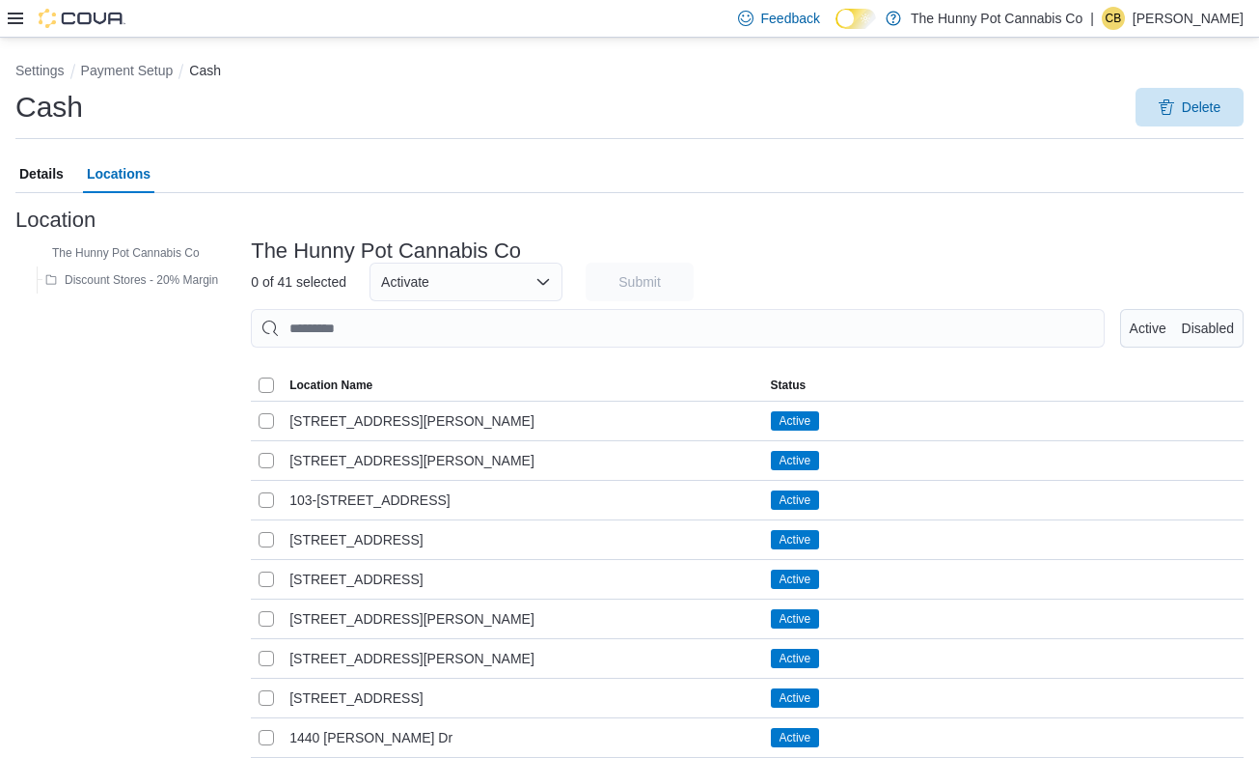
click at [47, 179] on span "Details" at bounding box center [41, 173] width 44 height 39
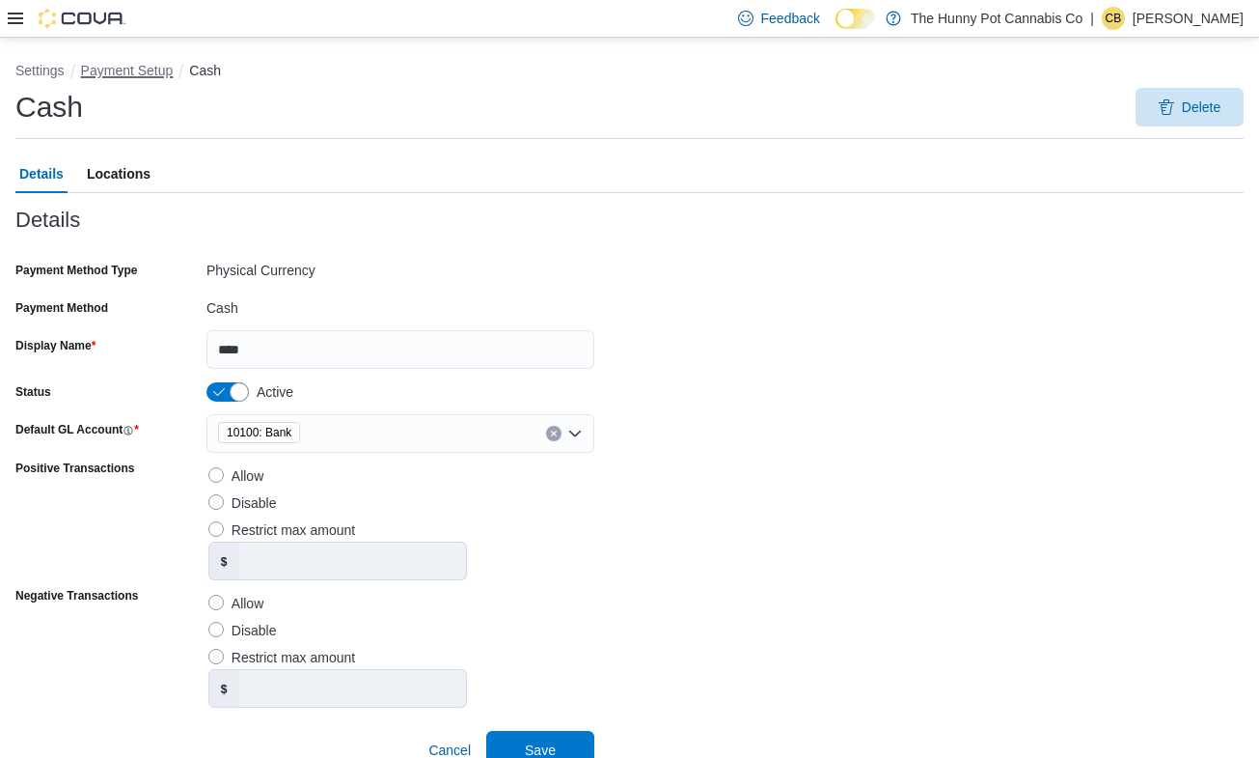
click at [152, 63] on button "Payment Setup" at bounding box center [127, 70] width 93 height 15
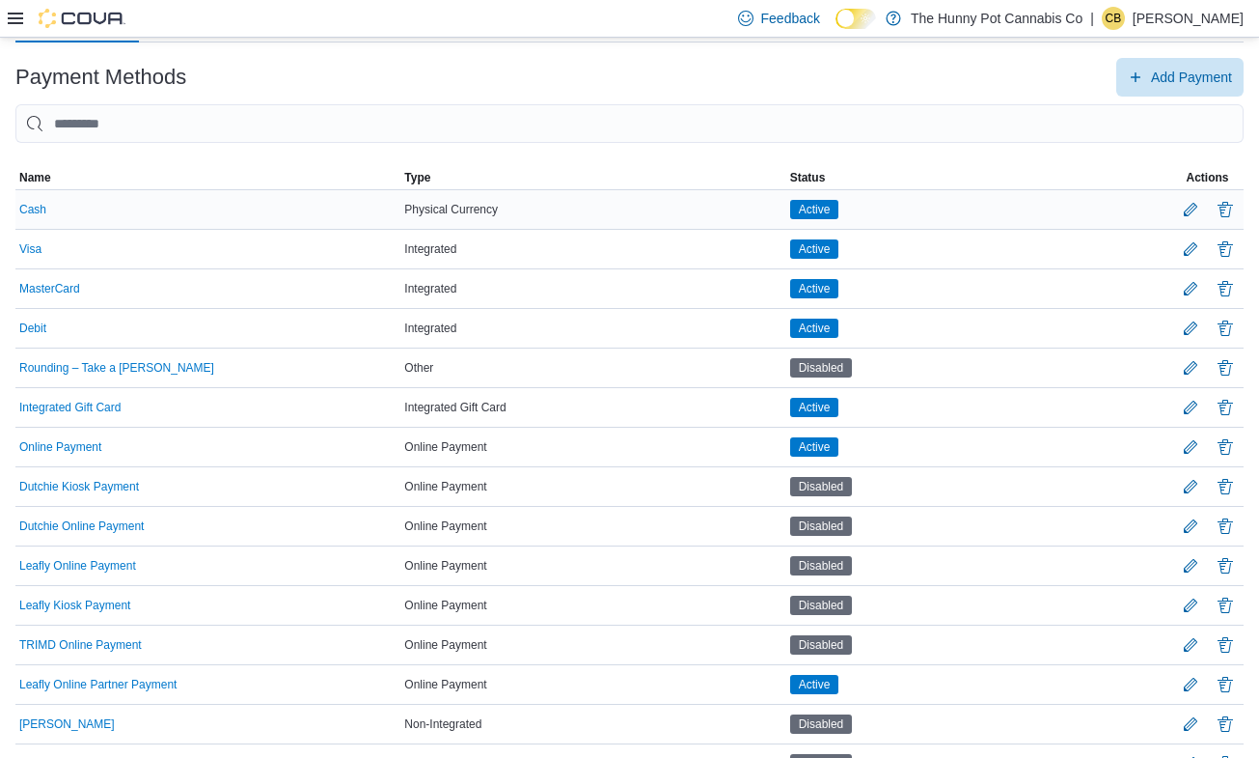
scroll to position [113, 0]
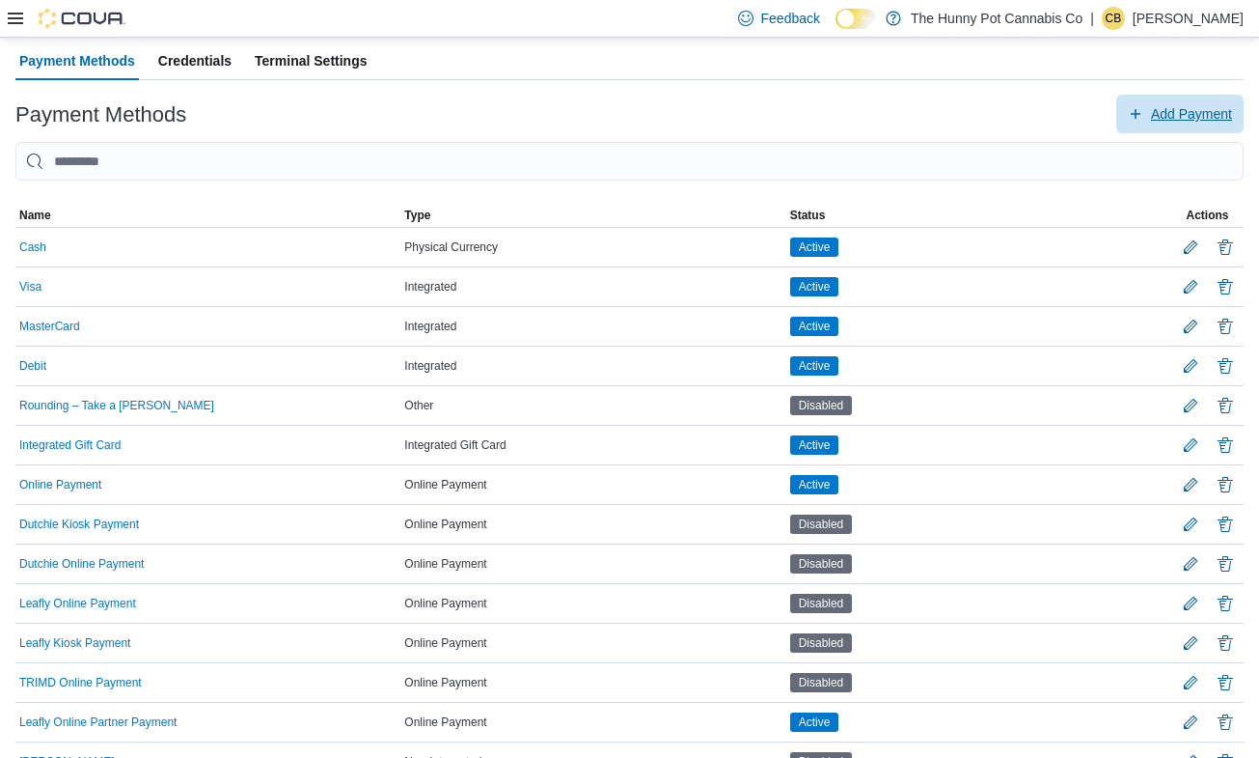
click at [1171, 104] on span "Add Payment" at bounding box center [1180, 114] width 104 height 39
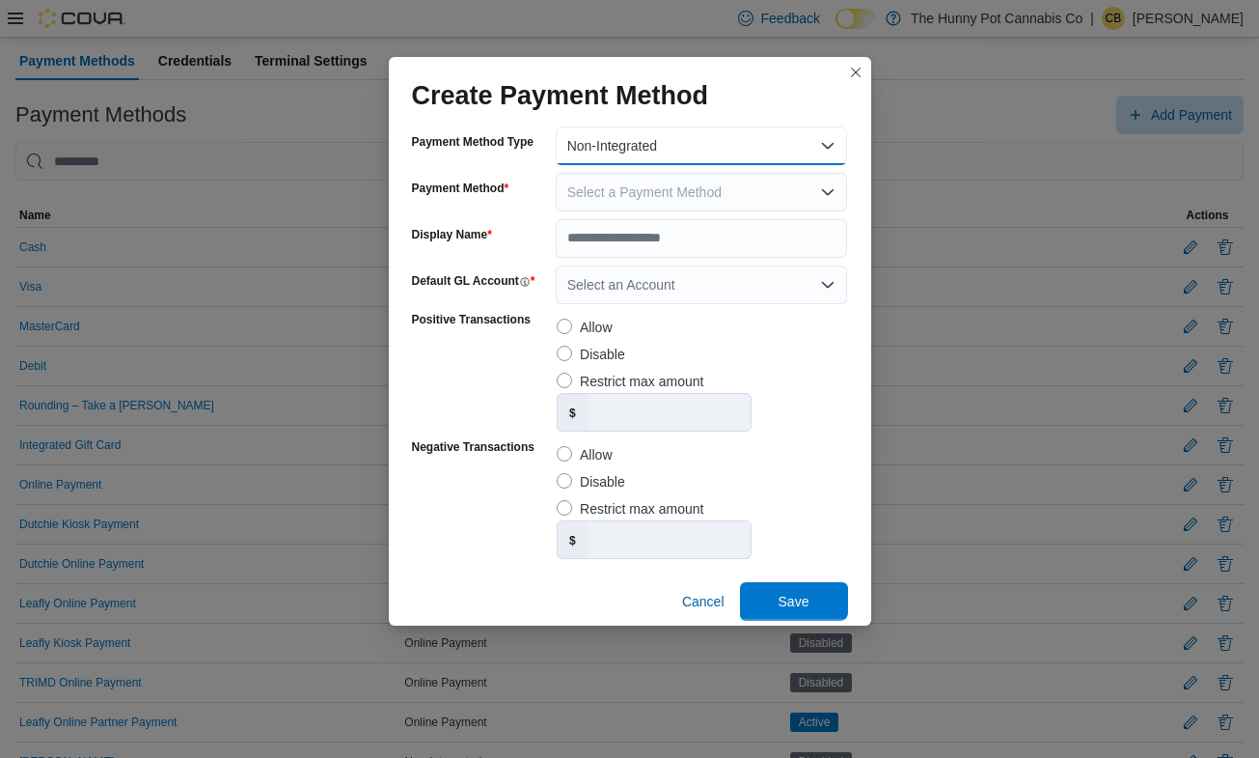
click at [651, 146] on button "Non-Integrated" at bounding box center [702, 145] width 292 height 39
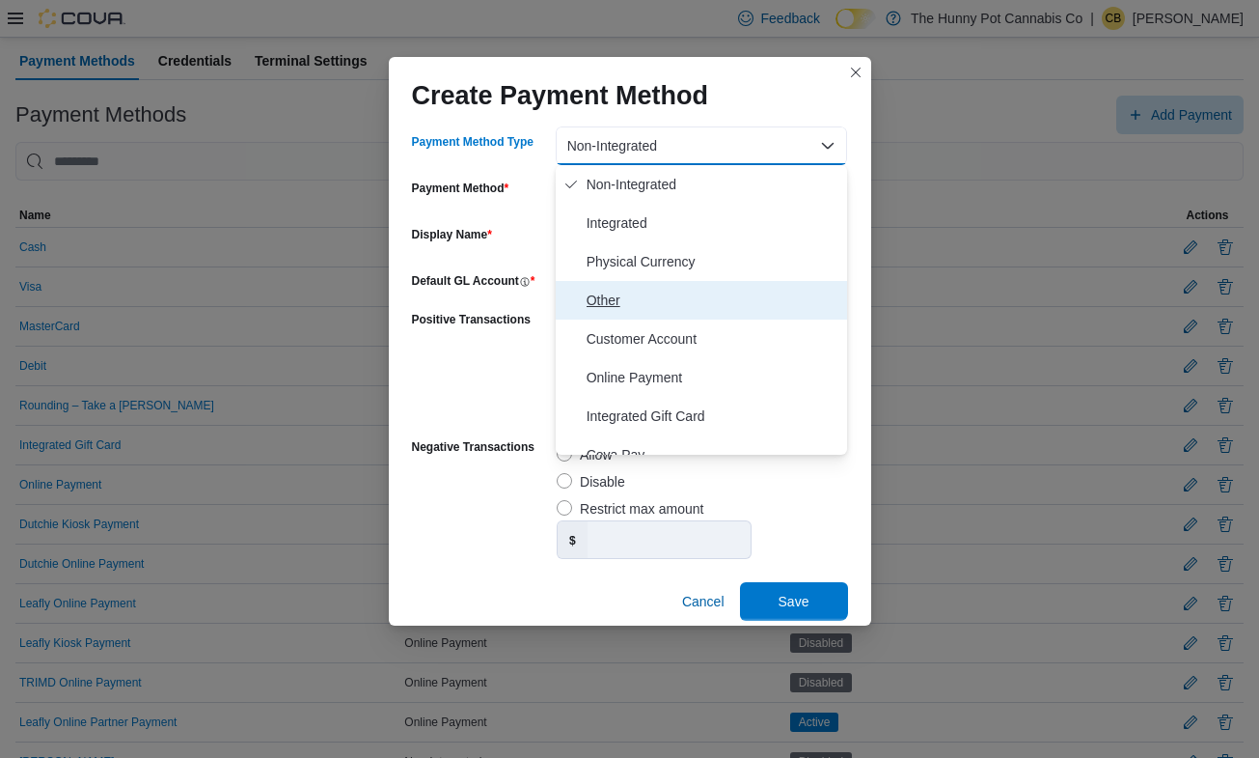
click at [624, 292] on span "Other" at bounding box center [714, 300] width 254 height 23
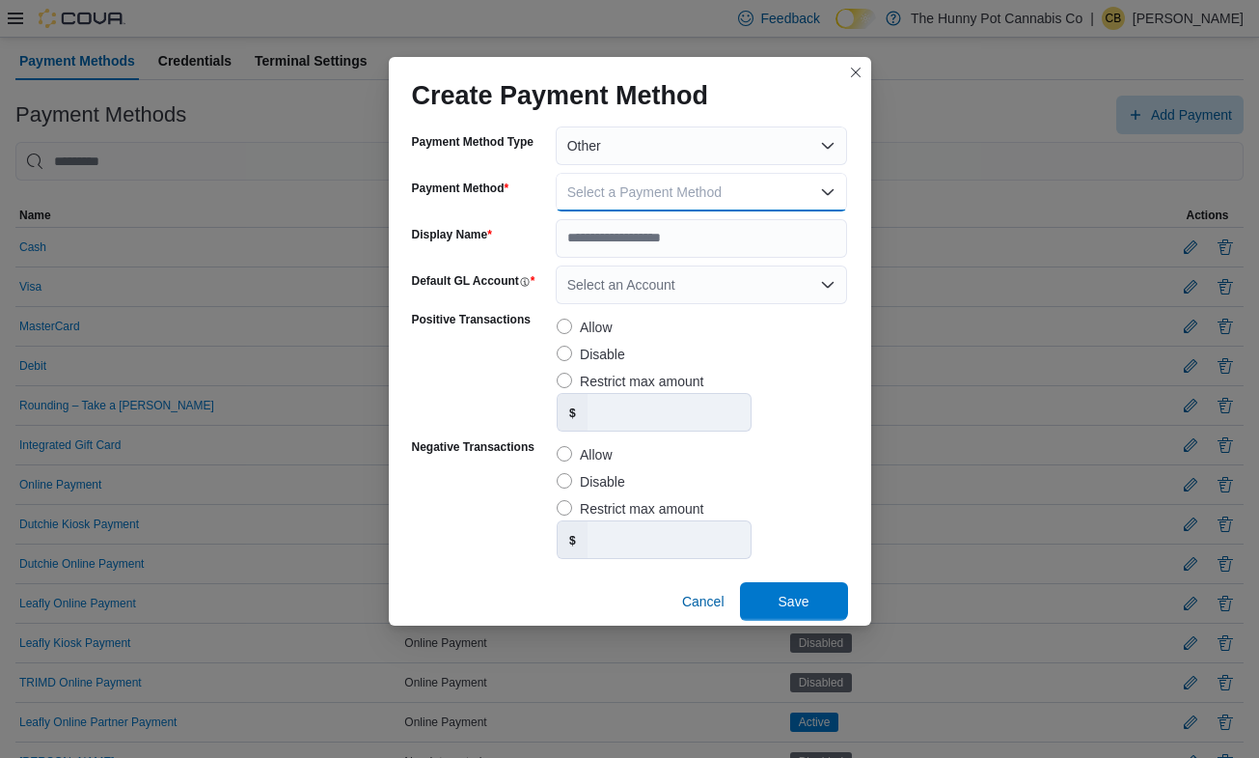
click at [614, 199] on span "Select a Payment Method" at bounding box center [644, 191] width 154 height 15
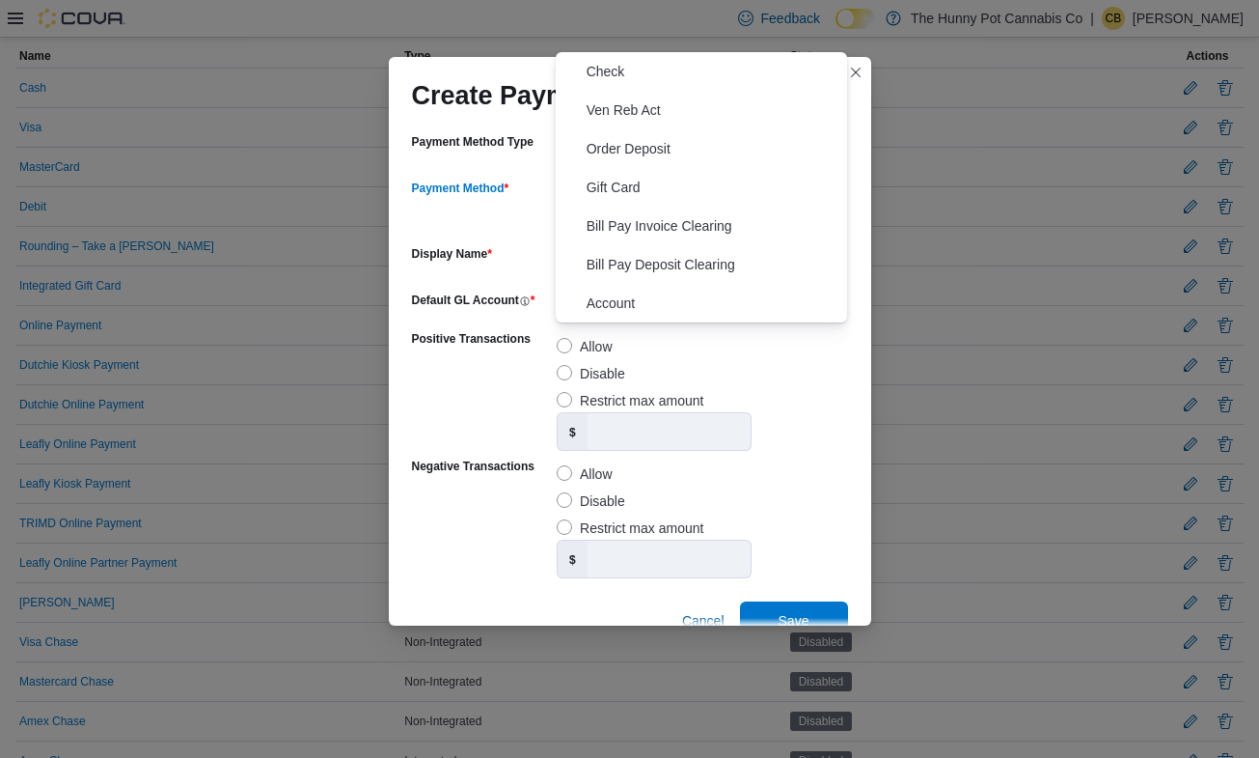
scroll to position [38, 0]
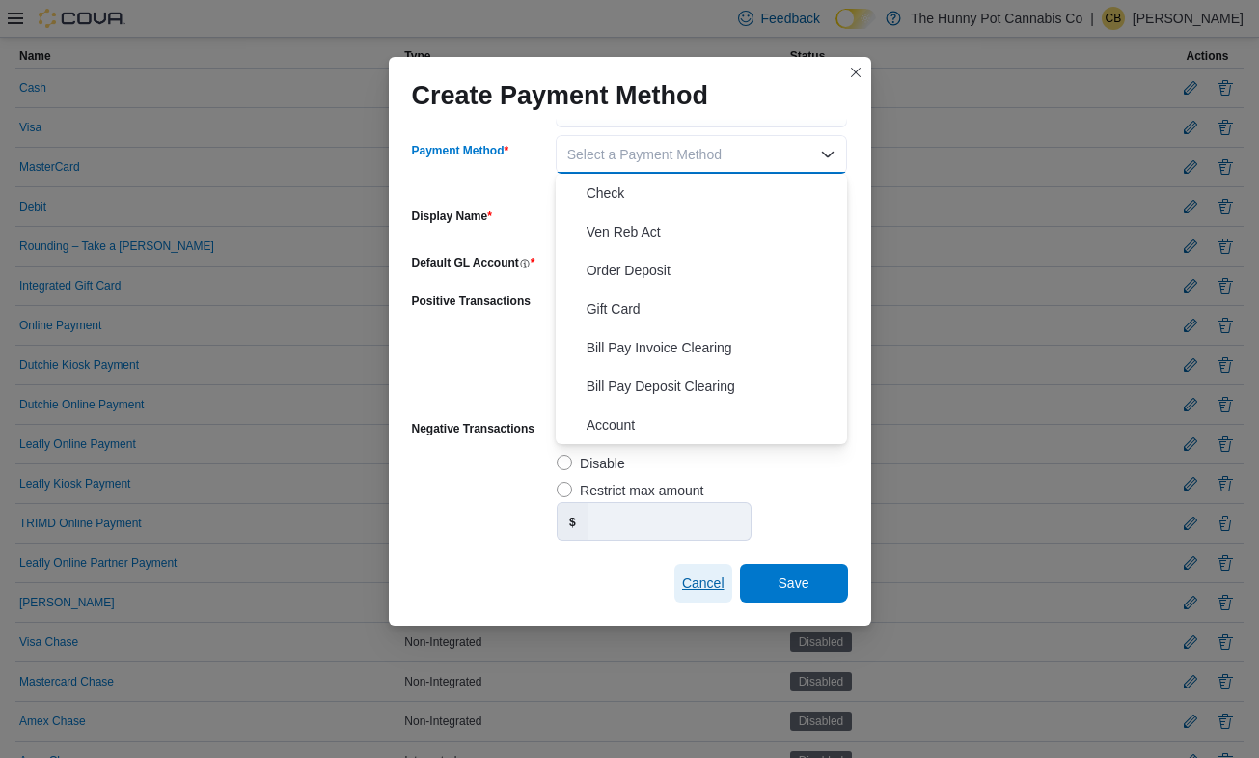
click at [687, 592] on span "Cancel" at bounding box center [703, 582] width 42 height 19
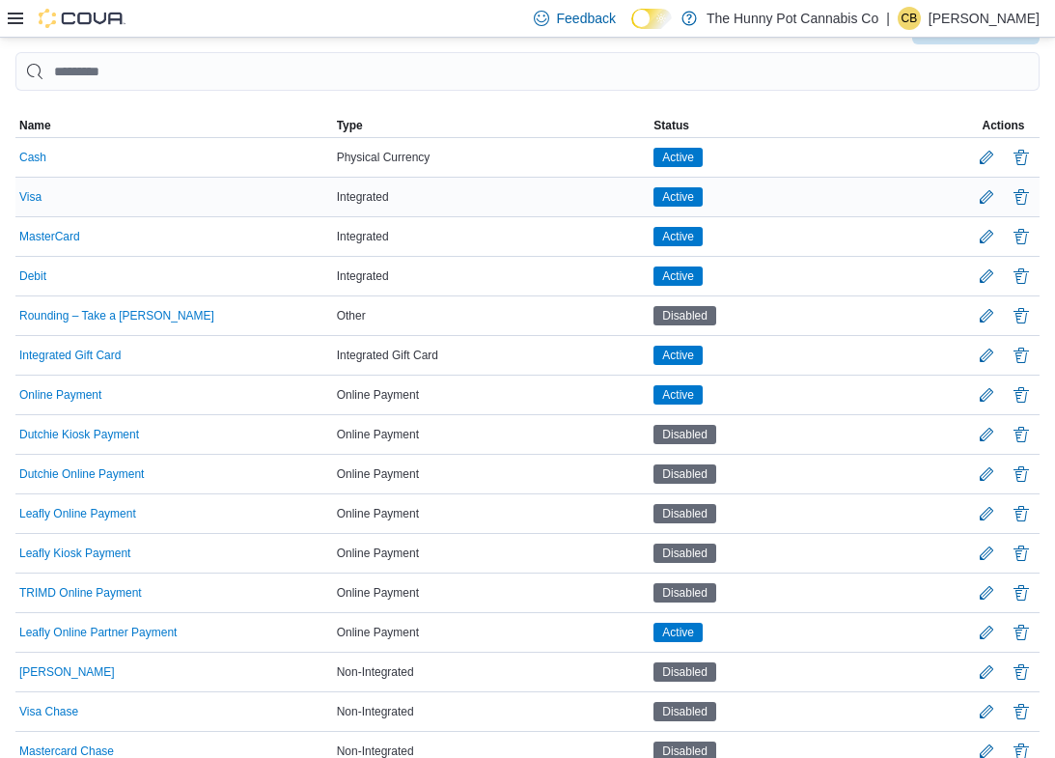
scroll to position [215, 0]
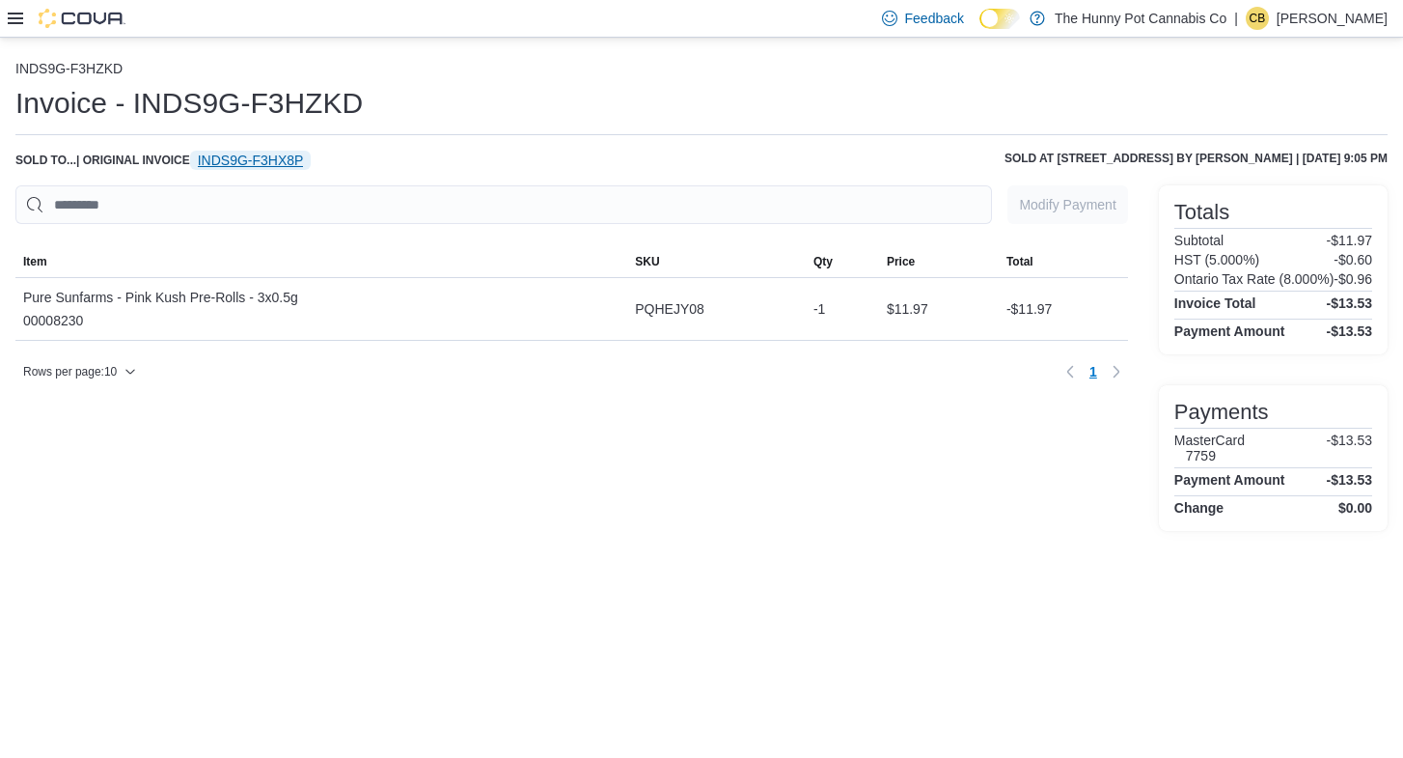
click at [299, 159] on span "INDS9G-F3HX8P" at bounding box center [251, 160] width 106 height 19
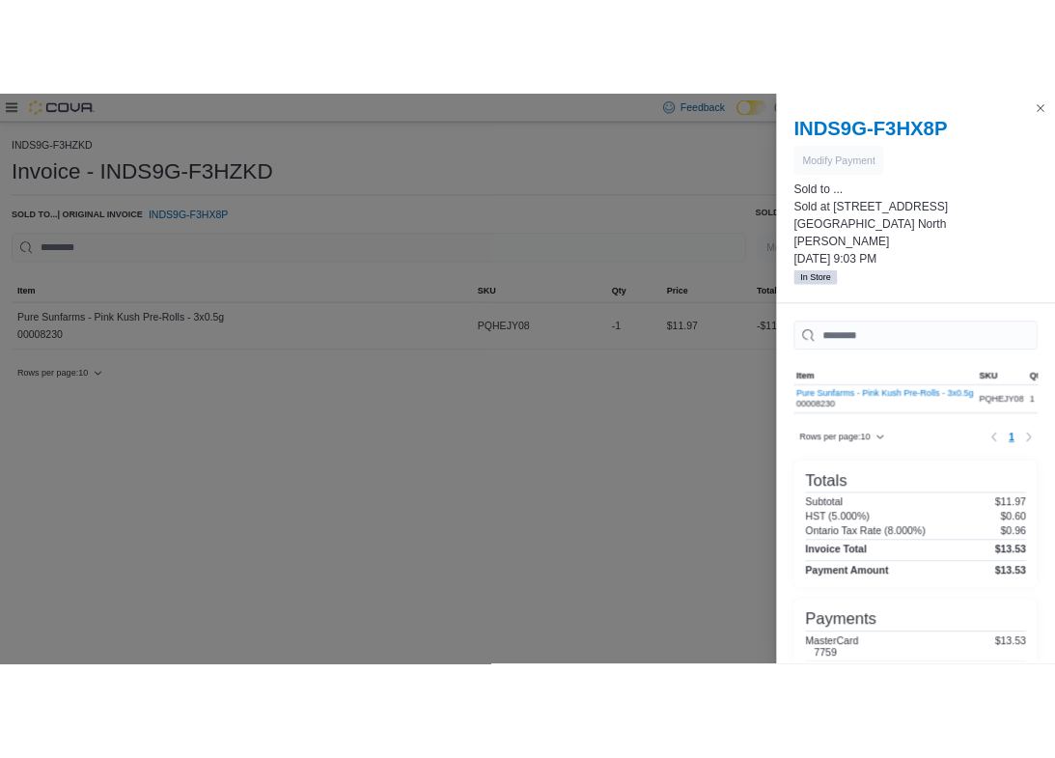
scroll to position [51, 0]
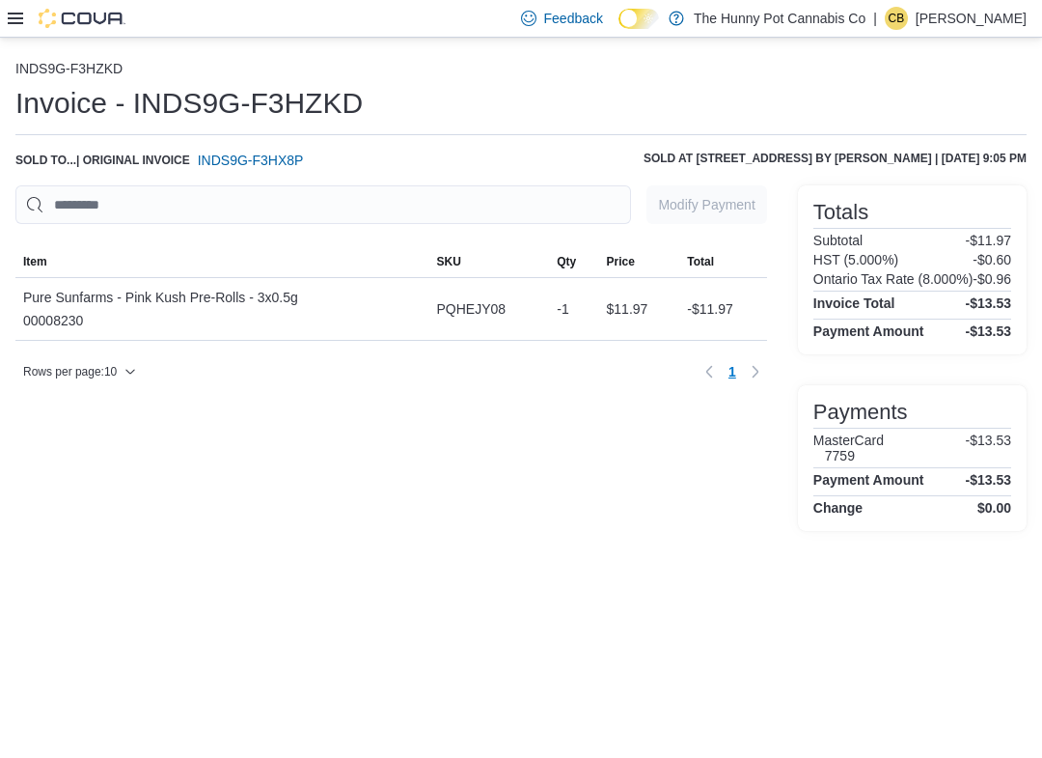
click at [422, 698] on div "INDS9G-F3HZKD Invoice - INDS9G-F3HZKD Sold to ... | Original Invoice INDS9G-F3H…" at bounding box center [521, 398] width 1042 height 720
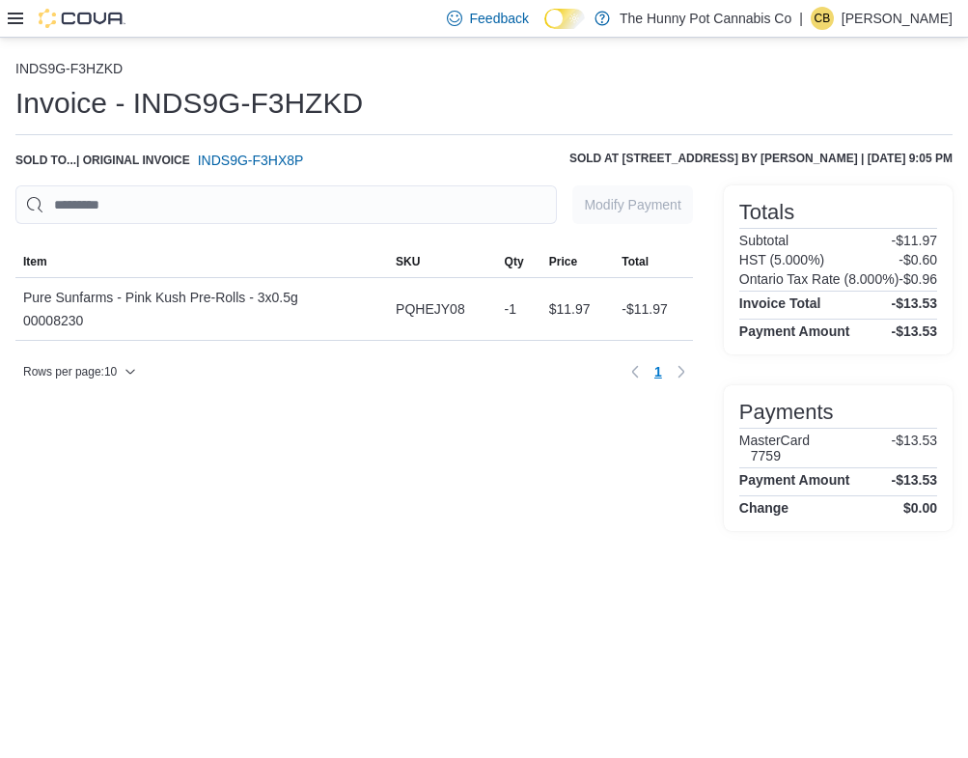
click at [147, 600] on div "INDS9G-F3HZKD Invoice - INDS9G-F3HZKD Sold to ... | Original Invoice INDS9G-F3H…" at bounding box center [484, 398] width 968 height 720
click at [264, 158] on span "INDS9G-F3HX8P" at bounding box center [251, 160] width 106 height 19
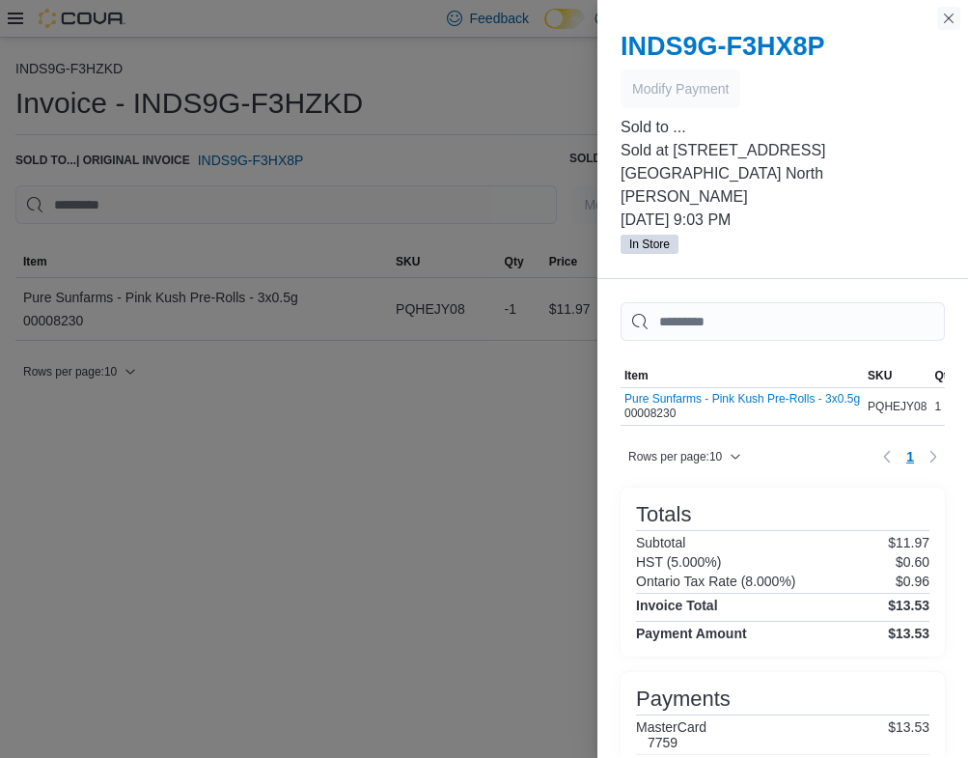
click at [955, 18] on button "Close this dialog" at bounding box center [948, 18] width 23 height 23
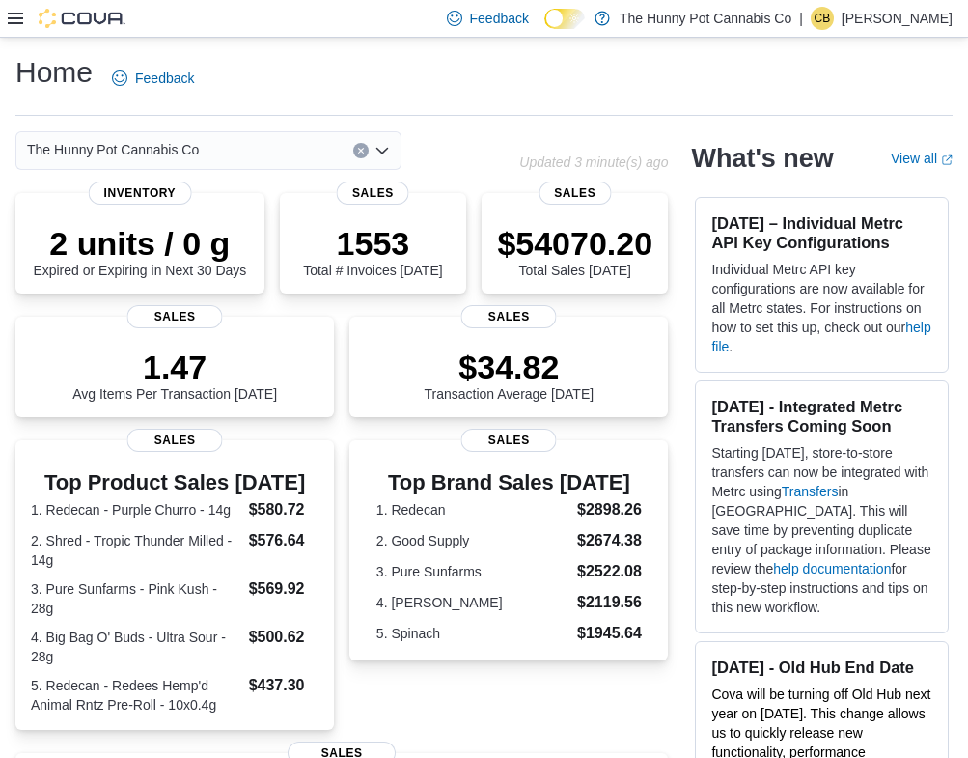
click at [19, 15] on icon at bounding box center [15, 18] width 15 height 15
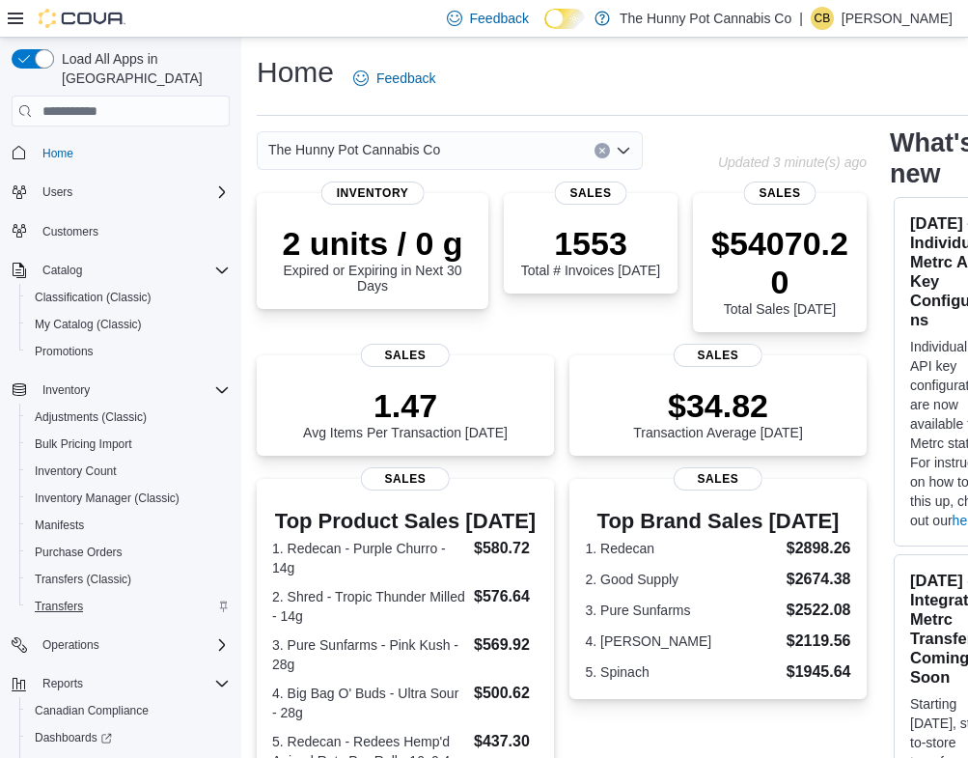
scroll to position [67, 0]
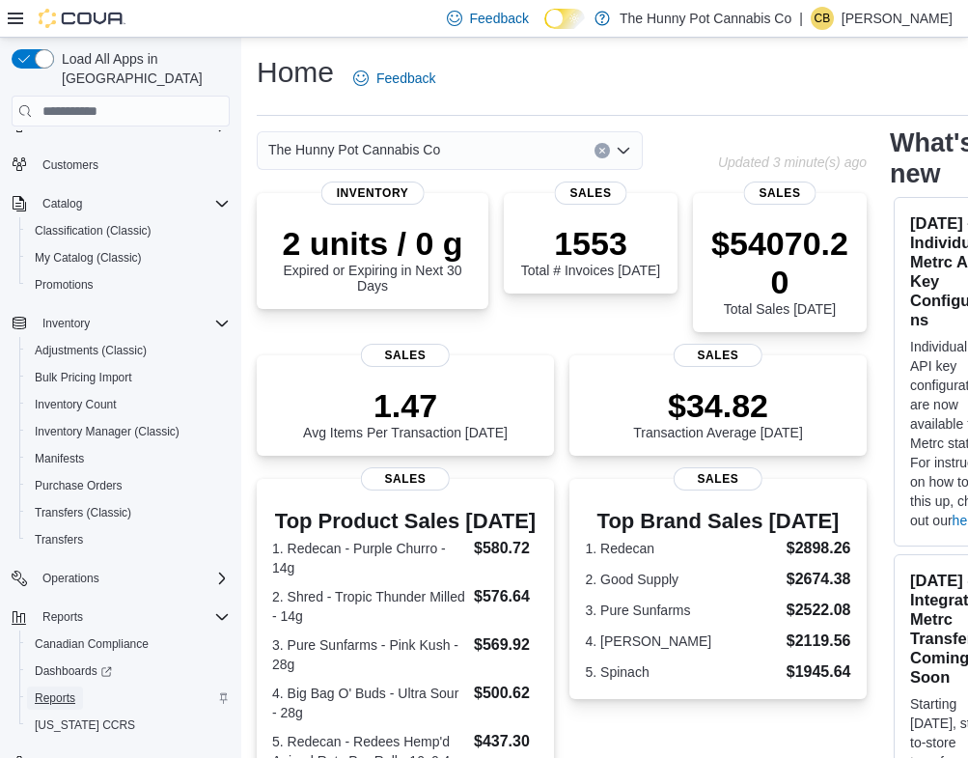
click at [67, 690] on span "Reports" at bounding box center [55, 697] width 41 height 15
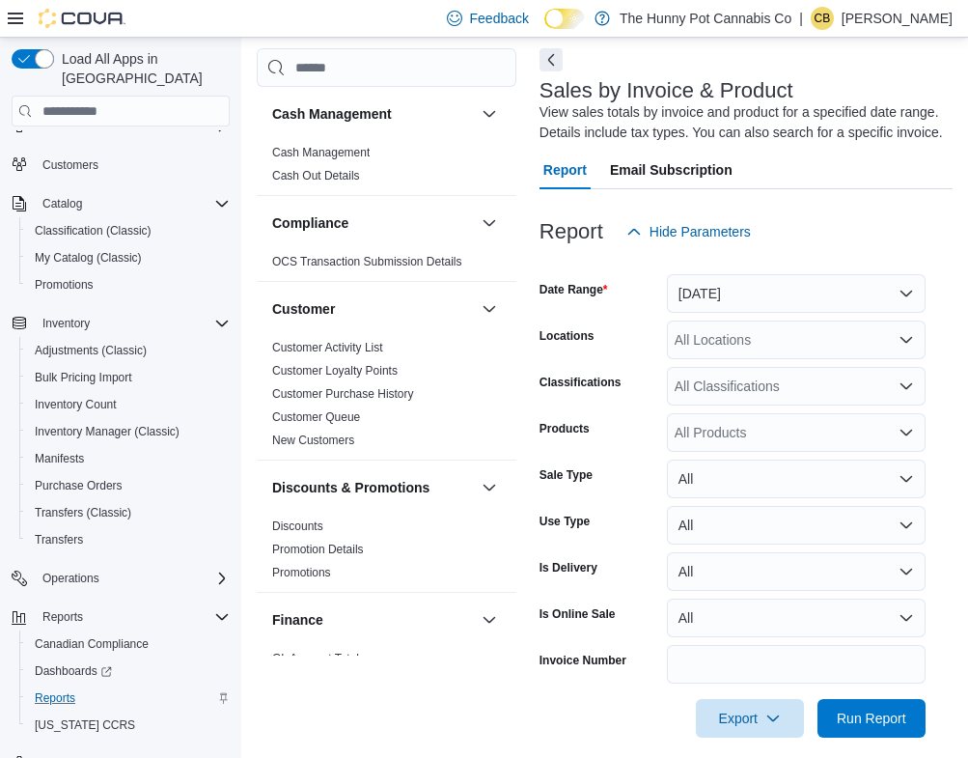
scroll to position [85, 0]
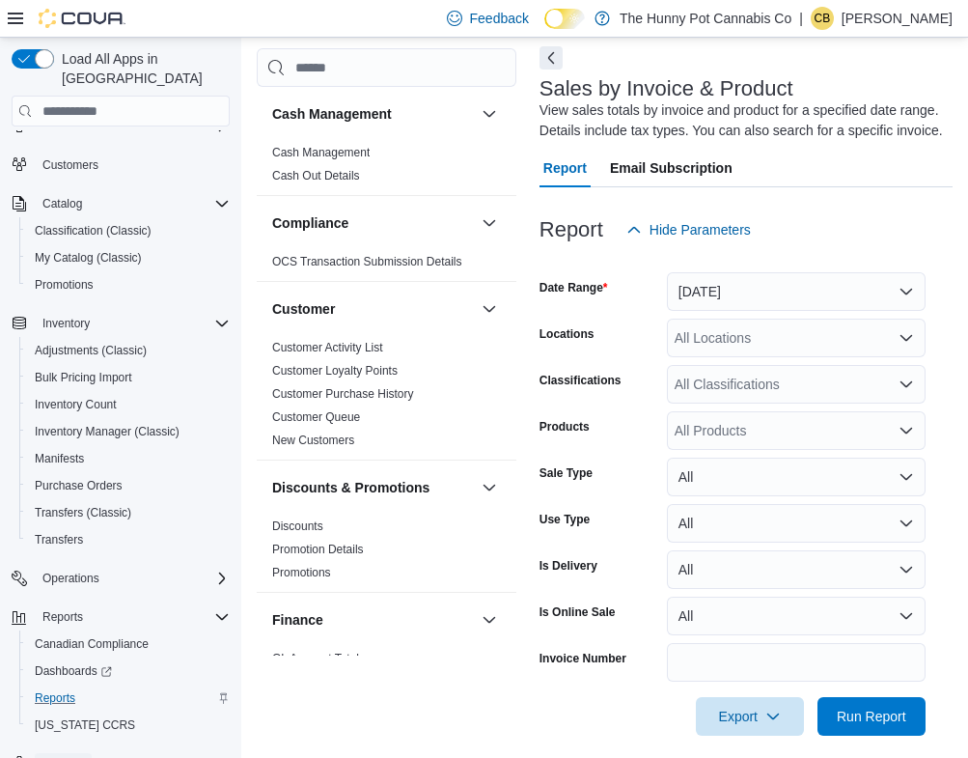
click at [73, 757] on span "Settings" at bounding box center [62, 764] width 41 height 15
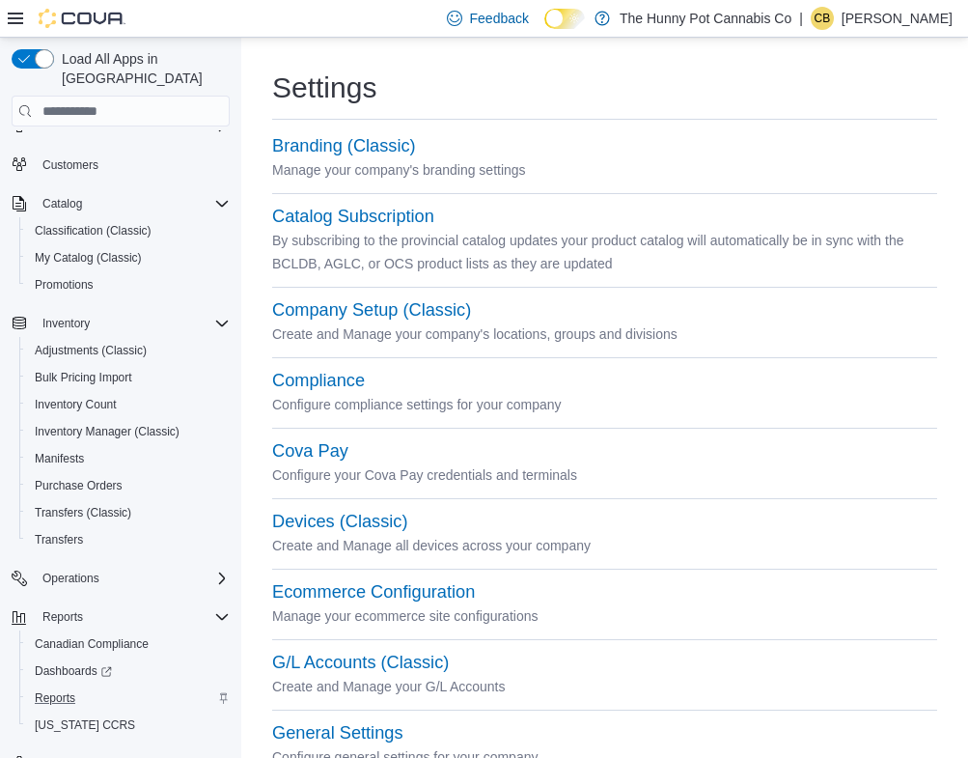
click at [14, 14] on icon at bounding box center [15, 18] width 15 height 15
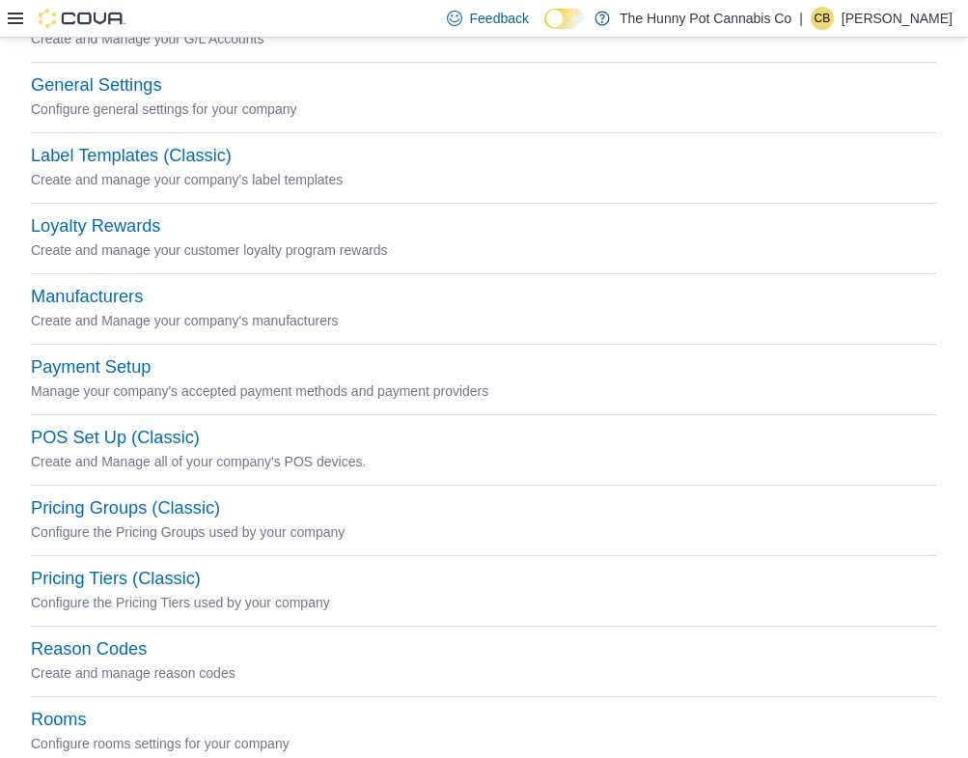
scroll to position [664, 0]
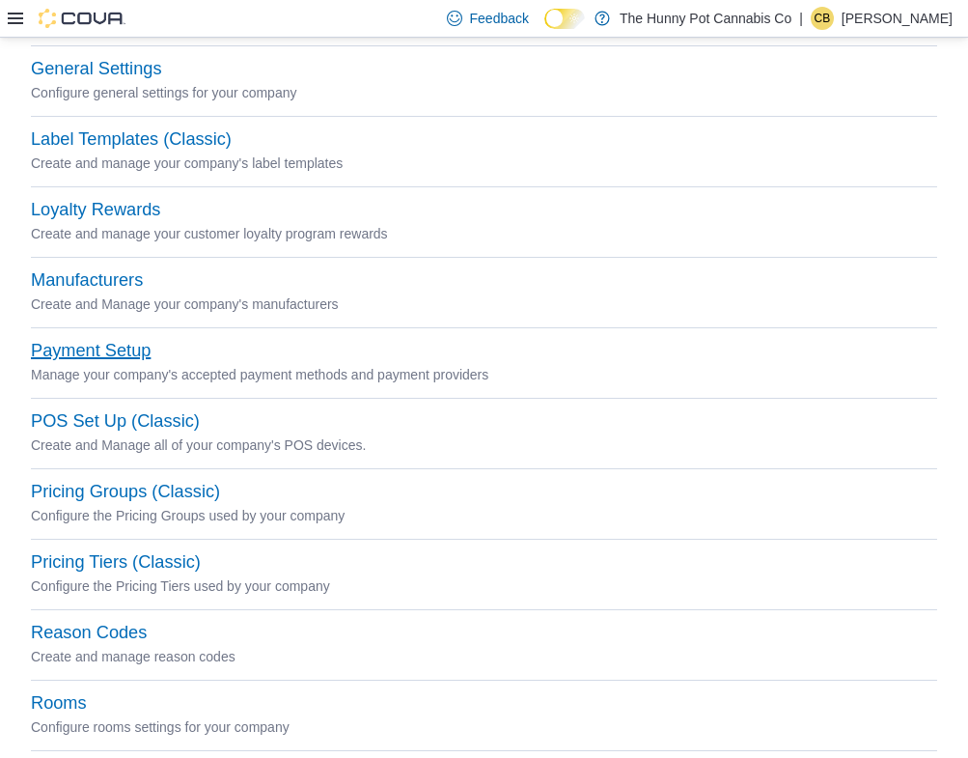
click at [128, 350] on button "Payment Setup" at bounding box center [91, 351] width 120 height 20
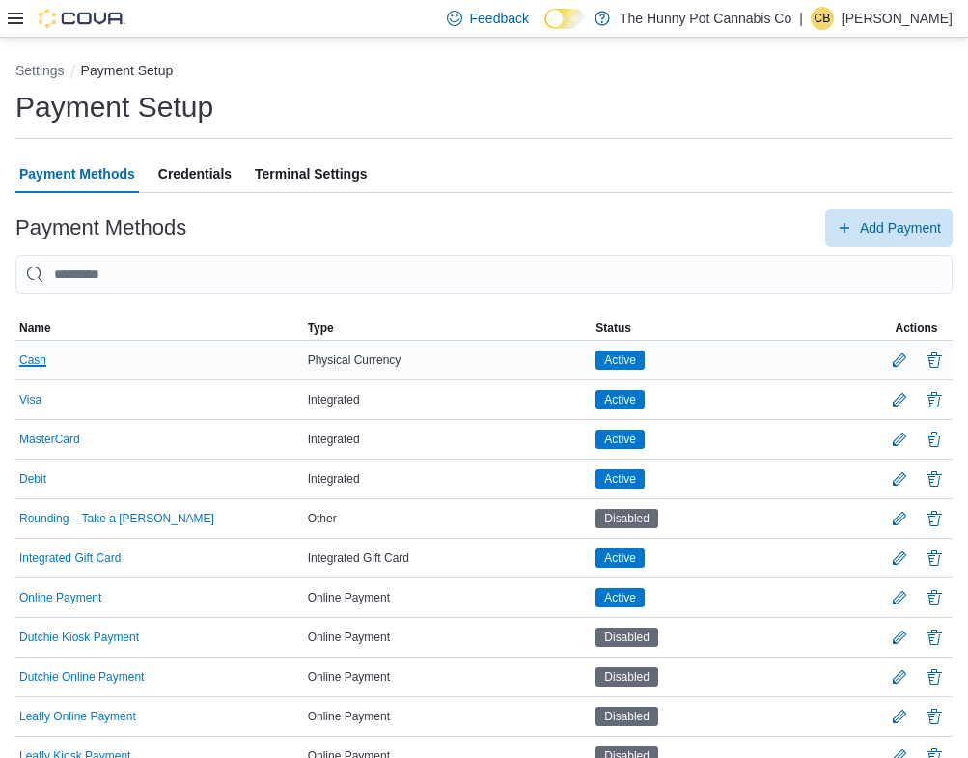
click at [36, 355] on button "Cash" at bounding box center [32, 360] width 27 height 14
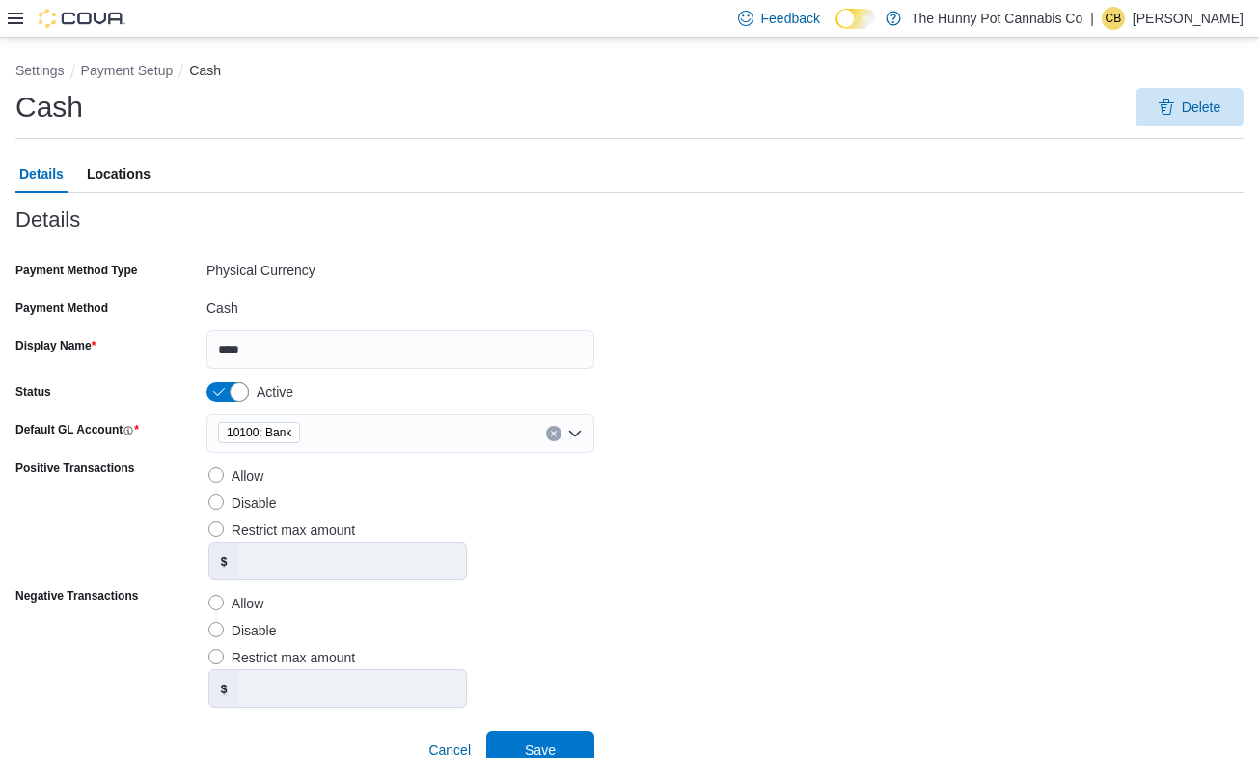
click at [967, 22] on div "CB" at bounding box center [1113, 18] width 23 height 23
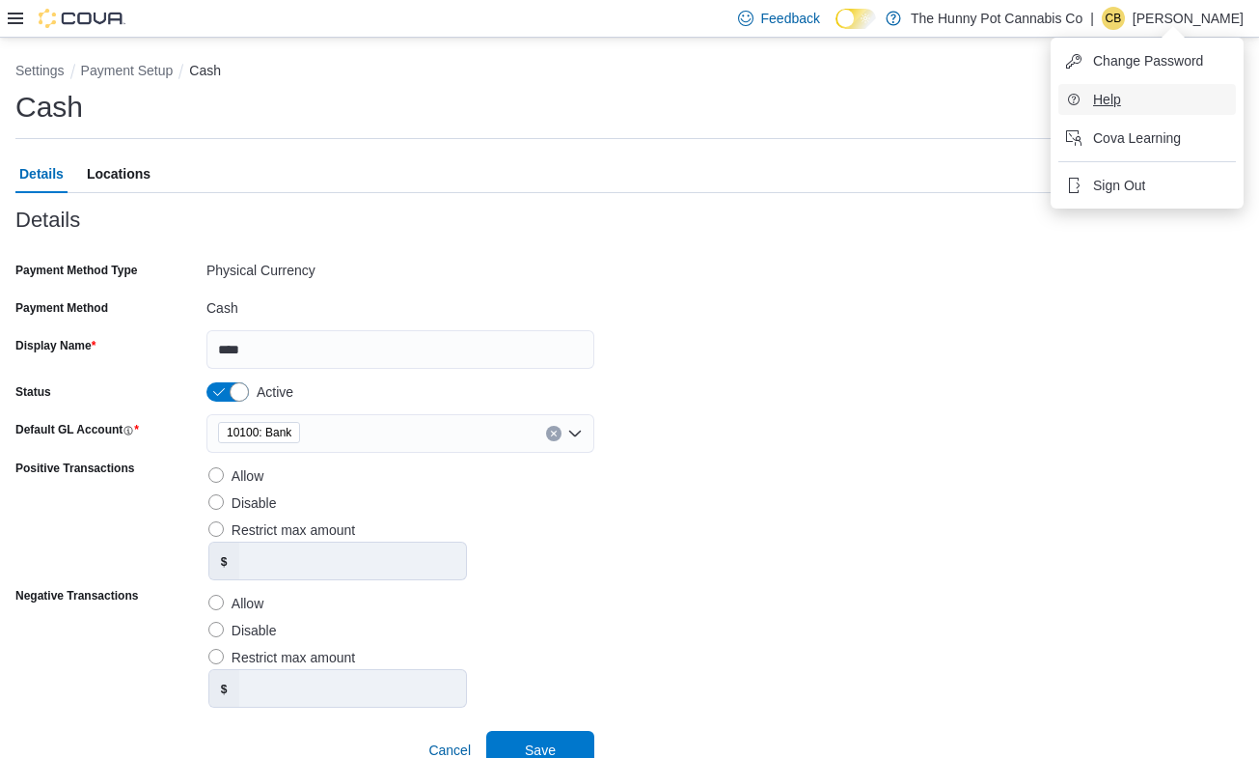
click at [967, 97] on button "Help" at bounding box center [1148, 99] width 178 height 31
